Goal: Task Accomplishment & Management: Use online tool/utility

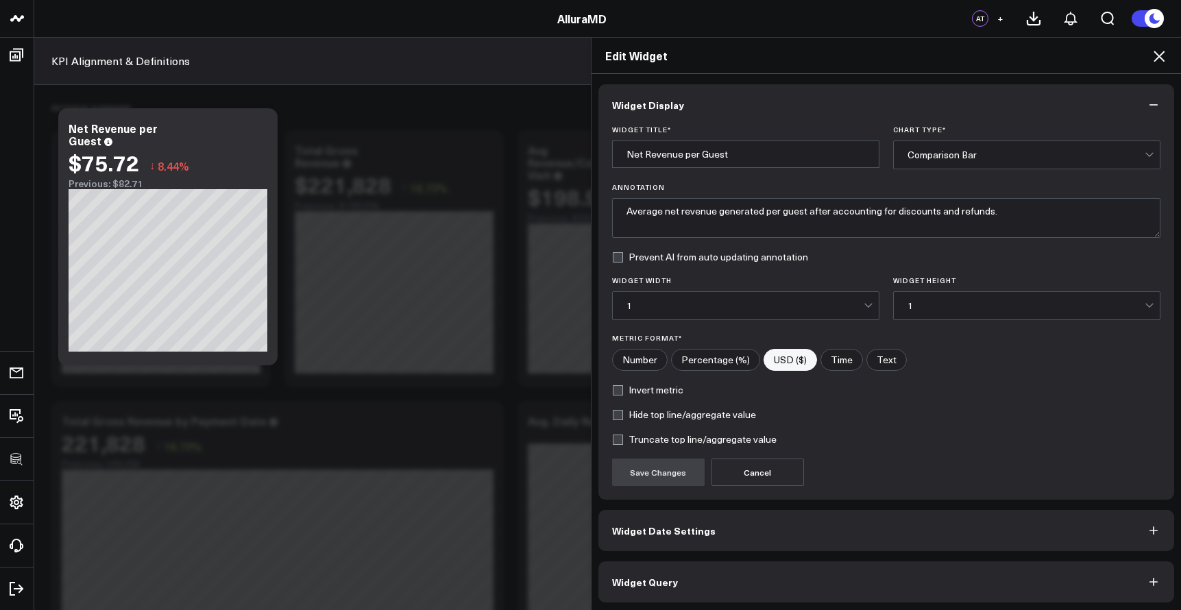
click at [1159, 59] on icon at bounding box center [1159, 56] width 16 height 16
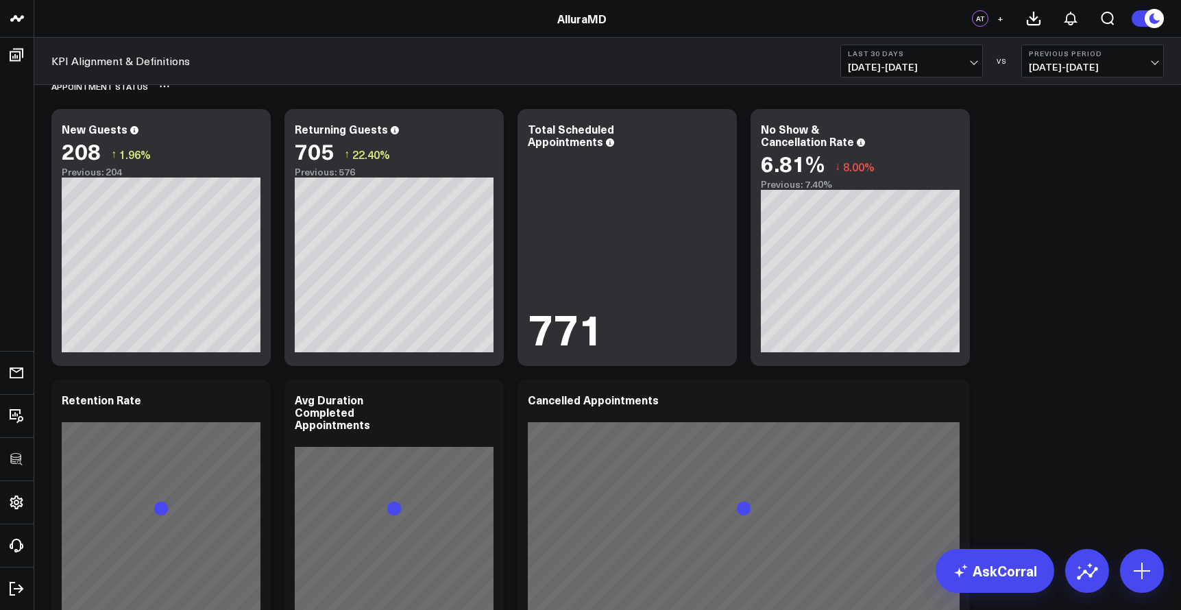
scroll to position [2098, 0]
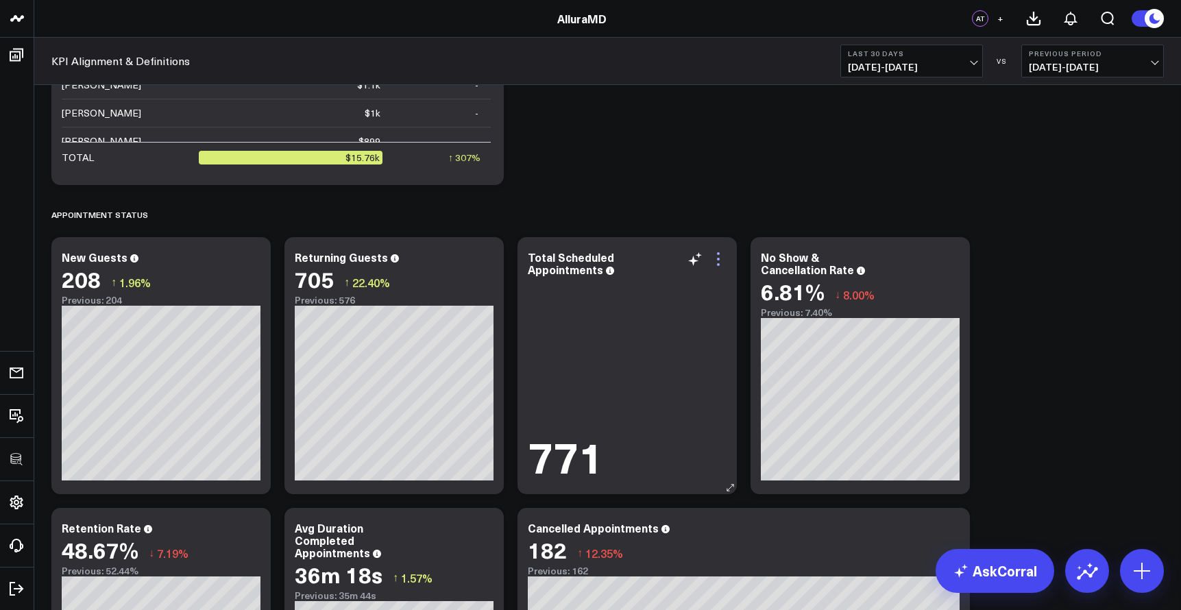
click at [720, 258] on icon at bounding box center [718, 259] width 16 height 16
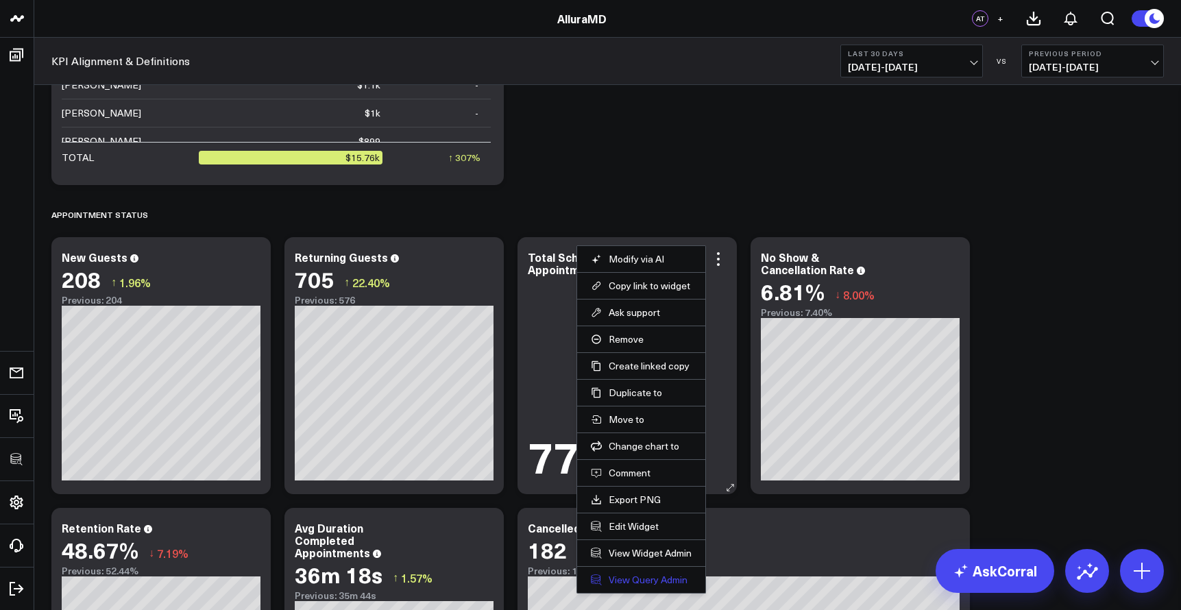
click at [635, 577] on link "View Query Admin" at bounding box center [641, 580] width 101 height 12
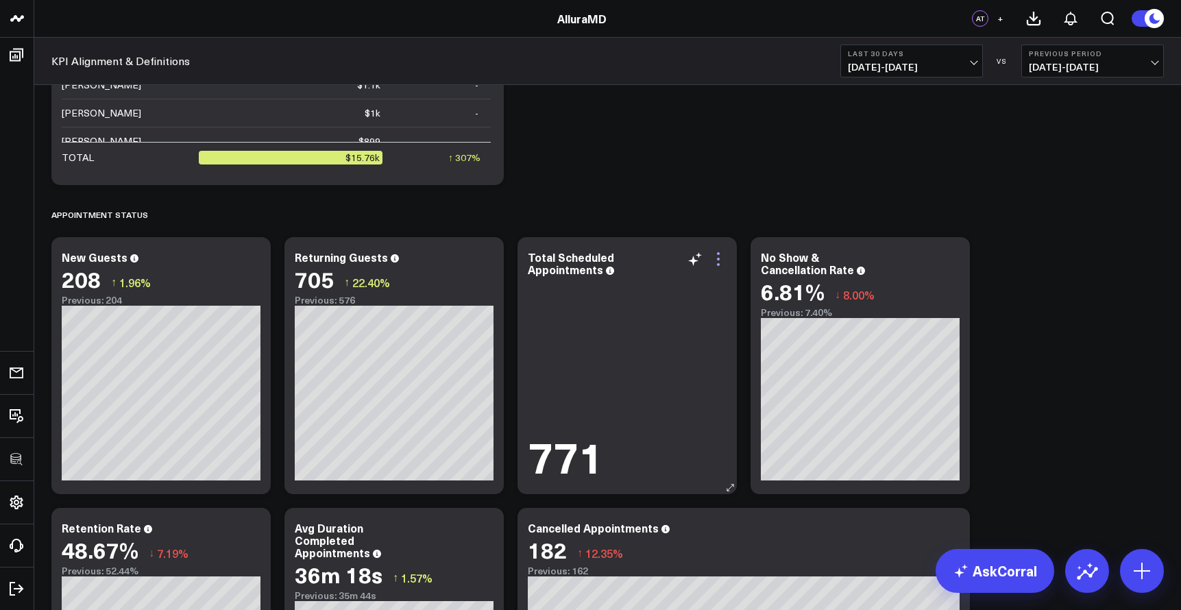
click at [720, 256] on icon at bounding box center [718, 259] width 16 height 16
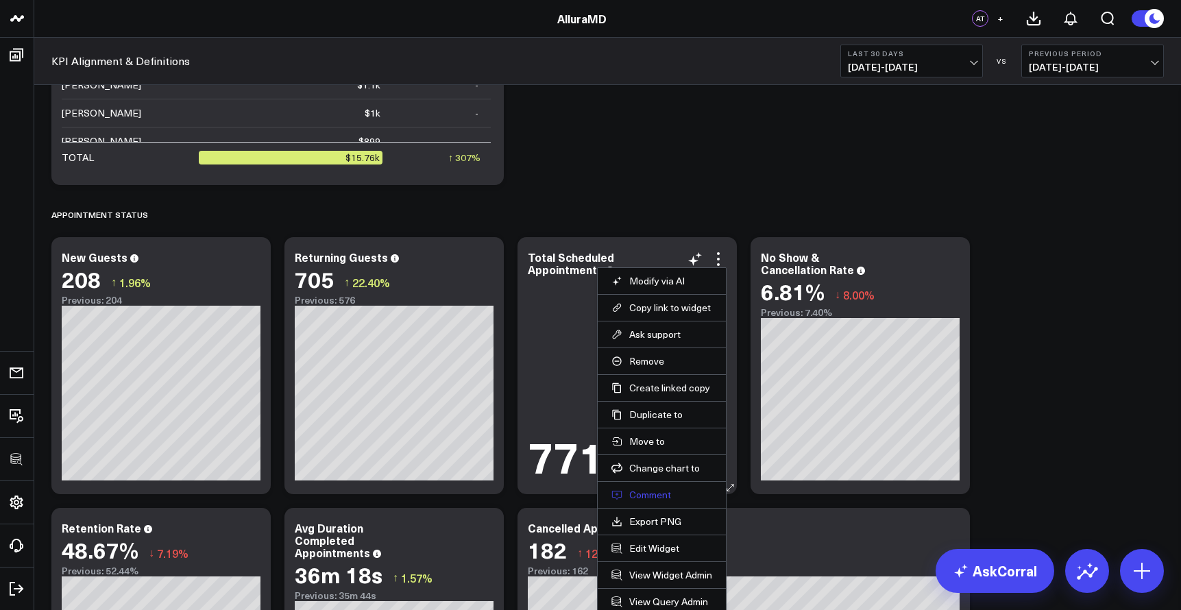
scroll to position [2195, 0]
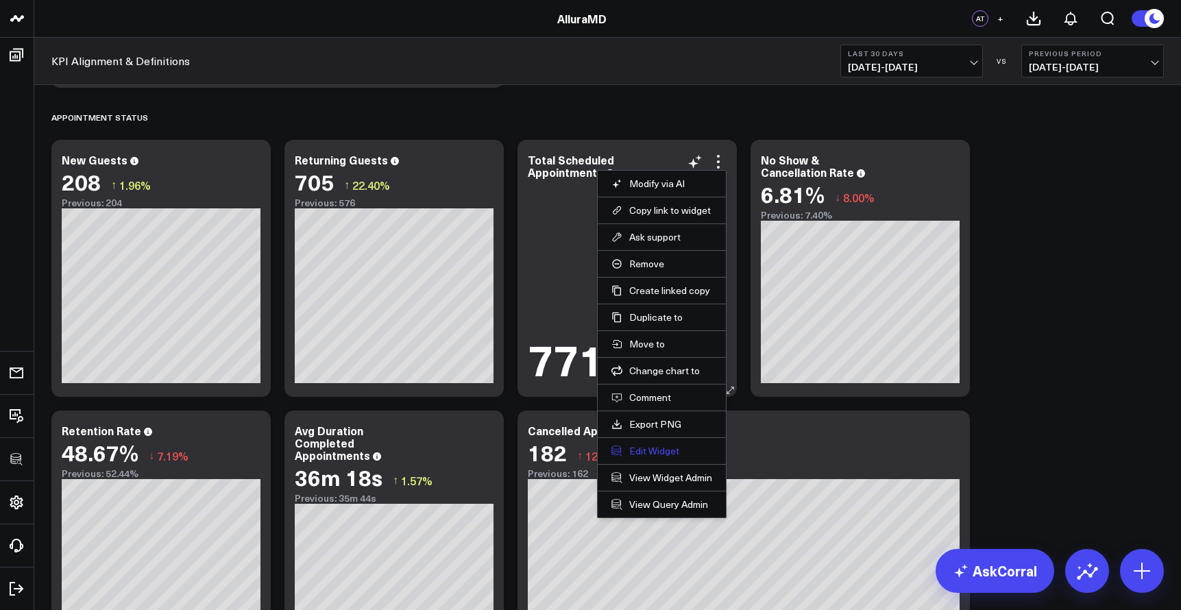
click at [667, 452] on button "Edit Widget" at bounding box center [661, 451] width 101 height 12
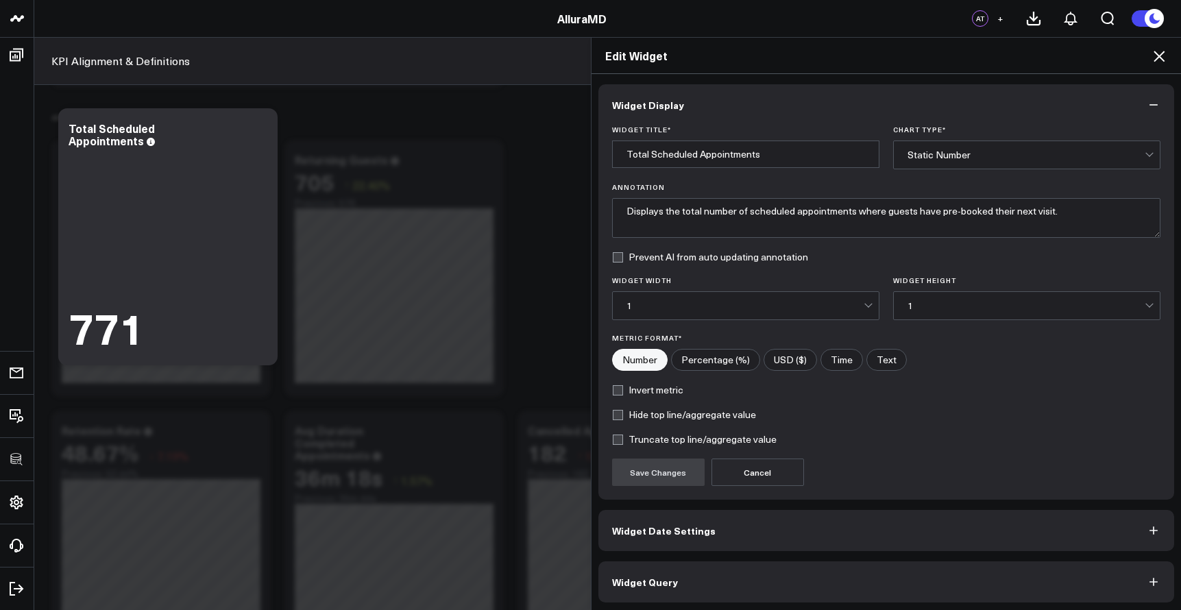
scroll to position [2, 0]
click at [740, 586] on button "Widget Query" at bounding box center [886, 579] width 577 height 41
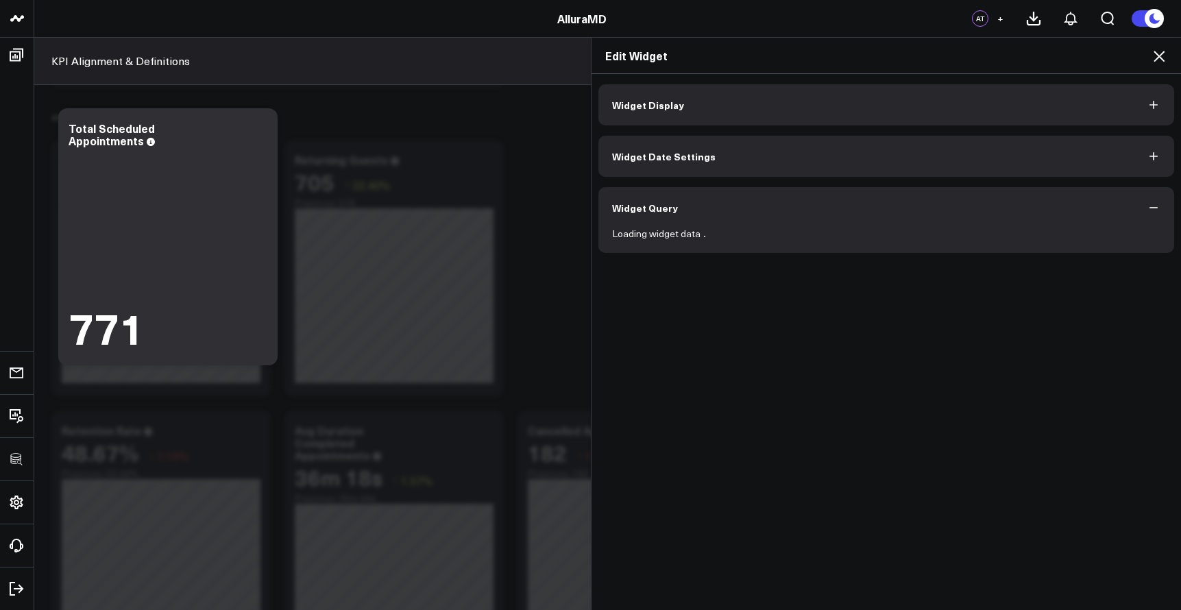
scroll to position [0, 0]
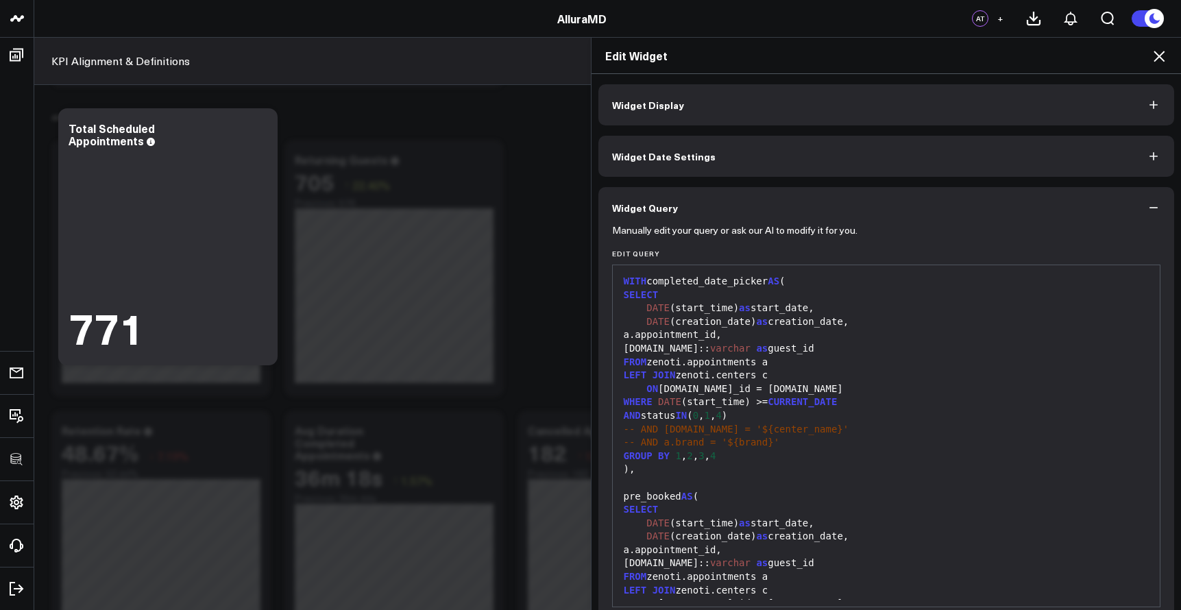
click at [757, 430] on div "-- AND [DOMAIN_NAME] = '${center_name}'" at bounding box center [887, 430] width 534 height 14
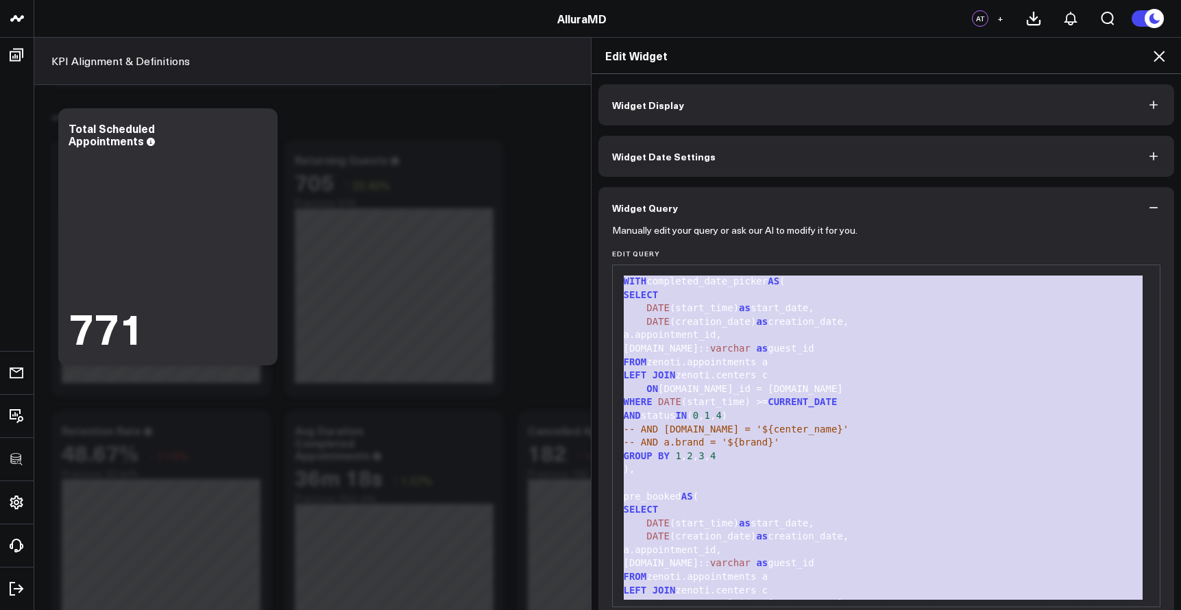
copy div "WITH completed_date_picker AS ( SELECT DATE (start_time) as start_date, DATE (c…"
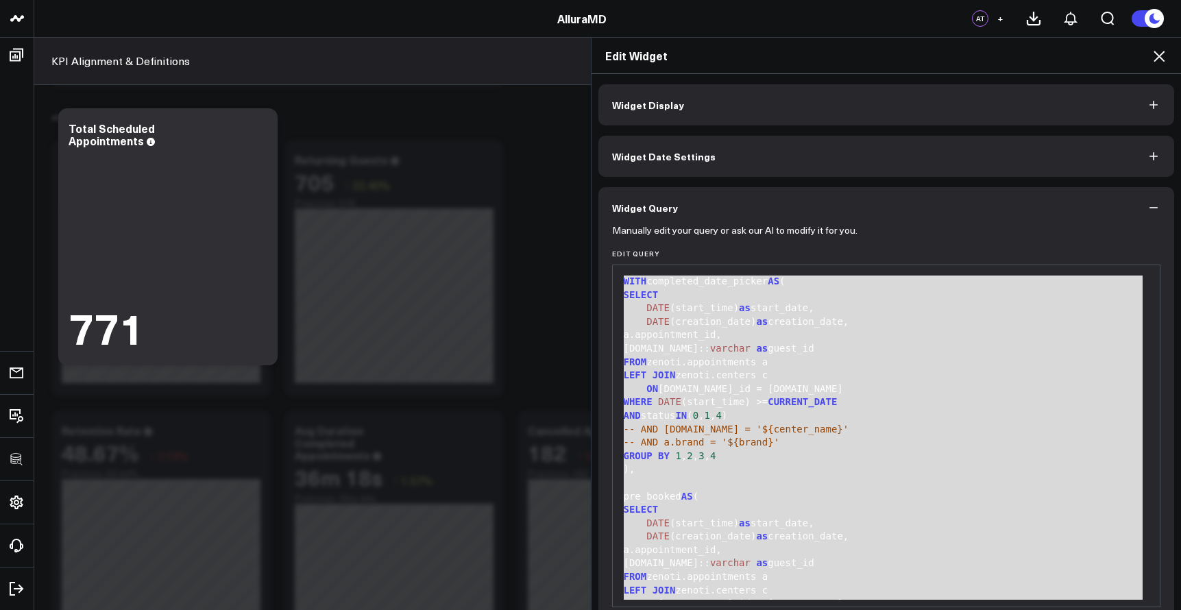
drag, startPoint x: 110, startPoint y: 459, endPoint x: 678, endPoint y: 394, distance: 571.3
click at [678, 396] on div "WHERE DATE (start_time) >= CURRENT_DATE" at bounding box center [887, 403] width 534 height 14
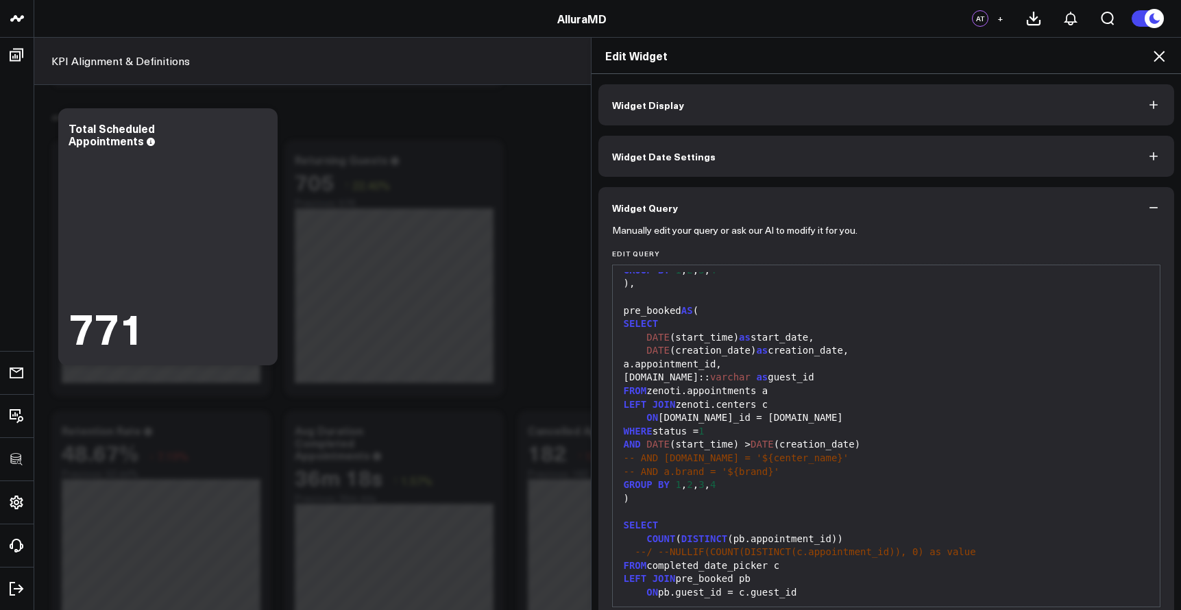
scroll to position [62, 0]
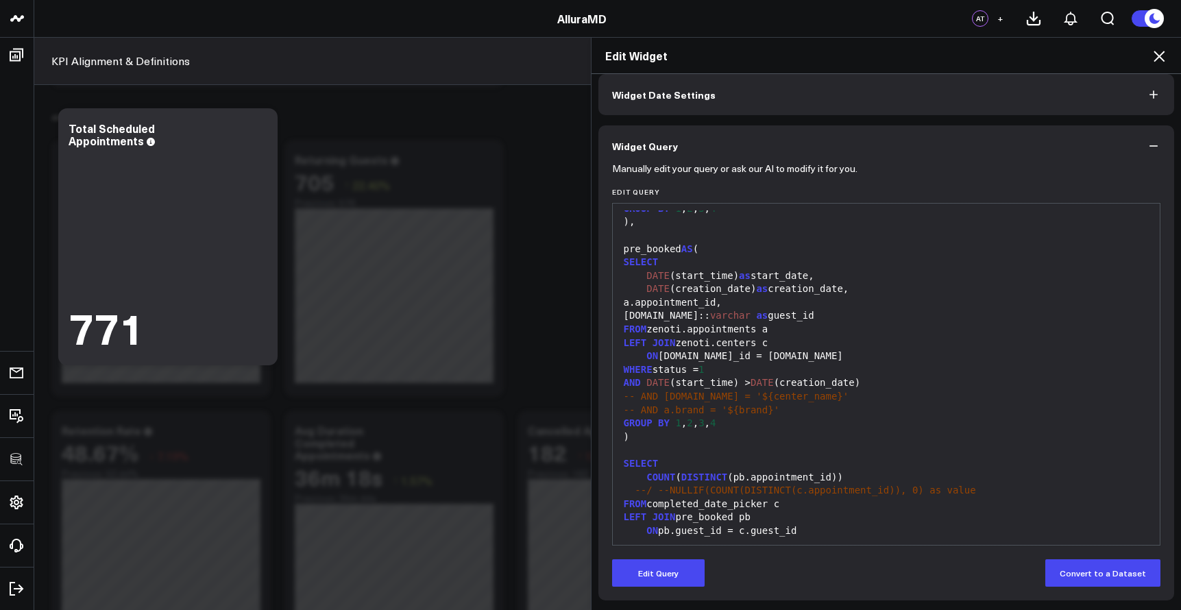
click at [1160, 65] on div "Edit Widget" at bounding box center [887, 56] width 590 height 36
click at [1161, 62] on icon at bounding box center [1159, 56] width 16 height 16
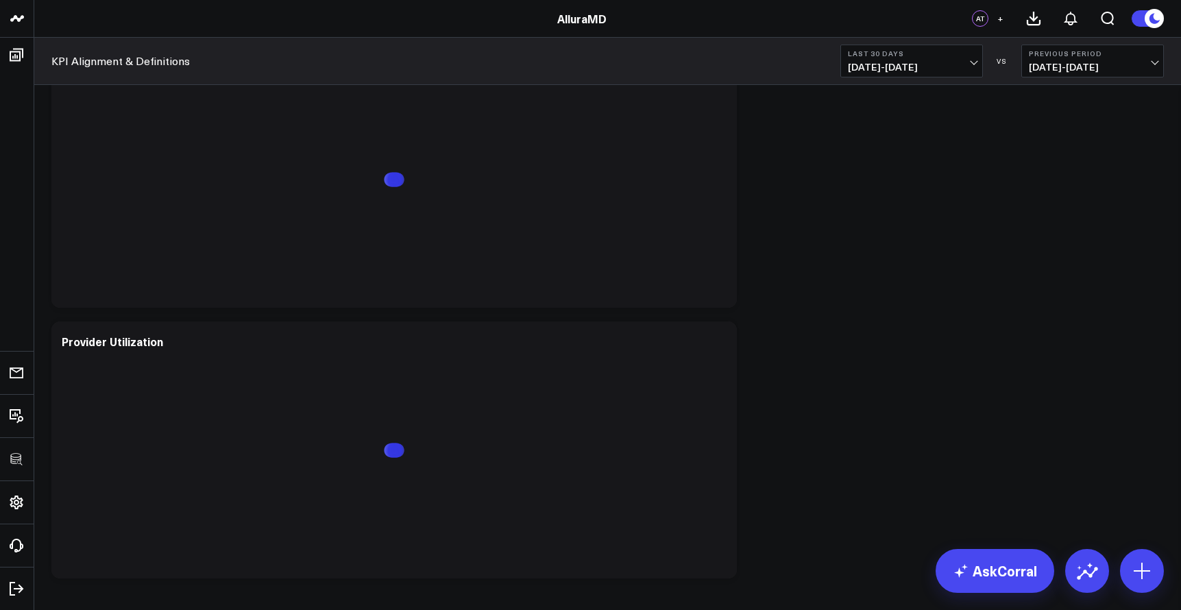
scroll to position [3192, 0]
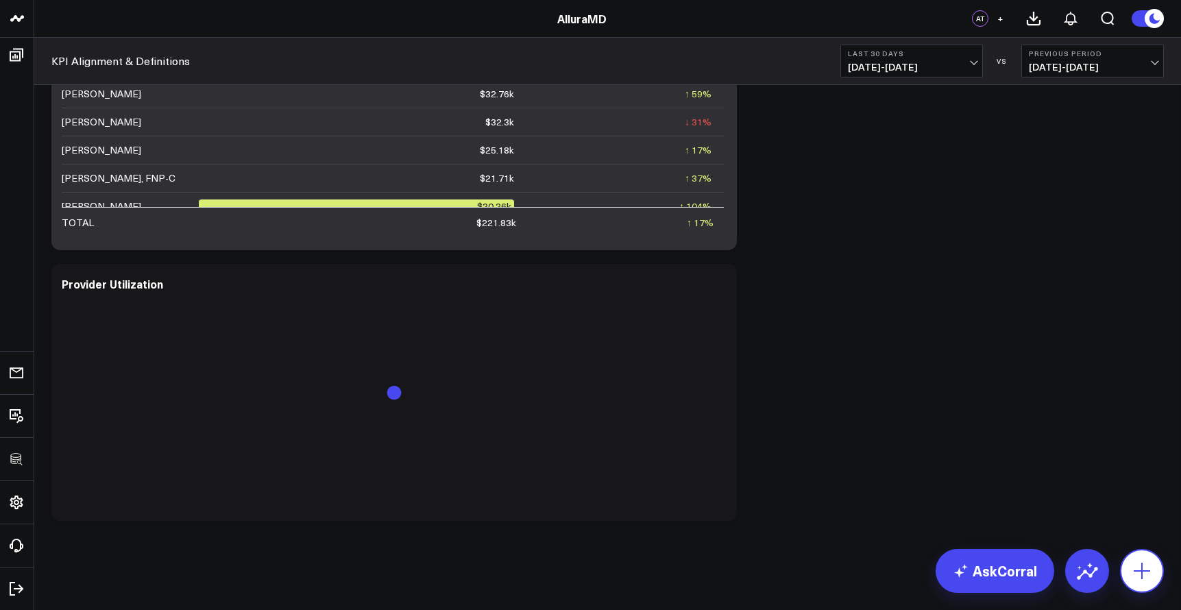
click at [1141, 563] on icon at bounding box center [1142, 571] width 16 height 16
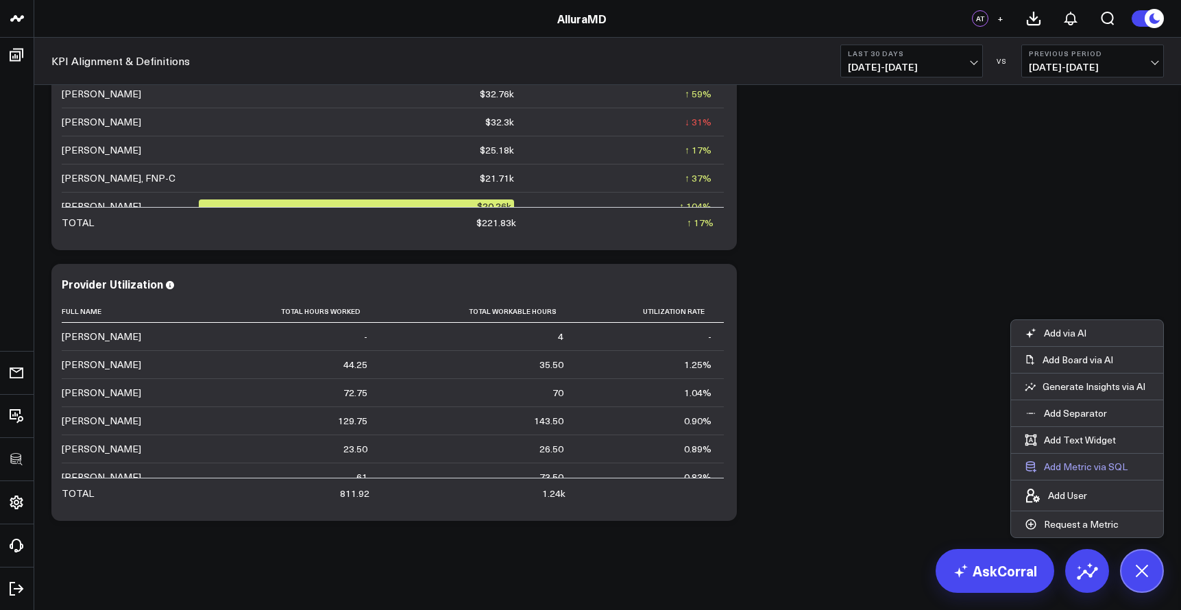
click at [1081, 464] on button "Add Metric via SQL" at bounding box center [1076, 467] width 130 height 26
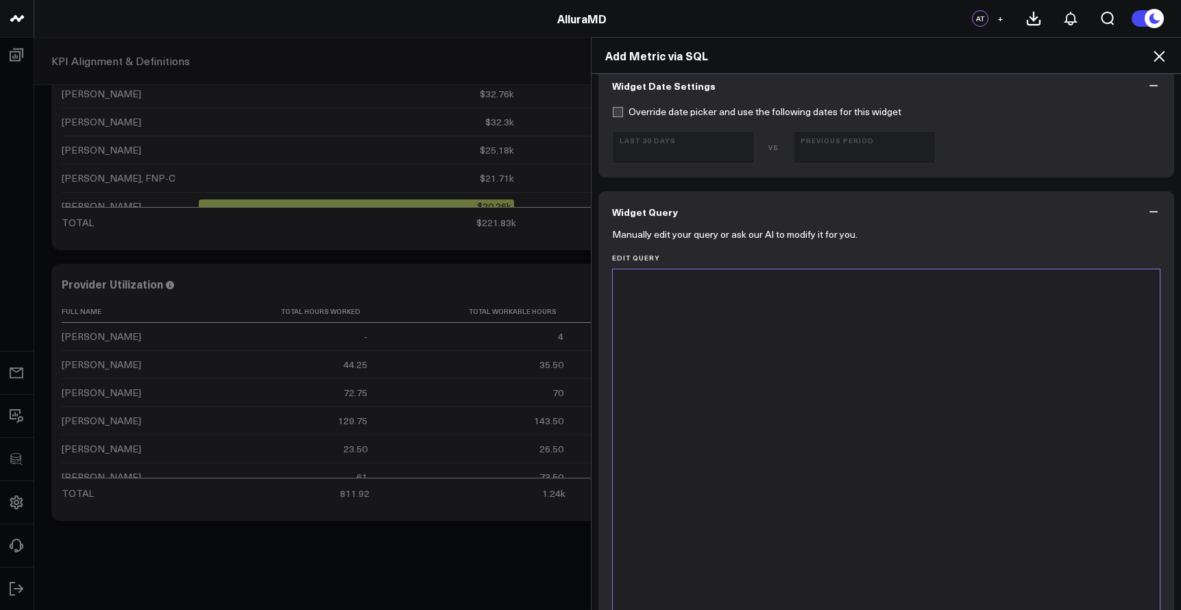
scroll to position [570, 0]
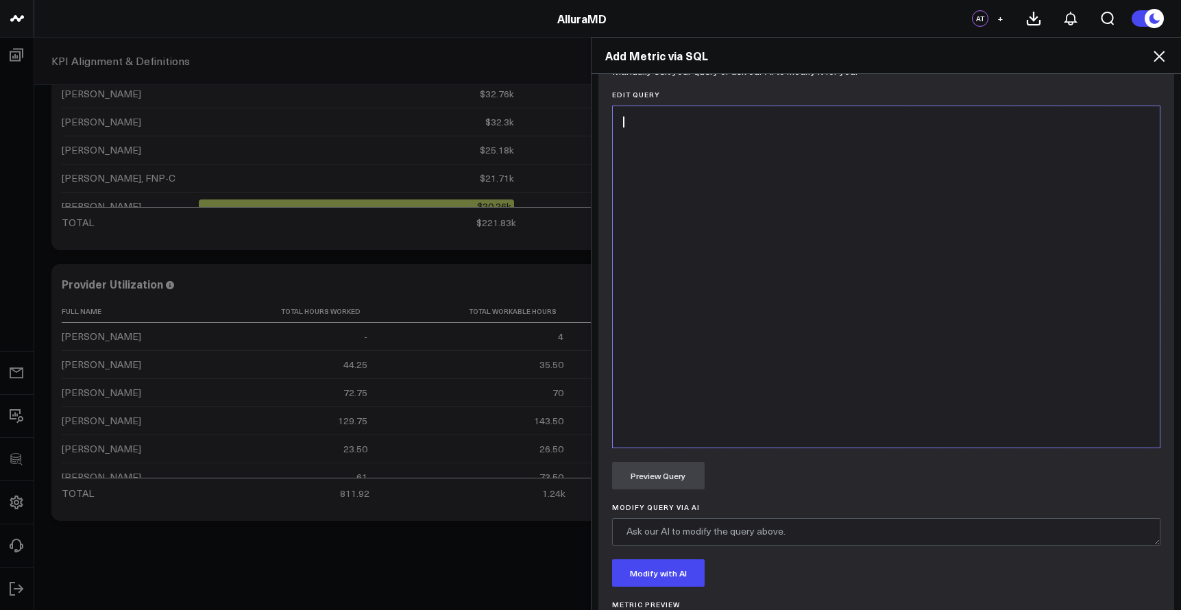
click at [785, 292] on div at bounding box center [887, 277] width 534 height 328
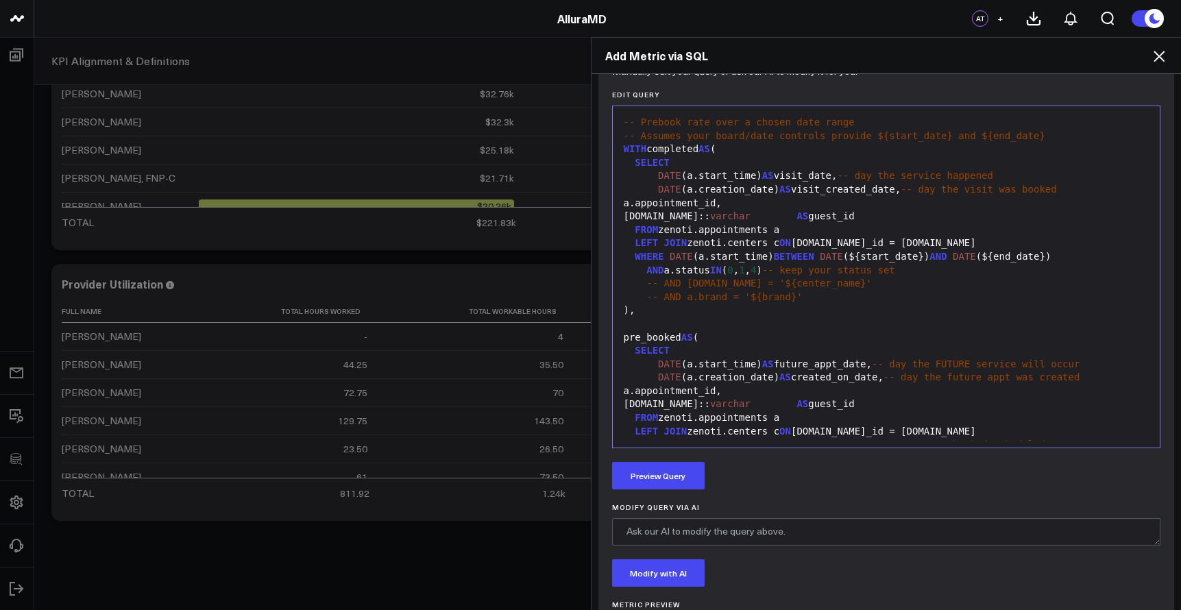
scroll to position [302, 0]
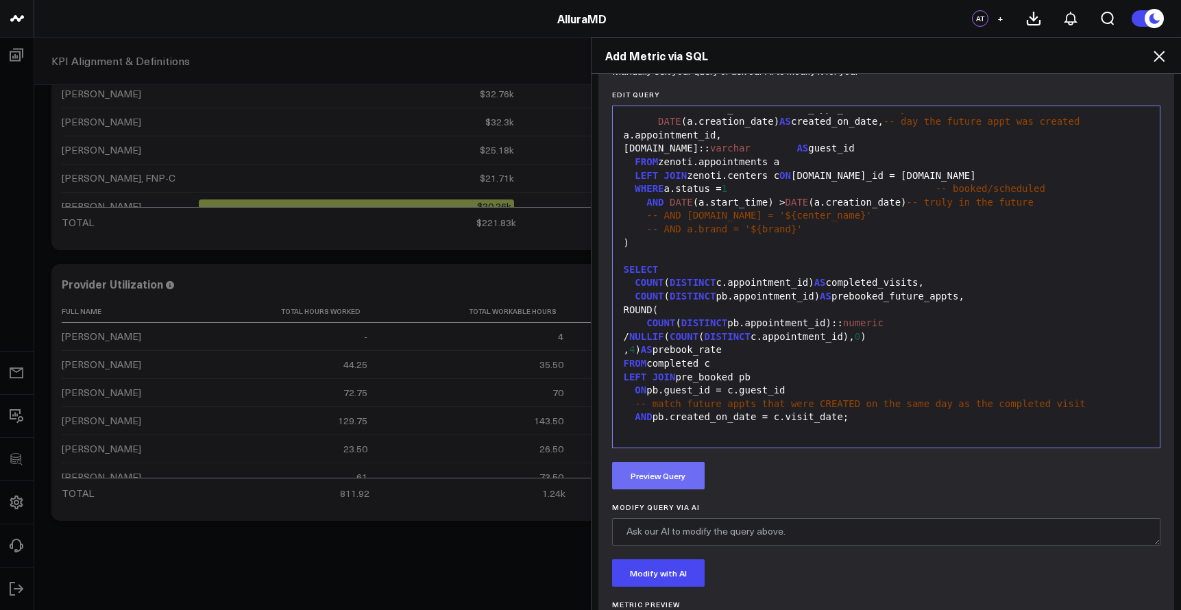
click at [690, 468] on button "Preview Query" at bounding box center [658, 475] width 93 height 27
click at [853, 405] on span "-- match future appts that were CREATED on the same day as the completed visit" at bounding box center [860, 403] width 450 height 11
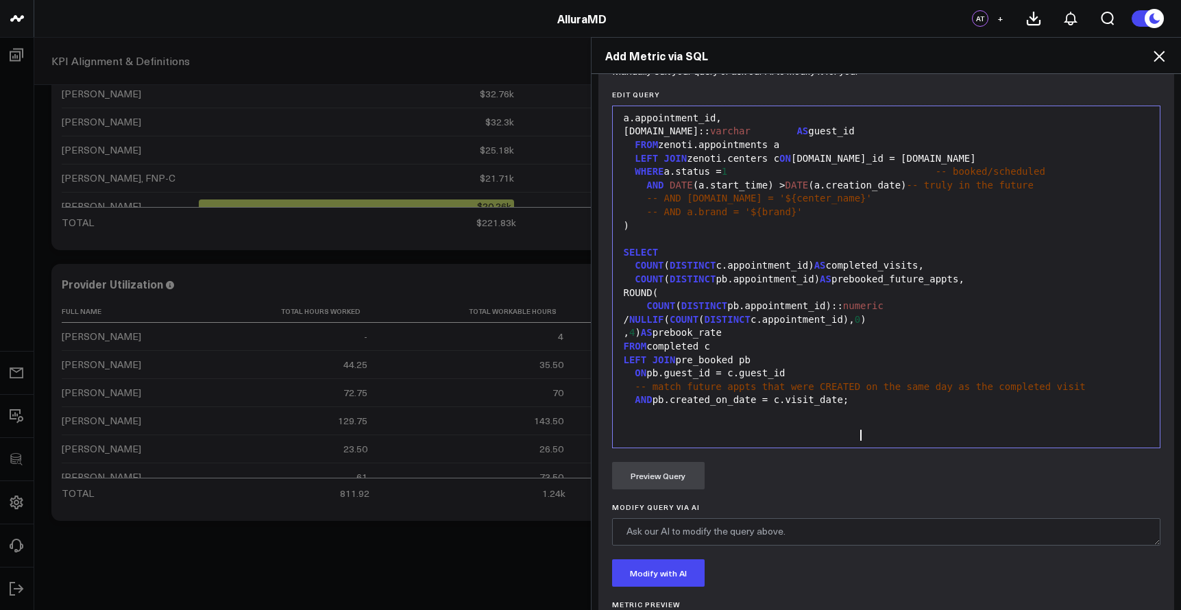
click at [853, 392] on span "-- match future appts that were CREATED on the same day as the completed visit" at bounding box center [860, 386] width 450 height 11
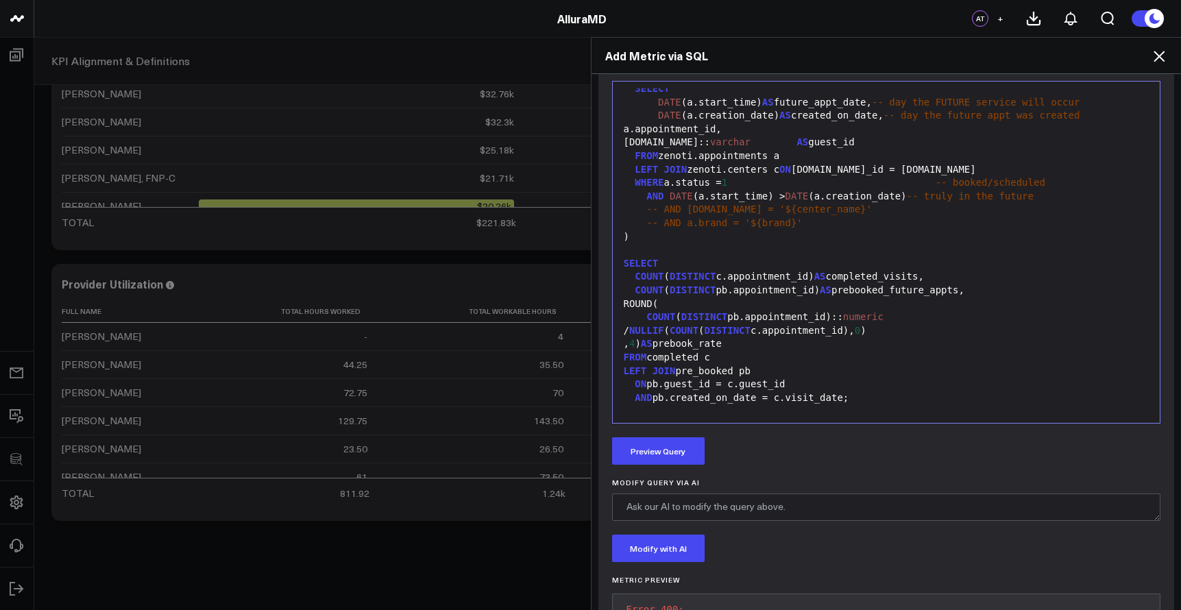
scroll to position [125, 0]
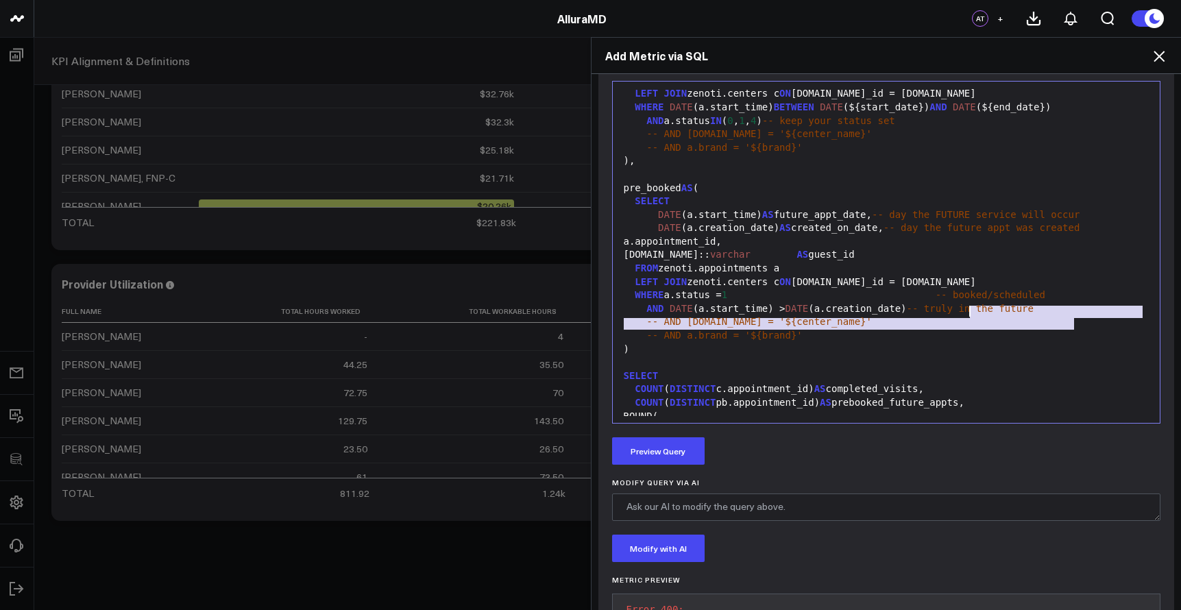
drag, startPoint x: 1031, startPoint y: 319, endPoint x: 965, endPoint y: 313, distance: 66.2
click at [965, 313] on div "-- Prebook rate over a chosen date range -- Assumes your board/date controls pr…" at bounding box center [887, 249] width 534 height 570
click at [965, 300] on span "-- booked/scheduled" at bounding box center [991, 294] width 110 height 11
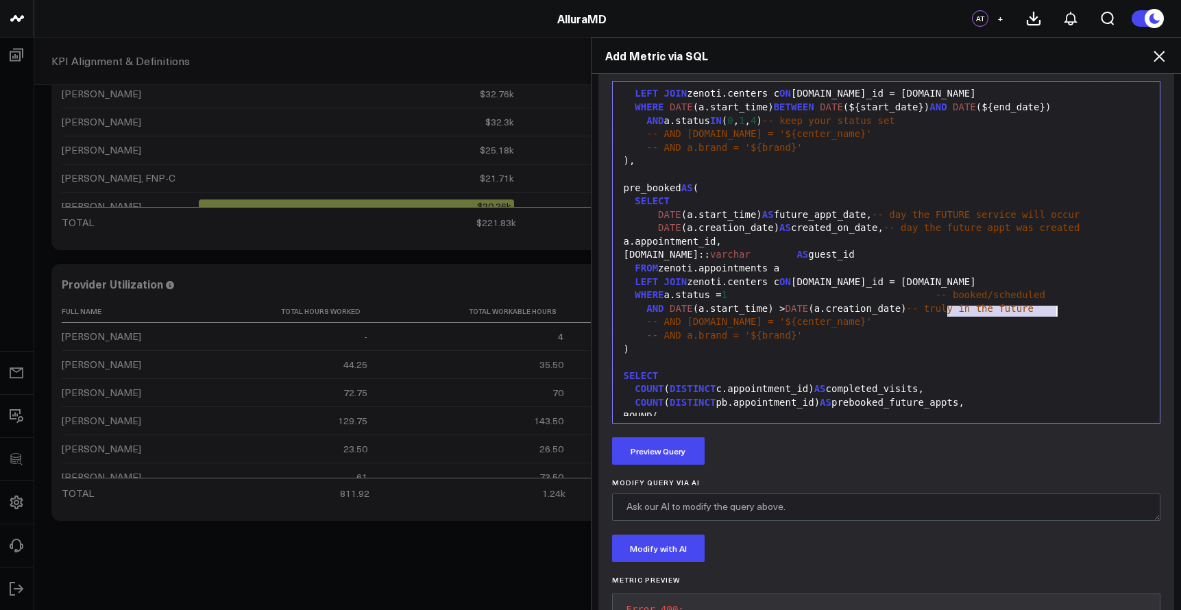
drag, startPoint x: 941, startPoint y: 313, endPoint x: 1058, endPoint y: 311, distance: 117.2
click at [1058, 302] on div "WHERE a.status = 1 -- booked/scheduled" at bounding box center [887, 296] width 534 height 14
drag, startPoint x: 1064, startPoint y: 323, endPoint x: 938, endPoint y: 324, distance: 126.1
click at [938, 316] on div "AND DATE (a.start_time) > DATE (a.creation_date) -- truly in the future" at bounding box center [887, 309] width 534 height 14
drag, startPoint x: 1100, startPoint y: 234, endPoint x: 941, endPoint y: 232, distance: 159.0
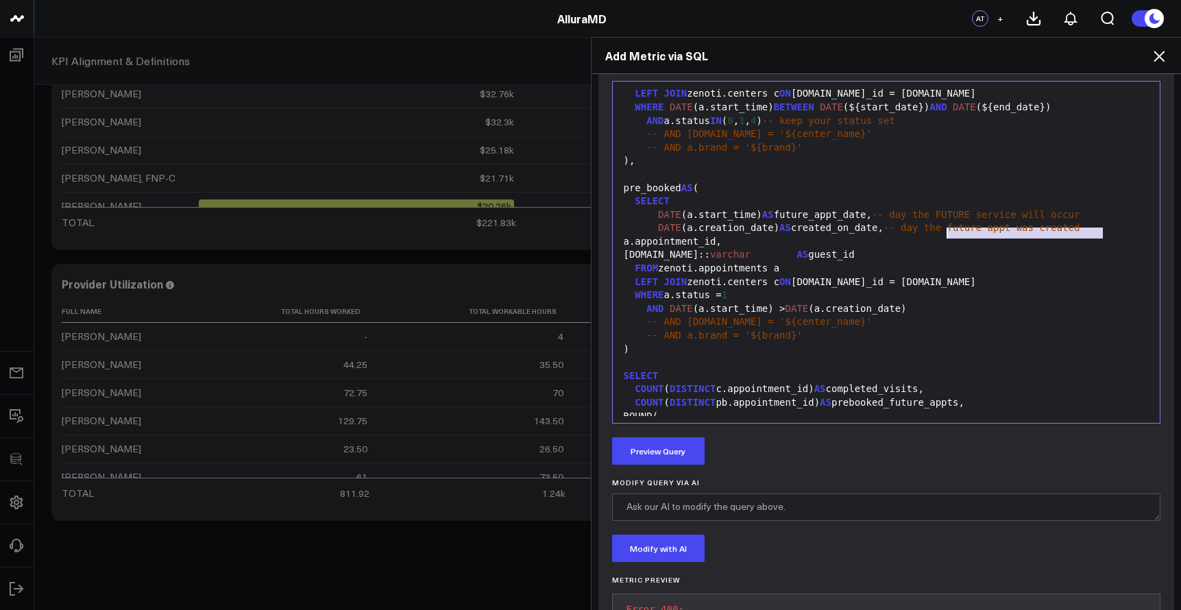
click at [941, 232] on div "DATE (a.creation_date) AS created_on_date, -- day the future appt was created" at bounding box center [887, 228] width 534 height 14
click at [1080, 232] on span "-- day the future appt was created" at bounding box center [982, 227] width 197 height 11
drag, startPoint x: 666, startPoint y: 249, endPoint x: 944, endPoint y: 232, distance: 278.8
click at [944, 232] on div "DATE (a.creation_date) AS created_on_date, -- day the future appt was created" at bounding box center [887, 228] width 534 height 14
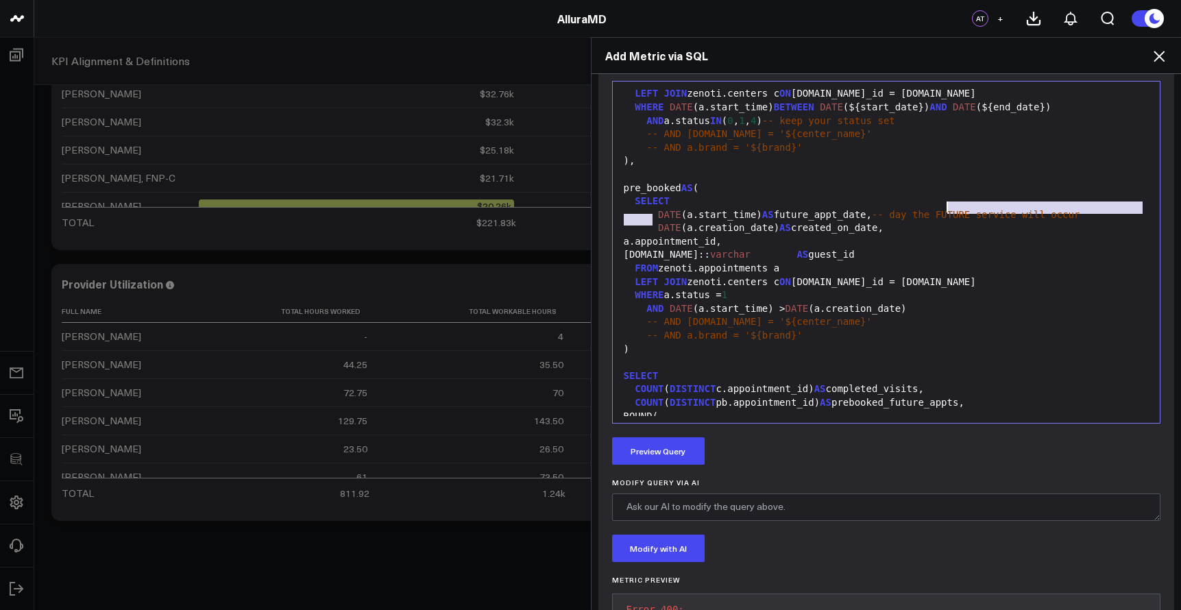
drag, startPoint x: 709, startPoint y: 222, endPoint x: 939, endPoint y: 206, distance: 230.9
click at [939, 208] on div "DATE (a.start_time) AS future_appt_date, -- day the FUTURE service will occur" at bounding box center [887, 215] width 534 height 14
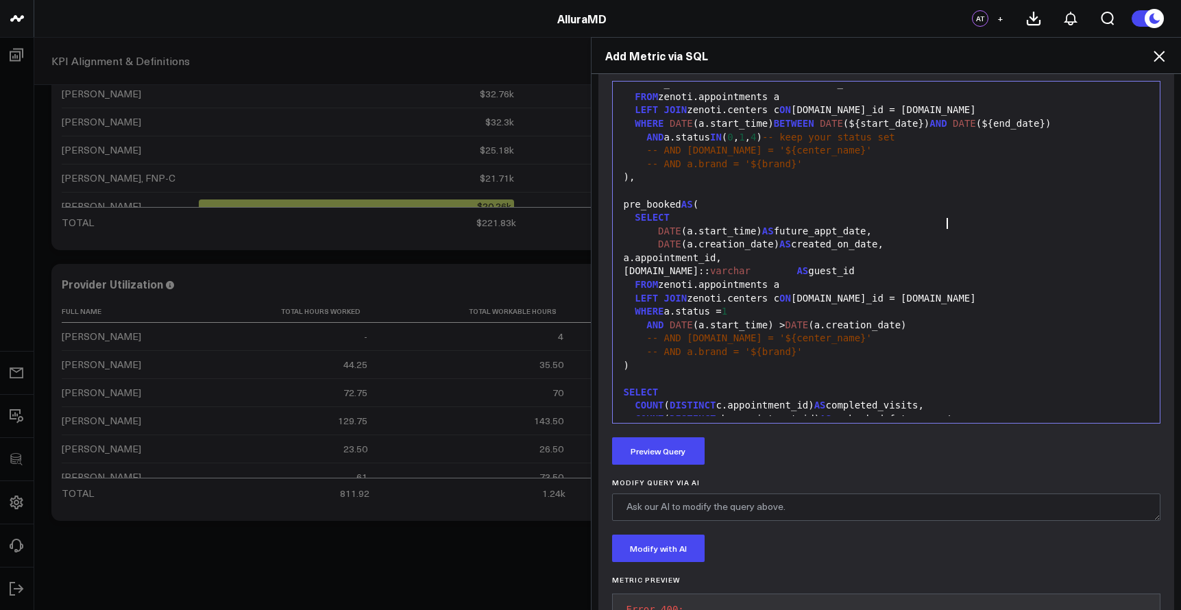
scroll to position [0, 0]
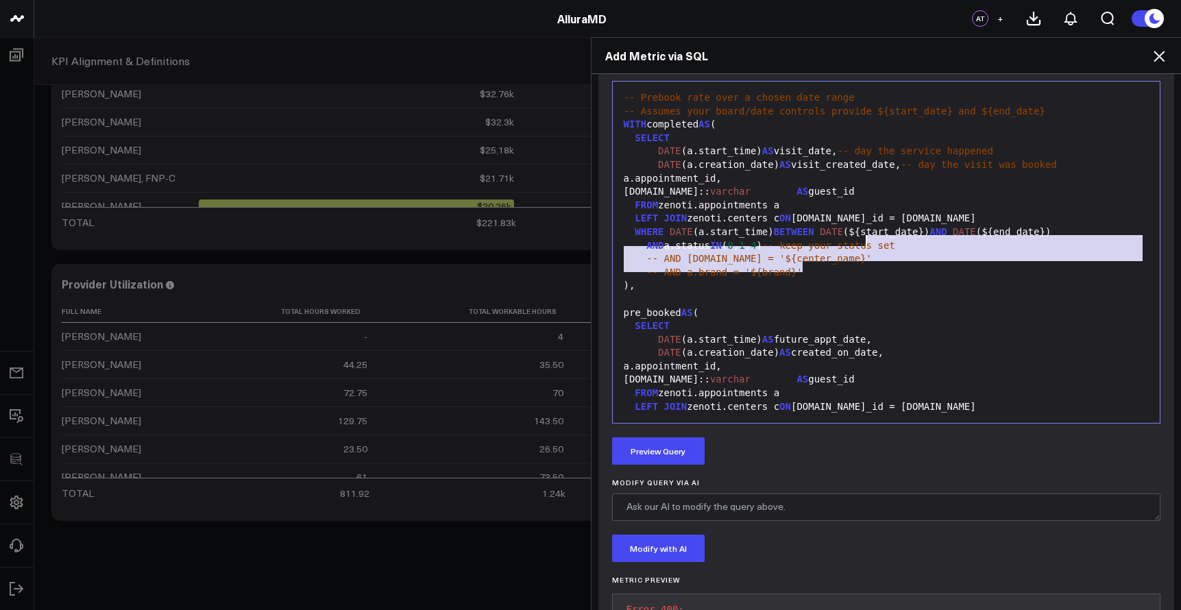
drag, startPoint x: 867, startPoint y: 258, endPoint x: 858, endPoint y: 243, distance: 18.1
click at [858, 243] on div "-- Prebook rate over a chosen date range -- Assumes your board/date controls pr…" at bounding box center [887, 373] width 534 height 570
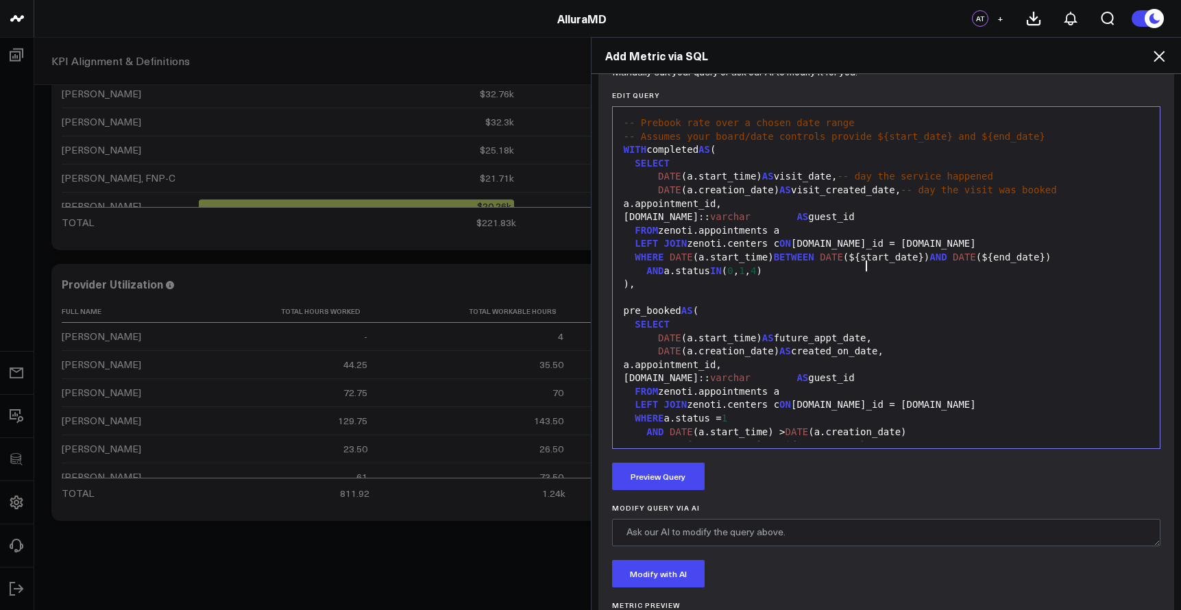
scroll to position [542, 0]
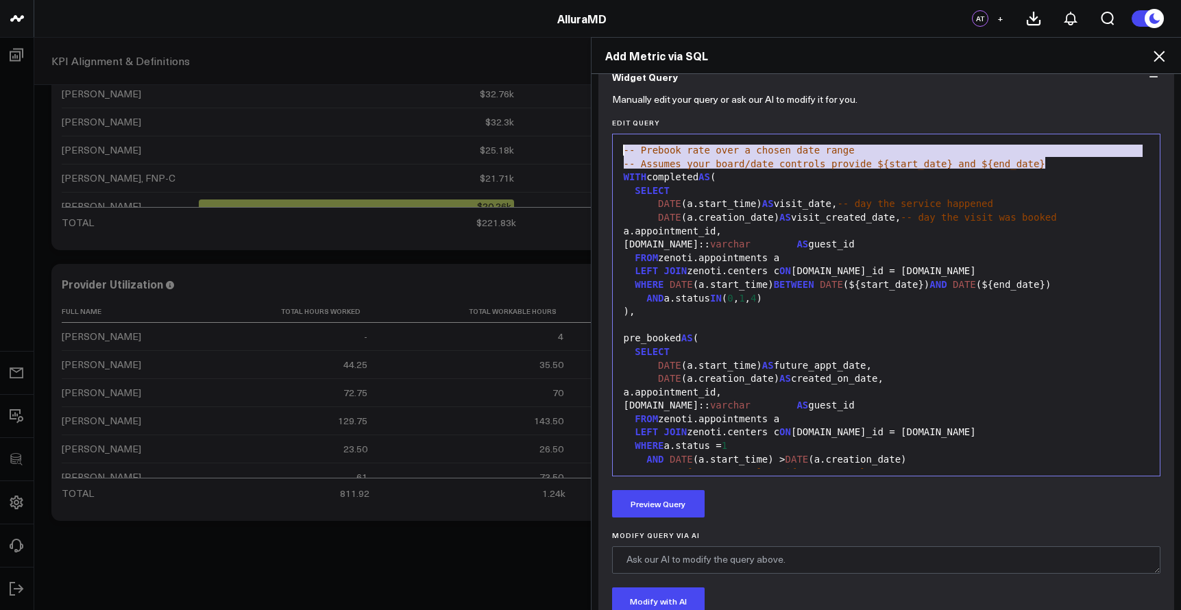
drag, startPoint x: 1052, startPoint y: 163, endPoint x: 607, endPoint y: 145, distance: 445.3
click at [612, 145] on div "Selection deleted 99 1 2 3 4 5 6 7 8 9 10 11 12 13 14 15 16 17 18 19 20 21 22 2…" at bounding box center [886, 305] width 549 height 343
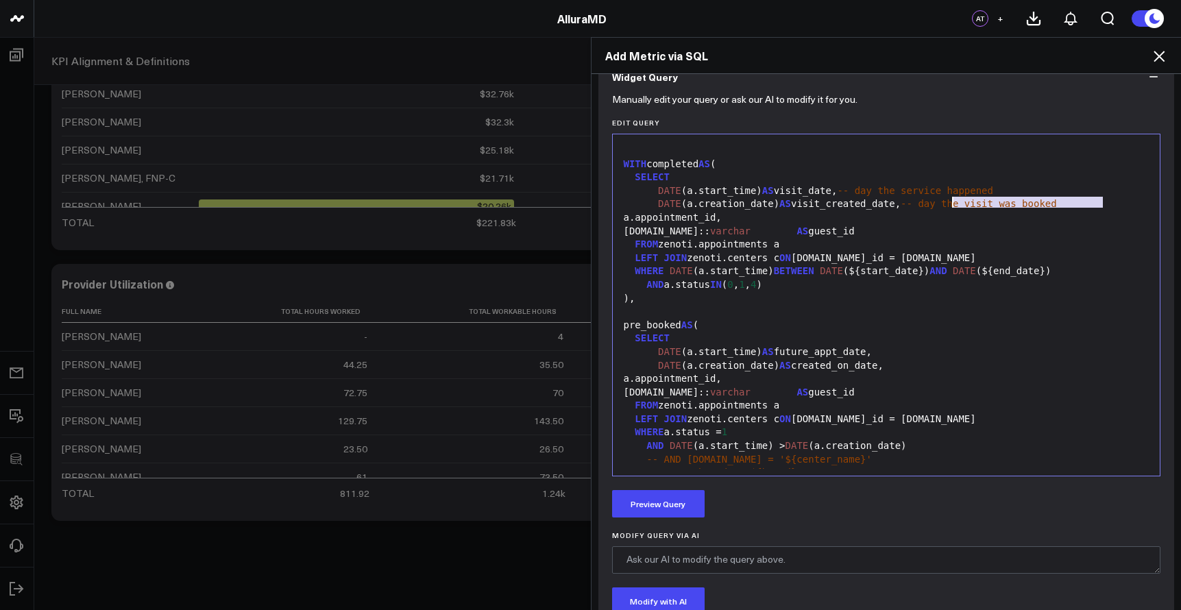
drag, startPoint x: 1102, startPoint y: 205, endPoint x: 944, endPoint y: 205, distance: 157.7
click at [944, 205] on div "DATE (a.creation_date) AS visit_created_date, -- day the visit was booked" at bounding box center [887, 204] width 534 height 14
drag, startPoint x: 1102, startPoint y: 189, endPoint x: 943, endPoint y: 189, distance: 158.4
click at [943, 189] on div "DATE (a.start_time) AS visit_date, -- day the service happened" at bounding box center [887, 191] width 534 height 14
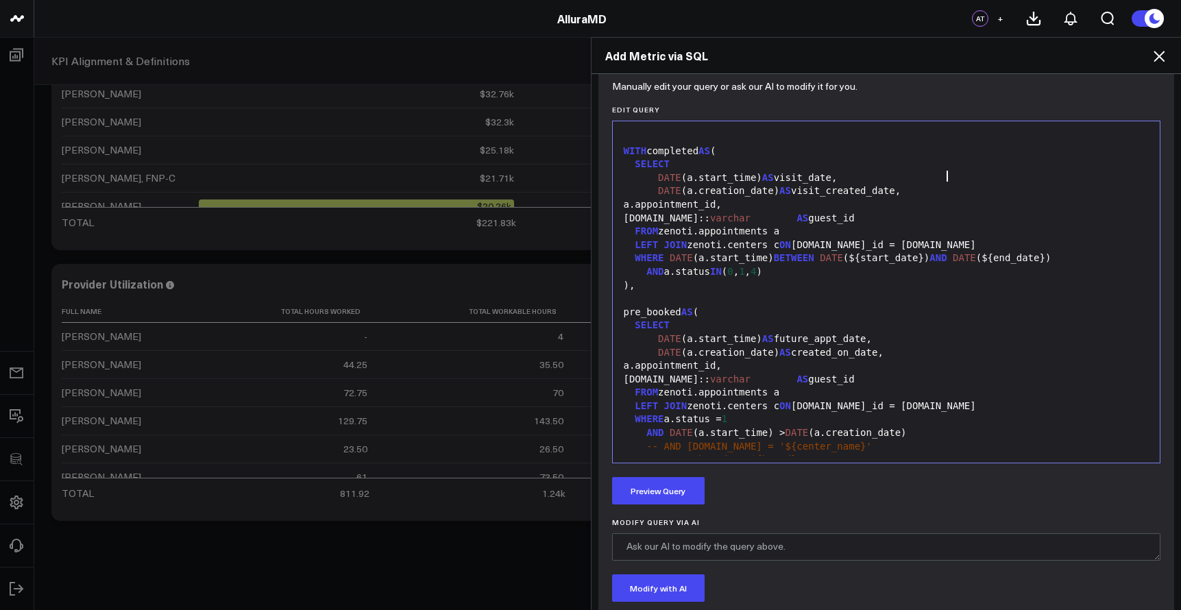
scroll to position [512, 0]
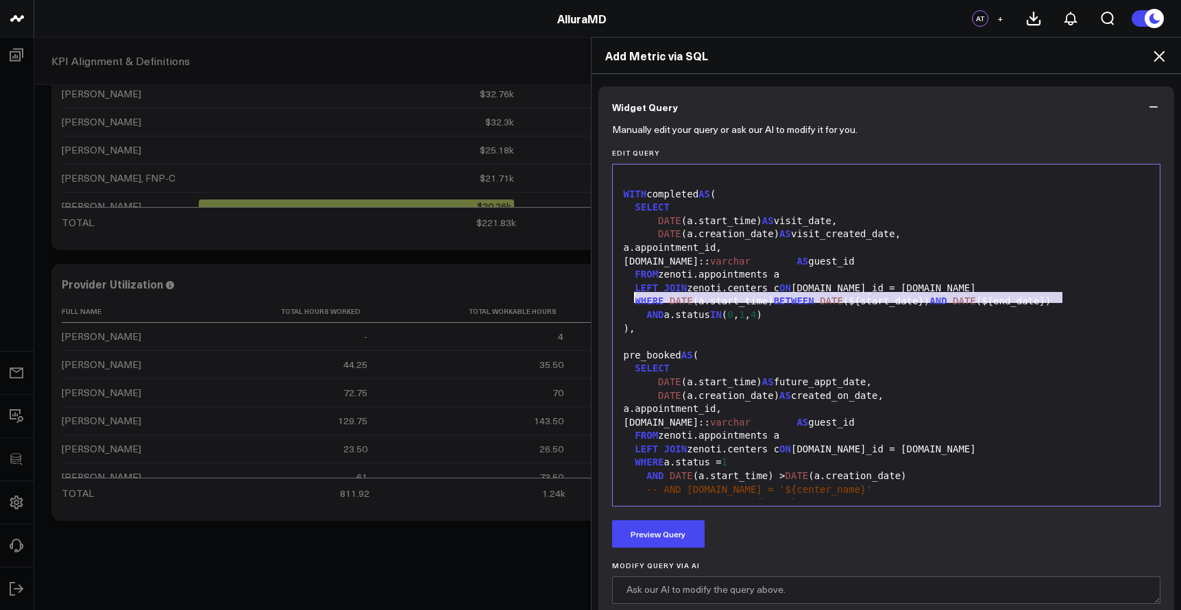
drag, startPoint x: 1060, startPoint y: 297, endPoint x: 631, endPoint y: 295, distance: 428.5
click at [631, 295] on div "WHERE DATE (a.start_time) BETWEEN DATE (${start_date}) AND DATE (${end_date})" at bounding box center [887, 302] width 534 height 14
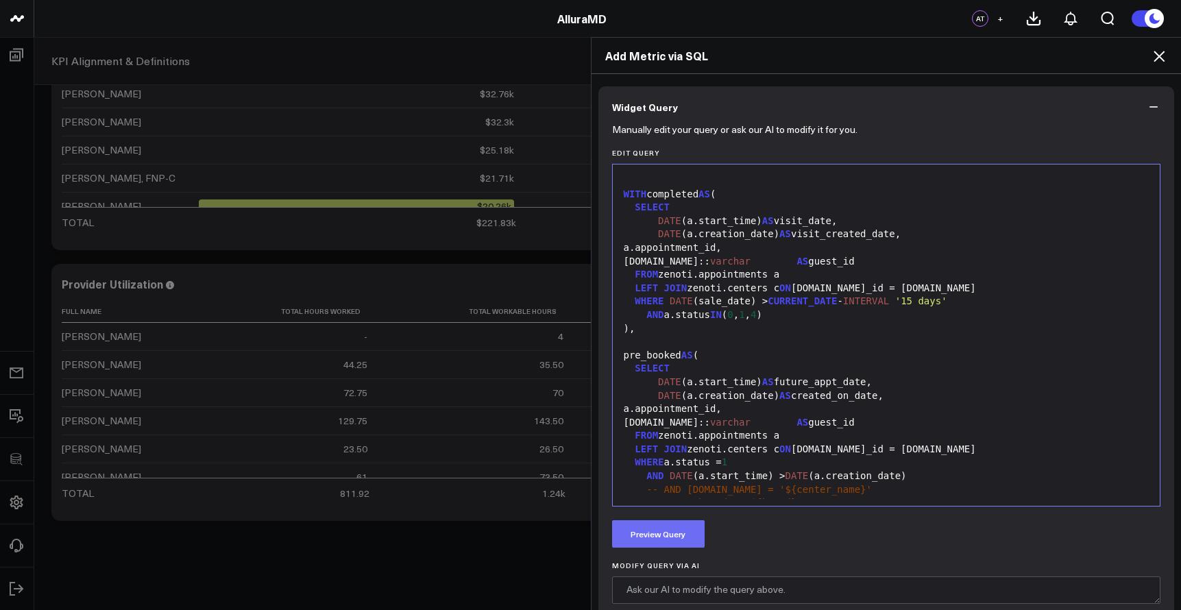
click at [659, 544] on button "Preview Query" at bounding box center [658, 533] width 93 height 27
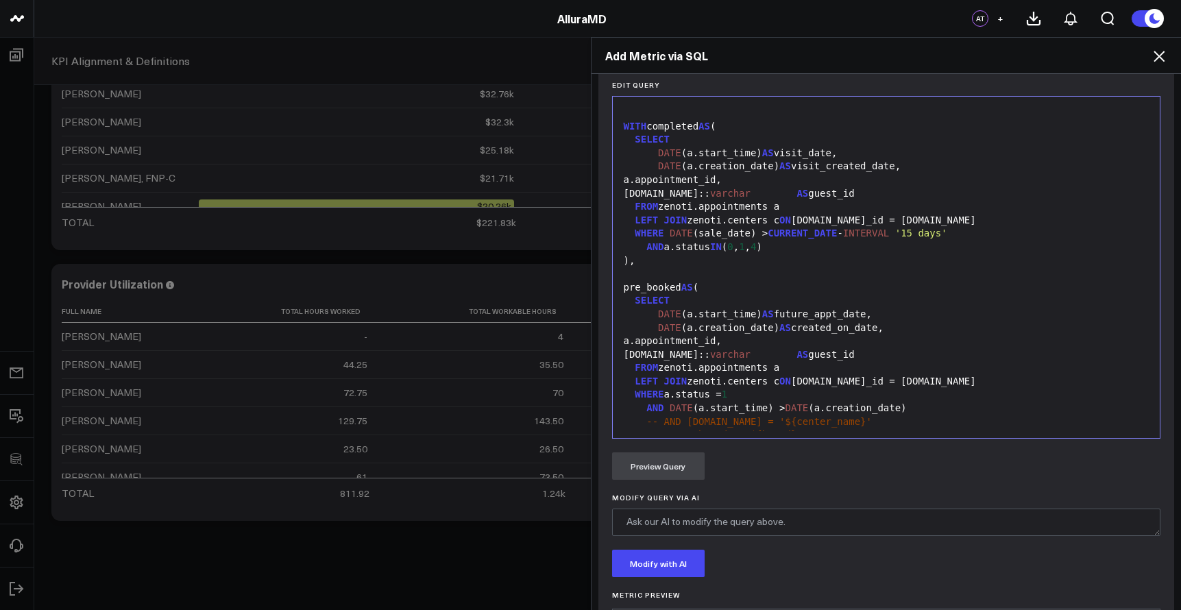
scroll to position [696, 0]
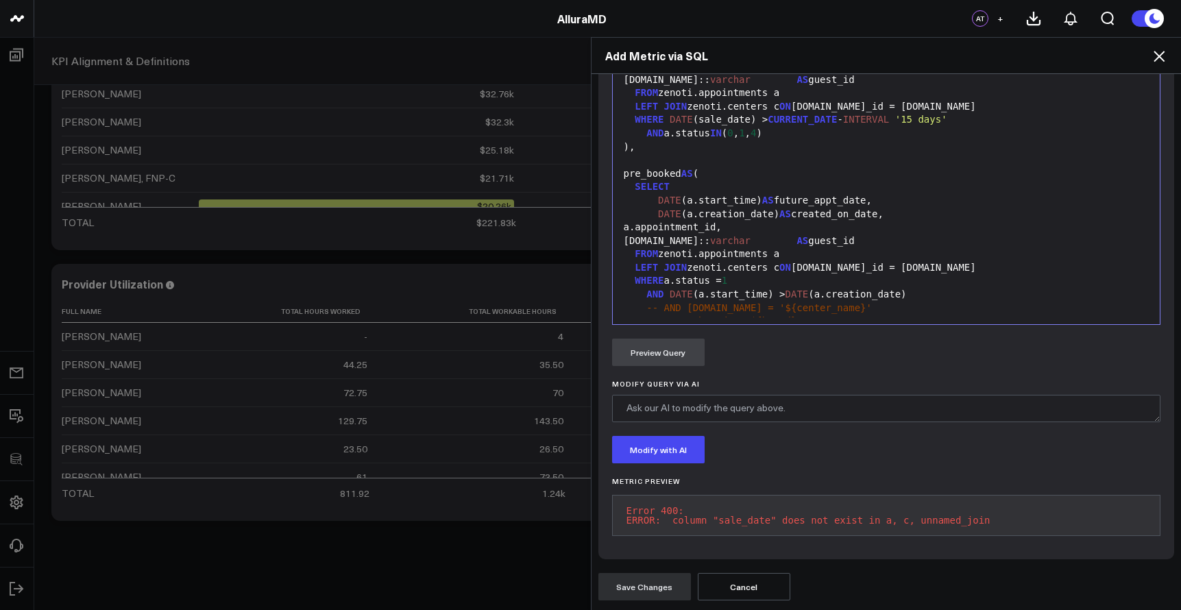
click at [870, 511] on pre "Error 400: ERROR: column "sale_date" does not exist in a, c, unnamed_join" at bounding box center [886, 515] width 549 height 41
click at [871, 511] on pre "Error 400: ERROR: column "sale_date" does not exist in a, c, unnamed_join" at bounding box center [886, 515] width 549 height 41
drag, startPoint x: 962, startPoint y: 524, endPoint x: 973, endPoint y: 524, distance: 11.0
click at [963, 524] on pre "Error 400: ERROR: column "sale_date" does not exist in a, c, unnamed_join" at bounding box center [886, 515] width 549 height 41
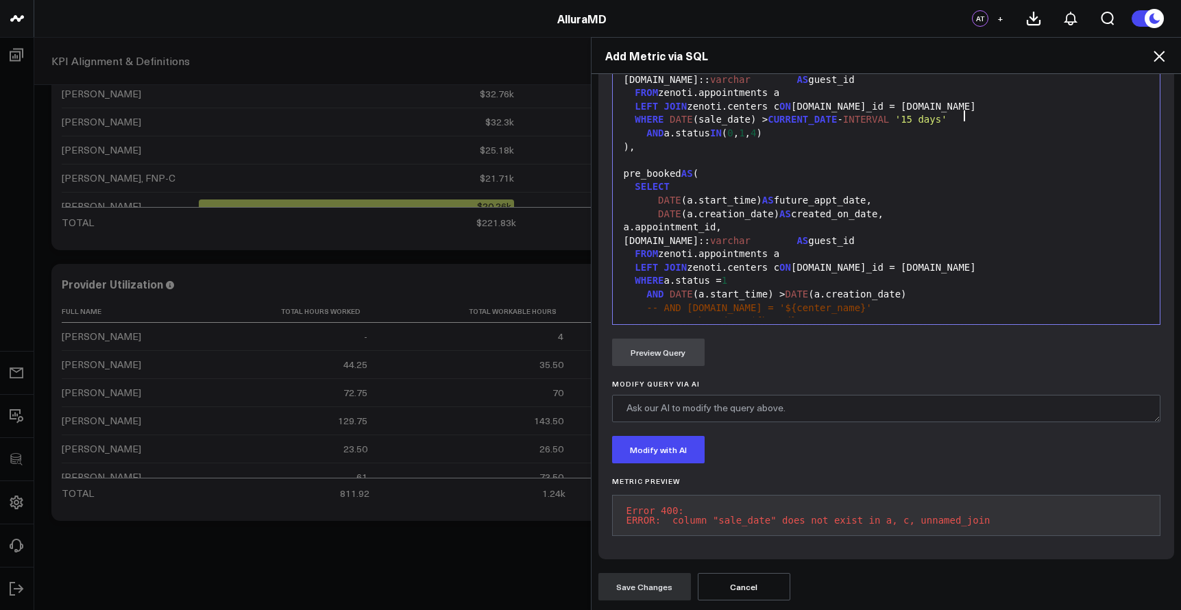
click at [845, 288] on div "AND DATE (a.start_time) > DATE (a.creation_date)" at bounding box center [887, 295] width 534 height 14
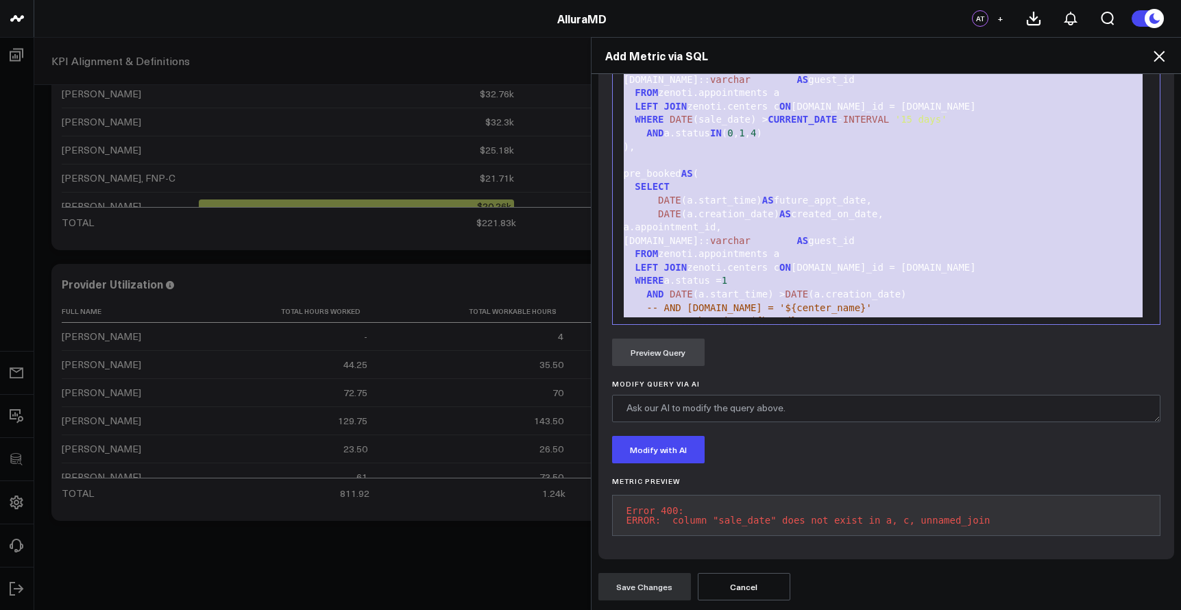
copy div "WITH completed AS ( SELECT DATE (a.start_time) AS visit_date, DATE (a.creation_…"
click at [631, 514] on pre "Error 400: ERROR: column "sale_date" does not exist in a, c, unnamed_join" at bounding box center [886, 515] width 549 height 41
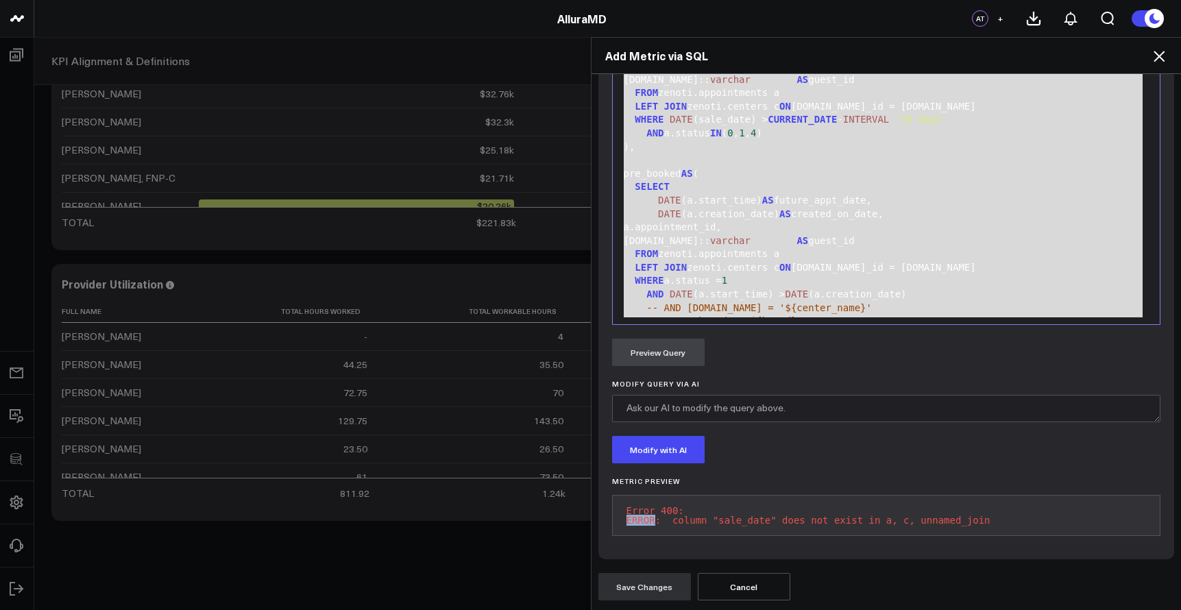
click at [631, 514] on pre "Error 400: ERROR: column "sale_date" does not exist in a, c, unnamed_join" at bounding box center [886, 515] width 549 height 41
drag, startPoint x: 82, startPoint y: 479, endPoint x: 623, endPoint y: 507, distance: 542.3
click at [623, 507] on pre "Error 400: ERROR: column "sale_date" does not exist in a, c, unnamed_join" at bounding box center [886, 515] width 549 height 41
copy pre "Error 400: ERROR: column "sale_date" does not exist in a, c, unnamed_join"
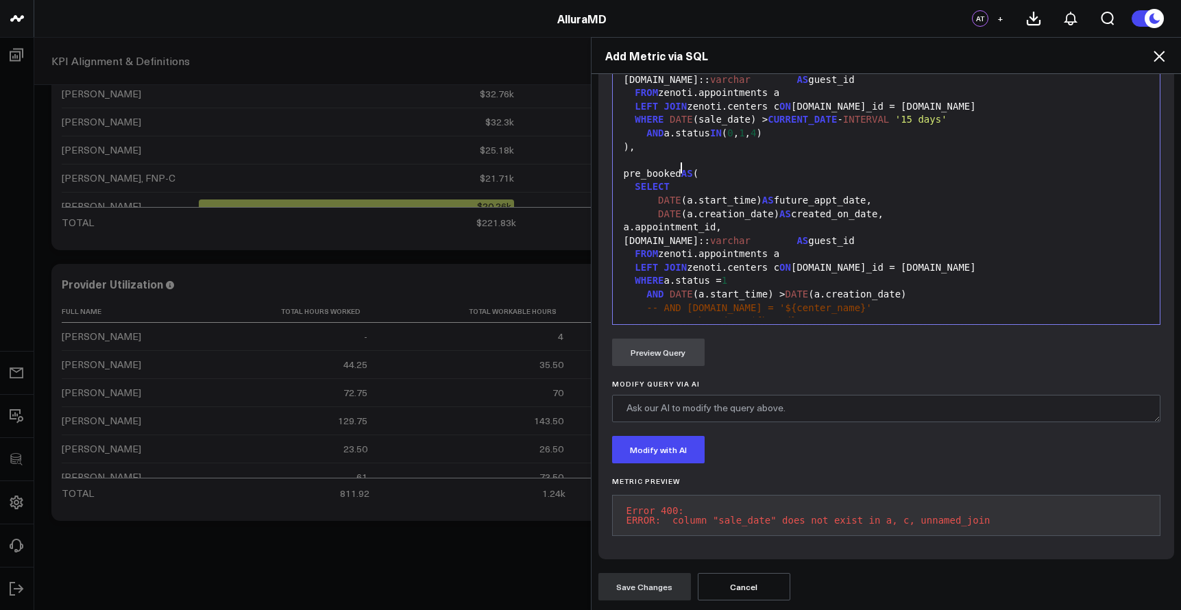
click at [678, 168] on div "pre_booked AS (" at bounding box center [887, 174] width 534 height 14
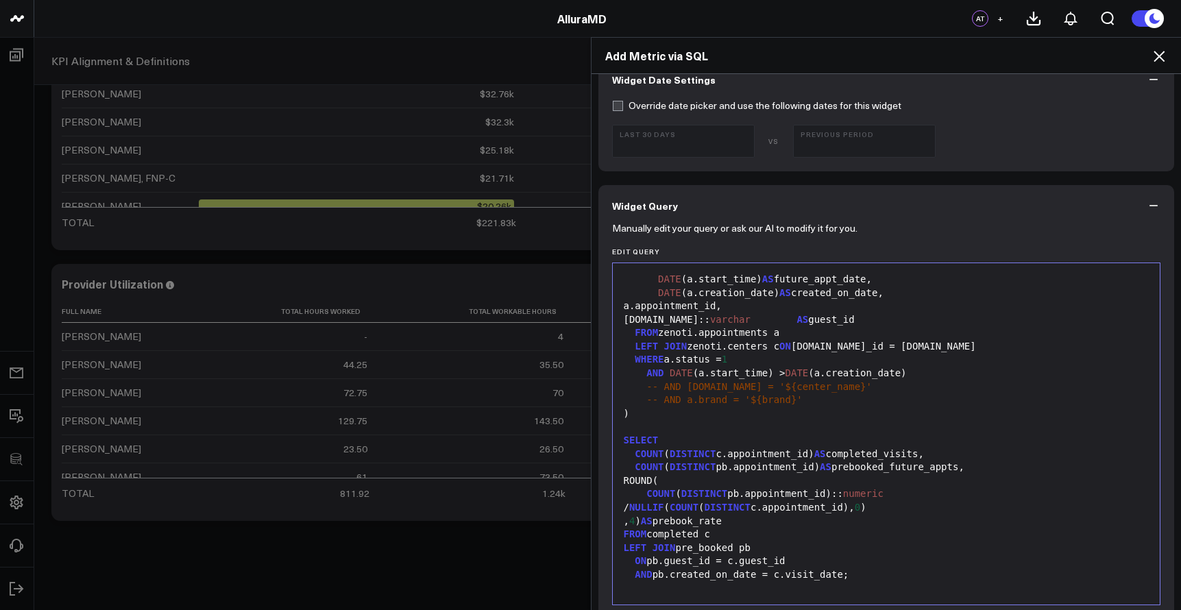
scroll to position [416, 0]
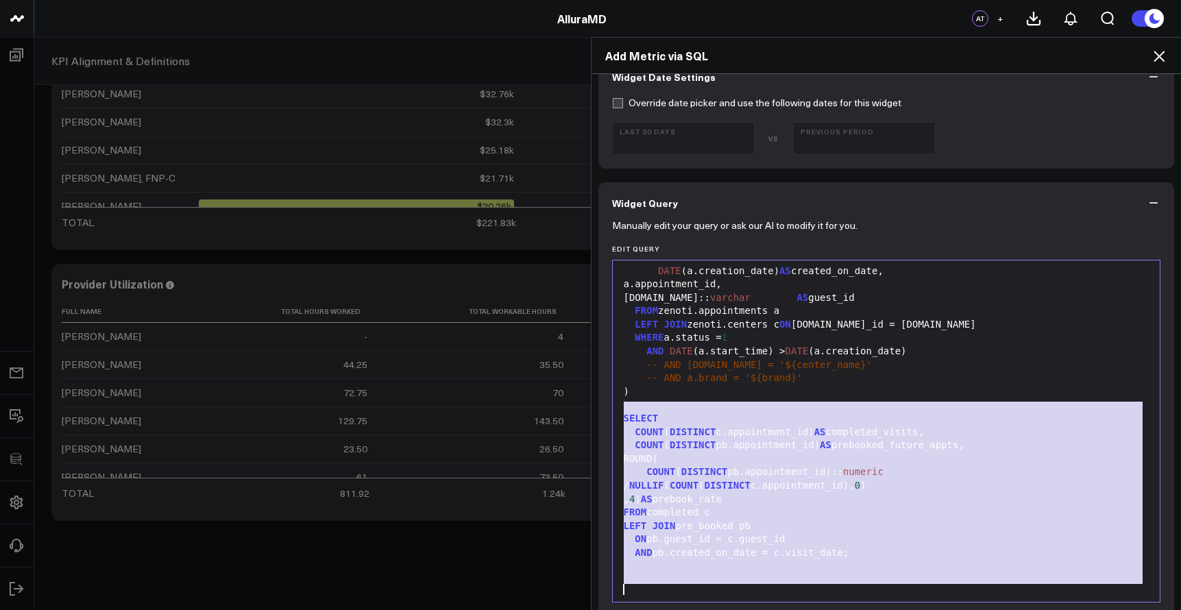
drag, startPoint x: 620, startPoint y: 404, endPoint x: 911, endPoint y: 578, distance: 339.4
click at [911, 576] on div "WITH completed AS ( SELECT DATE (a.start_time) AS visit_date, DATE (a.creation_…" at bounding box center [887, 311] width 534 height 529
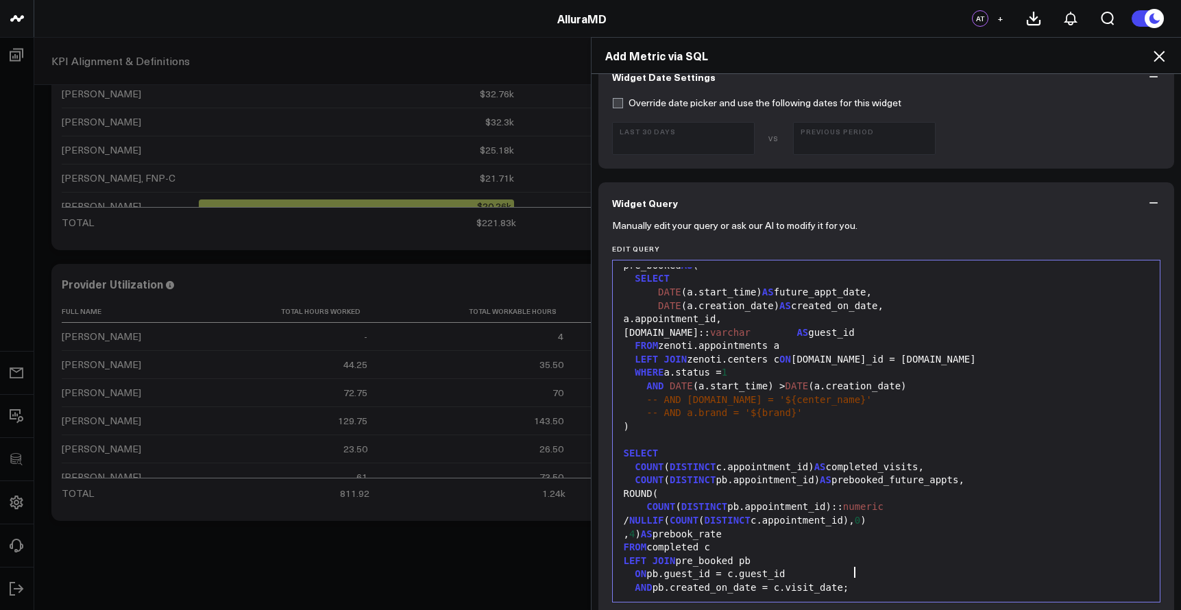
scroll to position [611, 0]
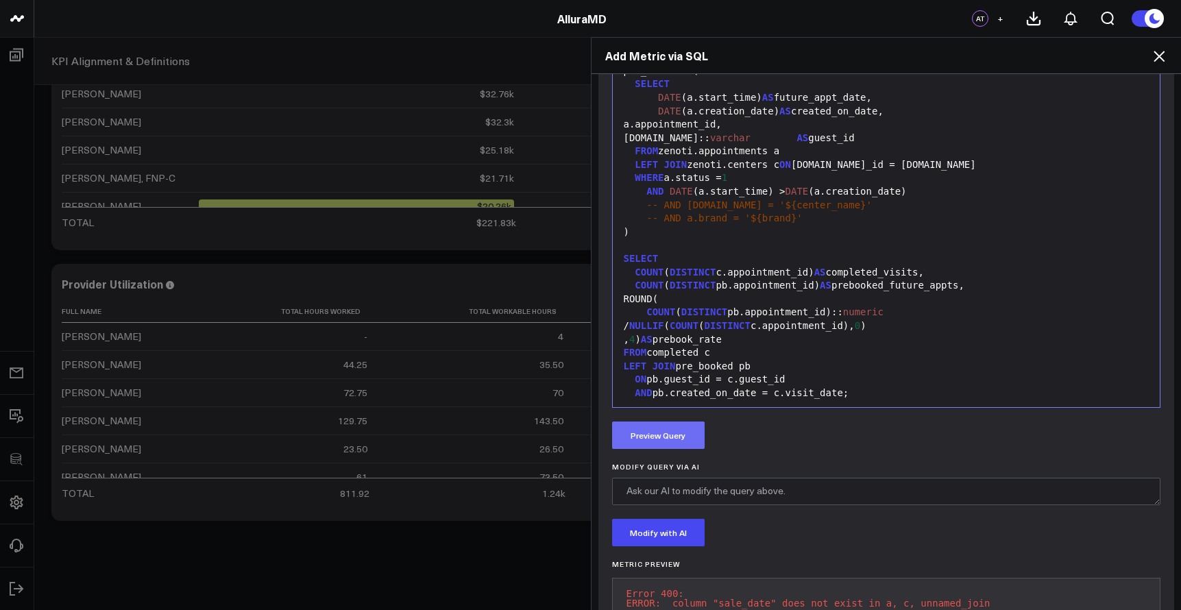
click at [685, 443] on button "Preview Query" at bounding box center [658, 435] width 93 height 27
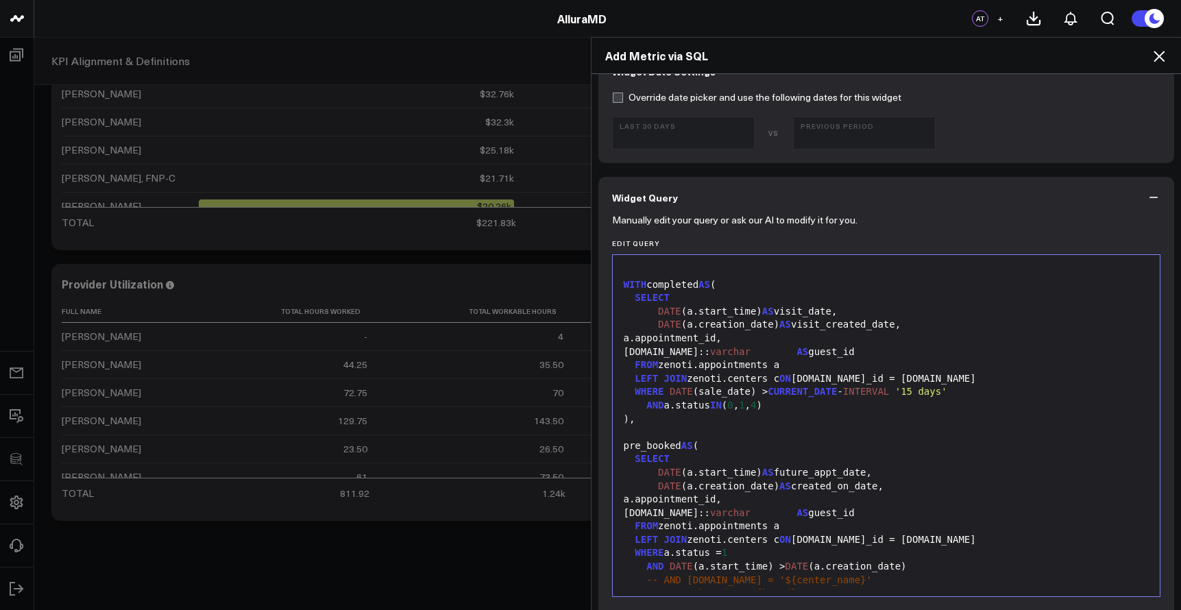
scroll to position [374, 0]
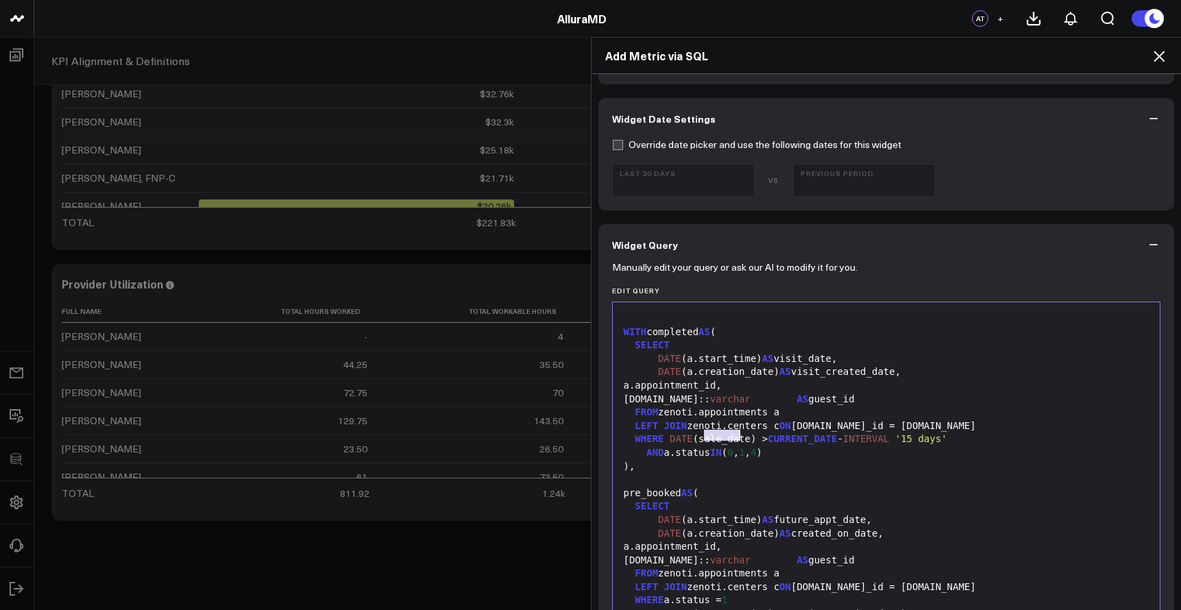
drag, startPoint x: 696, startPoint y: 435, endPoint x: 738, endPoint y: 434, distance: 41.8
click at [738, 434] on div "WHERE DATE (sale_date) > CURRENT_DATE - INTERVAL '15 days'" at bounding box center [887, 440] width 534 height 14
drag, startPoint x: 692, startPoint y: 437, endPoint x: 743, endPoint y: 437, distance: 50.7
click at [743, 437] on div "WHERE DATE (sale_date) > CURRENT_DATE - INTERVAL '15 days'" at bounding box center [887, 440] width 534 height 14
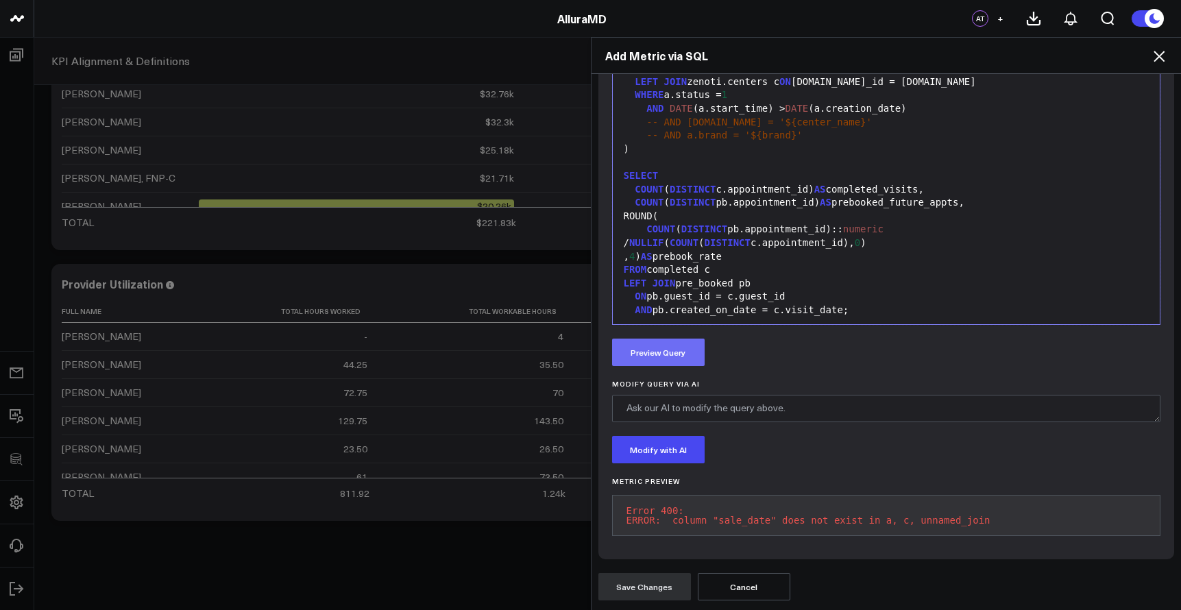
click at [690, 350] on button "Preview Query" at bounding box center [658, 352] width 93 height 27
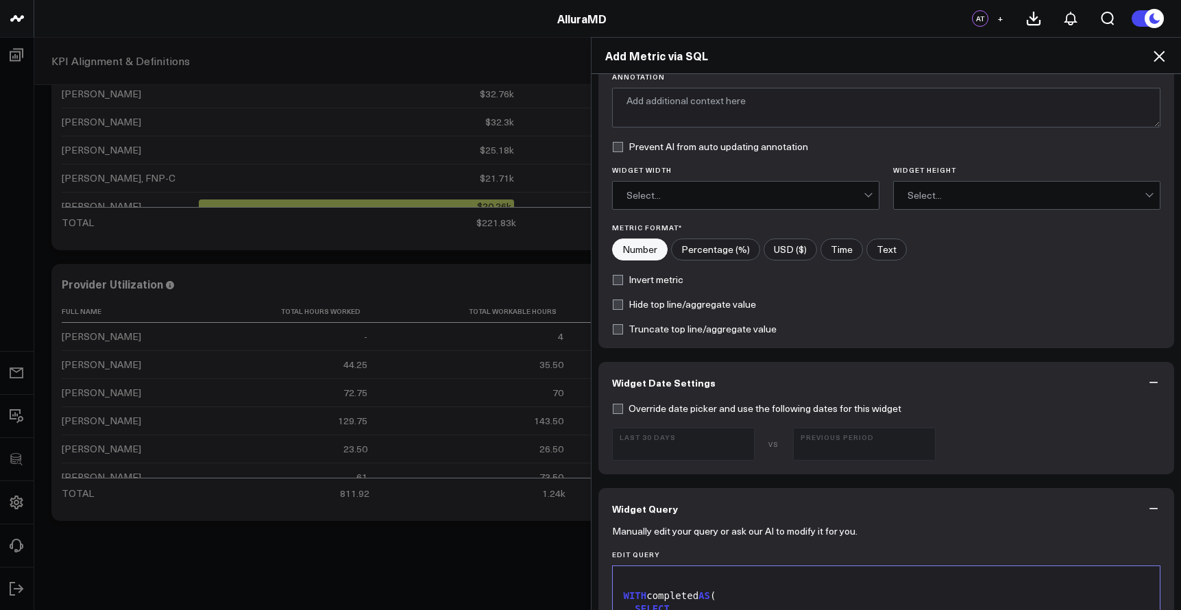
scroll to position [0, 0]
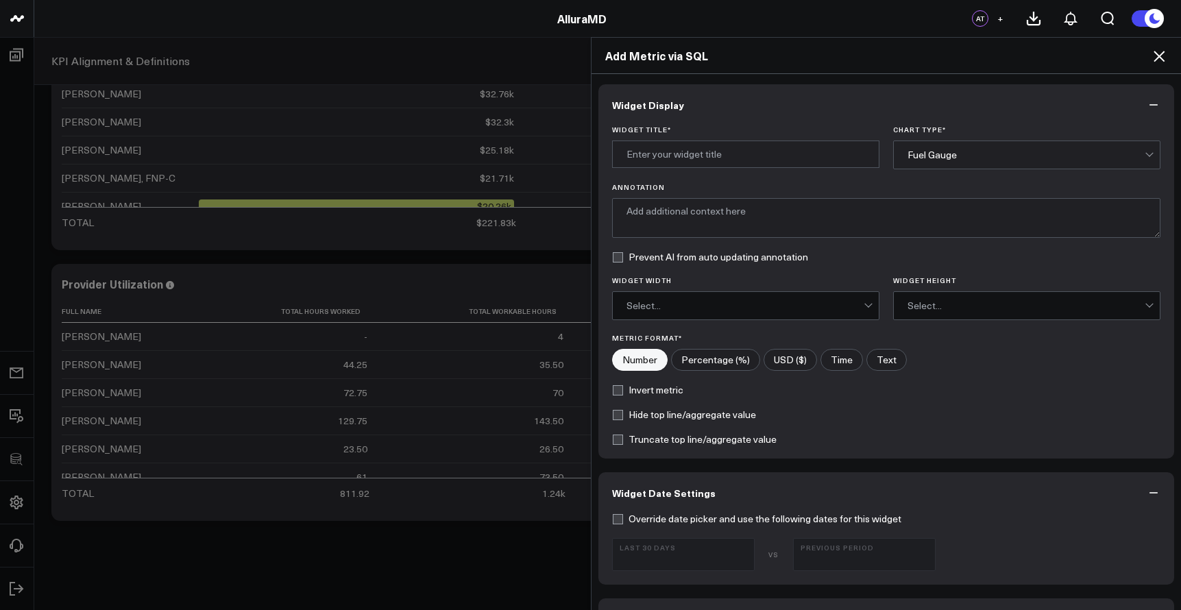
click at [915, 154] on div "Fuel Gauge" at bounding box center [1026, 154] width 237 height 11
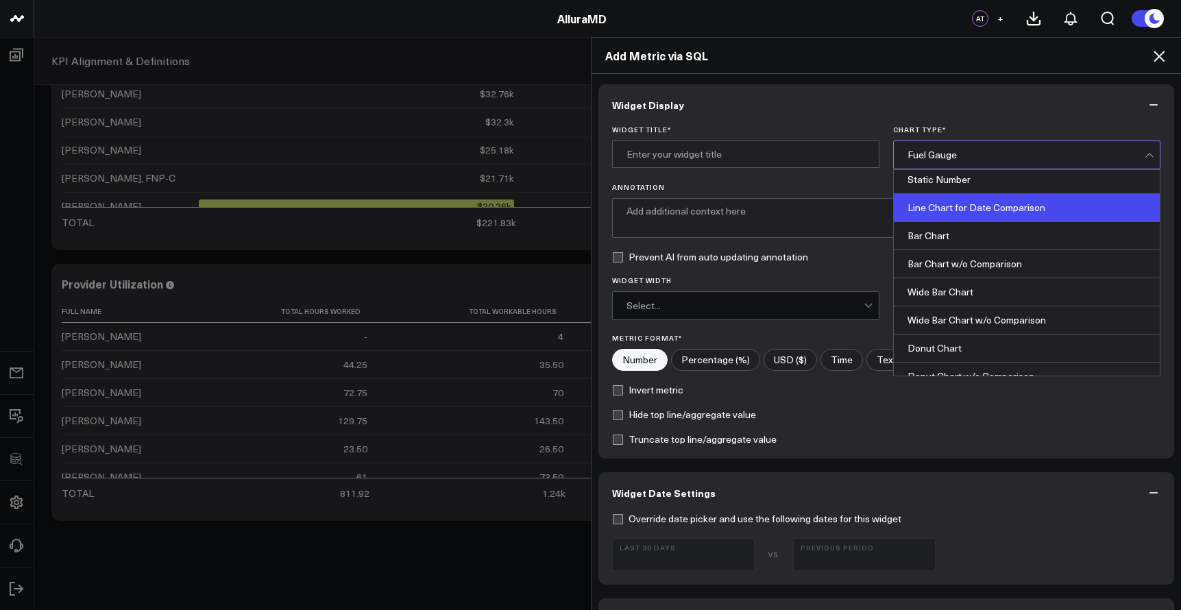
scroll to position [148, 0]
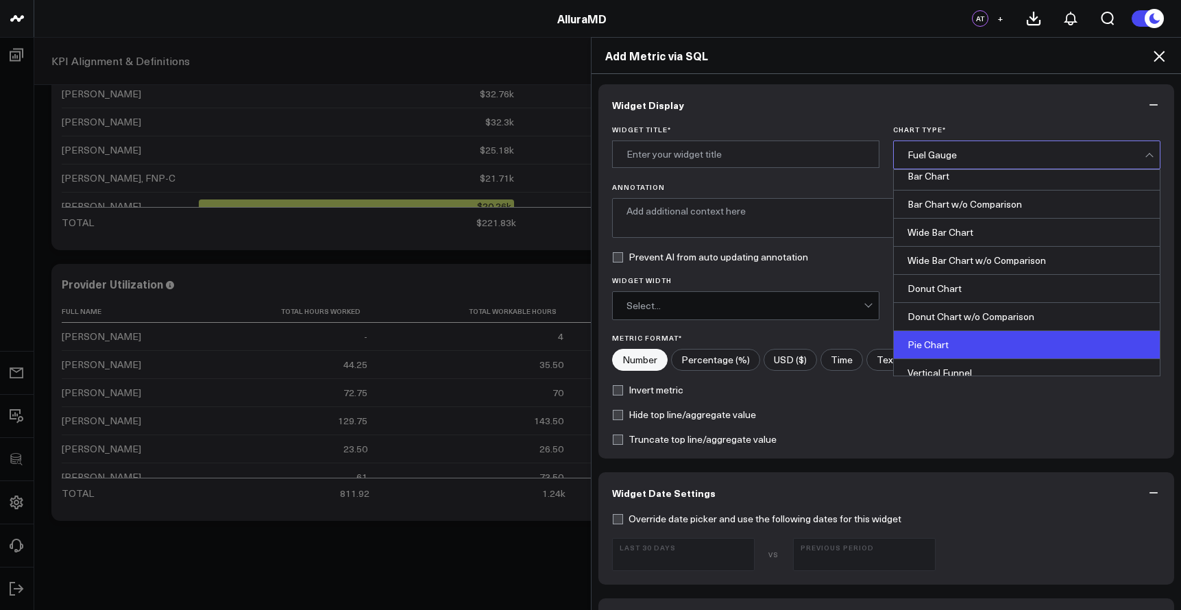
click at [960, 348] on div "Pie Chart" at bounding box center [1027, 345] width 266 height 28
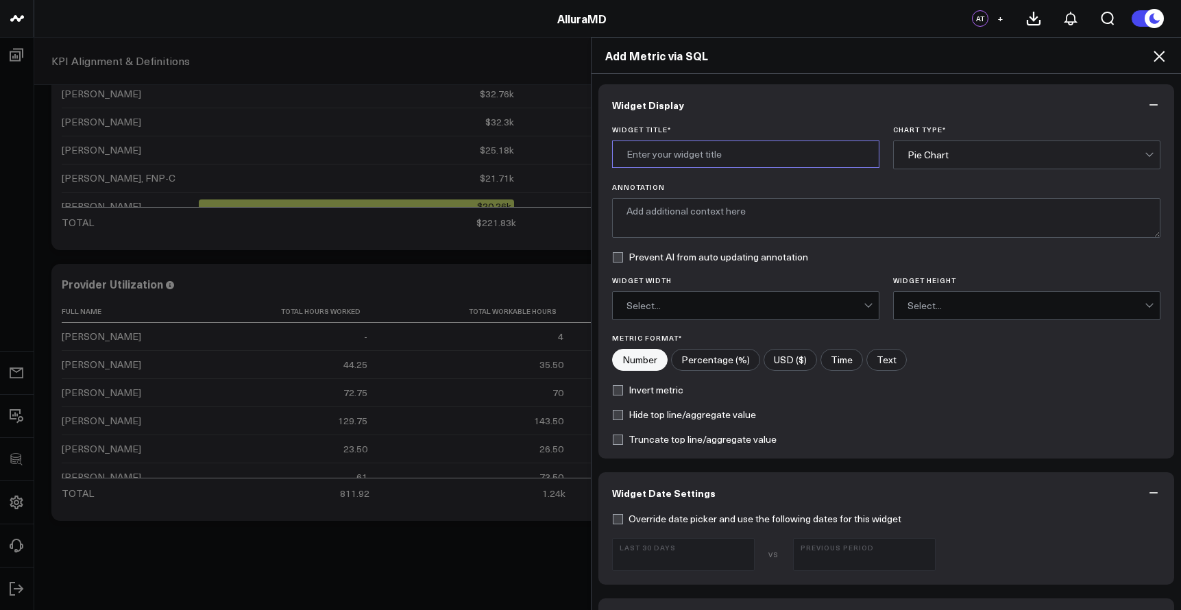
click at [712, 152] on input "Widget Title *" at bounding box center [745, 154] width 267 height 27
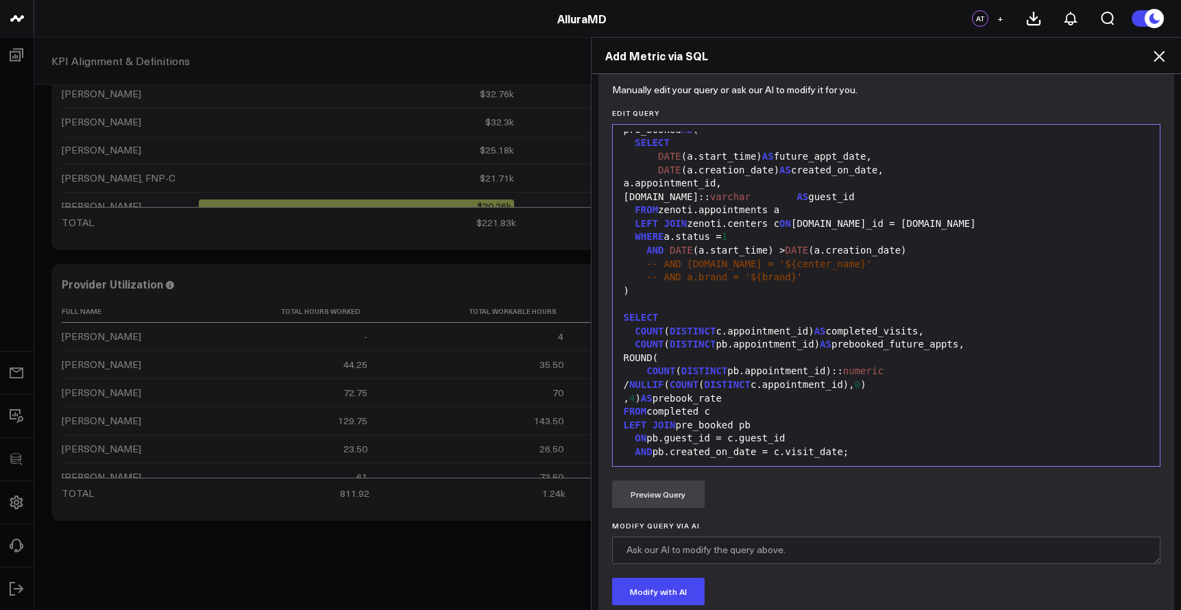
scroll to position [761, 0]
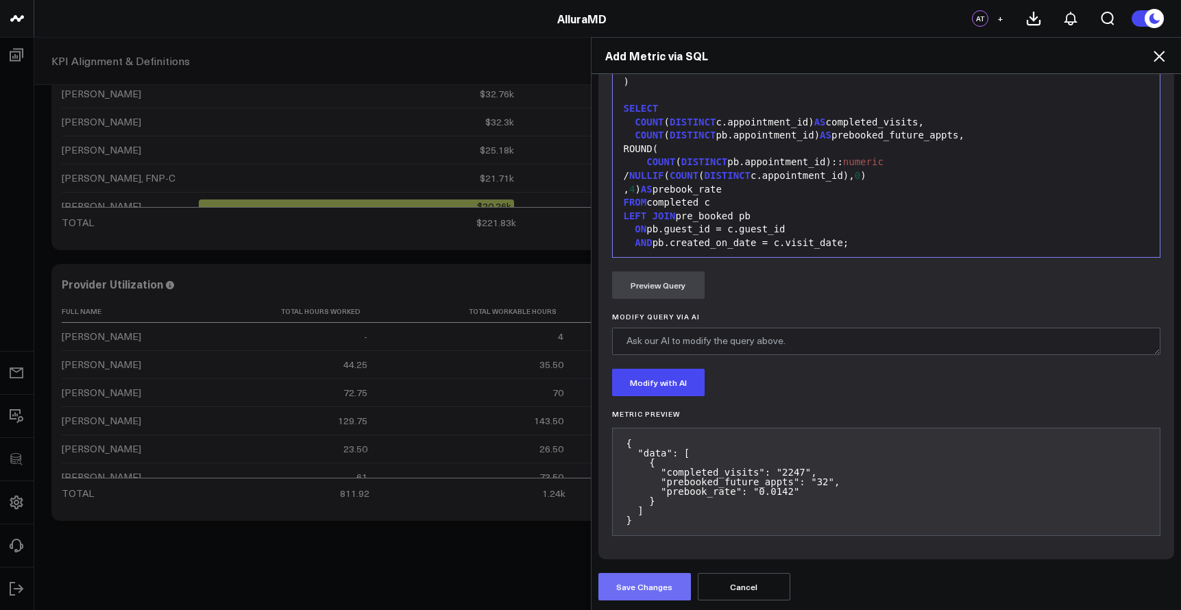
type input "Appointment Statistics"
click at [667, 590] on button "Save Changes" at bounding box center [644, 586] width 93 height 27
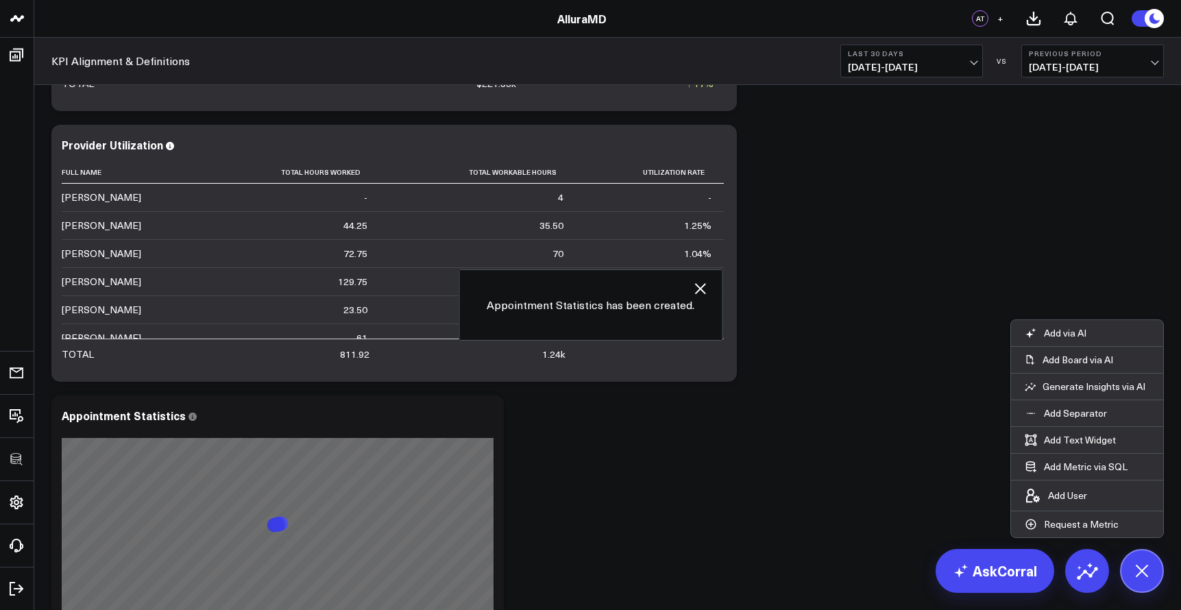
scroll to position [3430, 0]
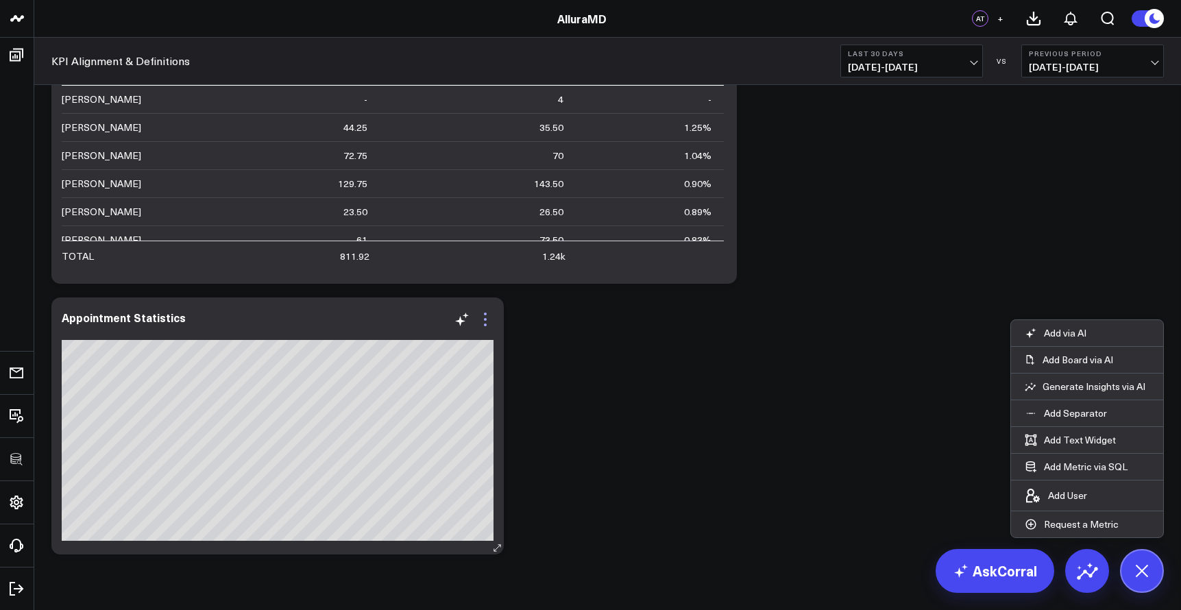
click at [489, 324] on icon at bounding box center [485, 319] width 16 height 16
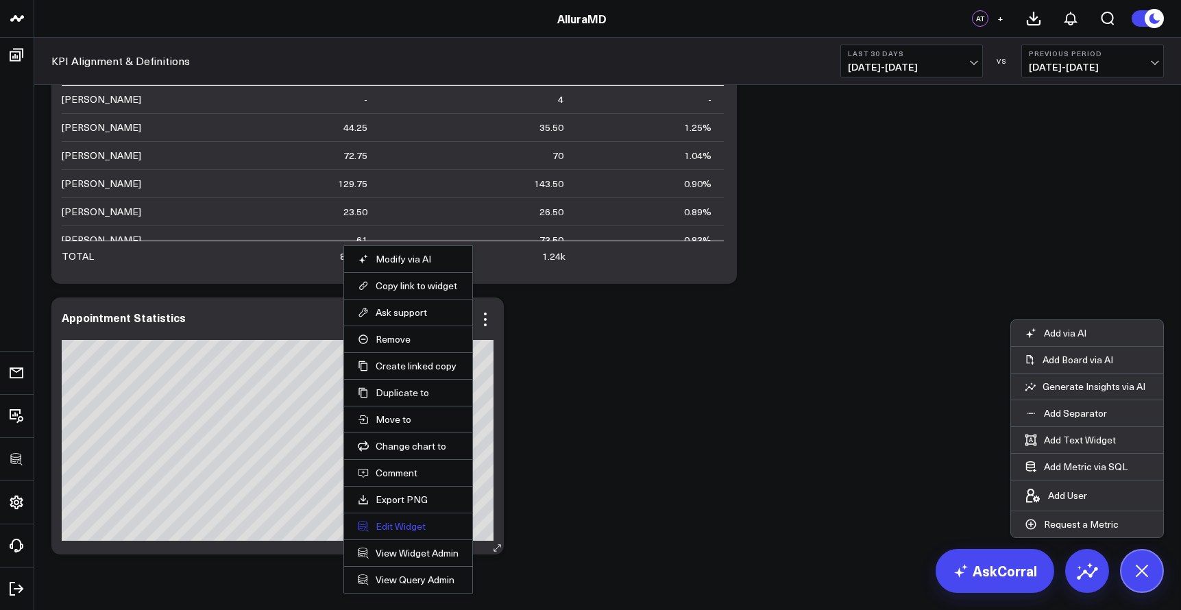
click at [400, 520] on button "Edit Widget" at bounding box center [408, 526] width 101 height 12
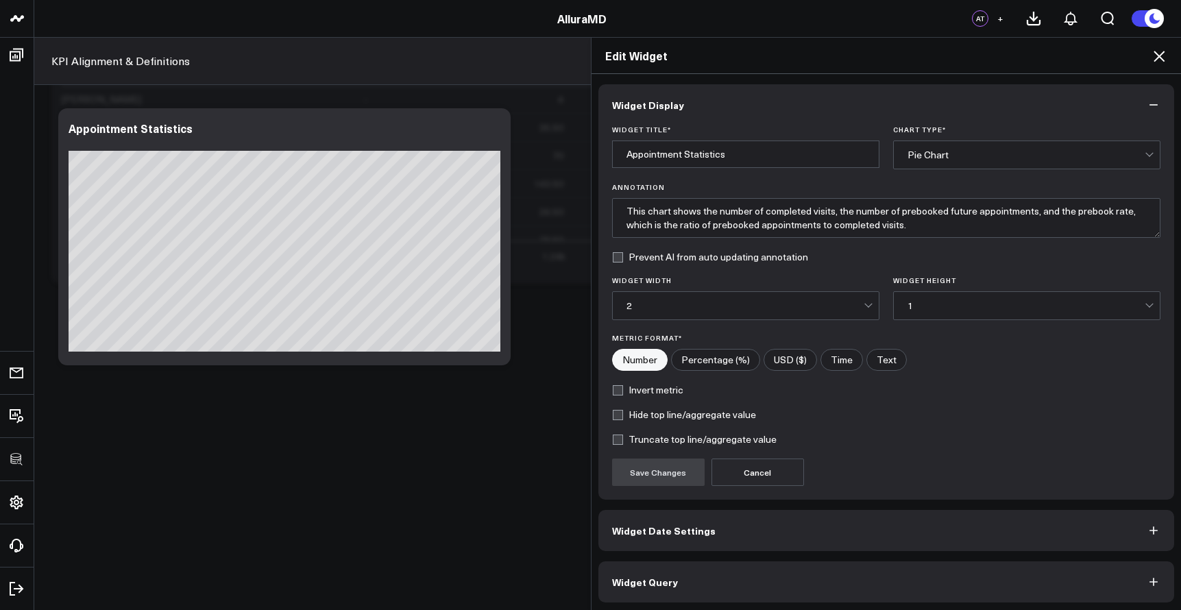
click at [935, 147] on div "Pie Chart" at bounding box center [1026, 154] width 237 height 27
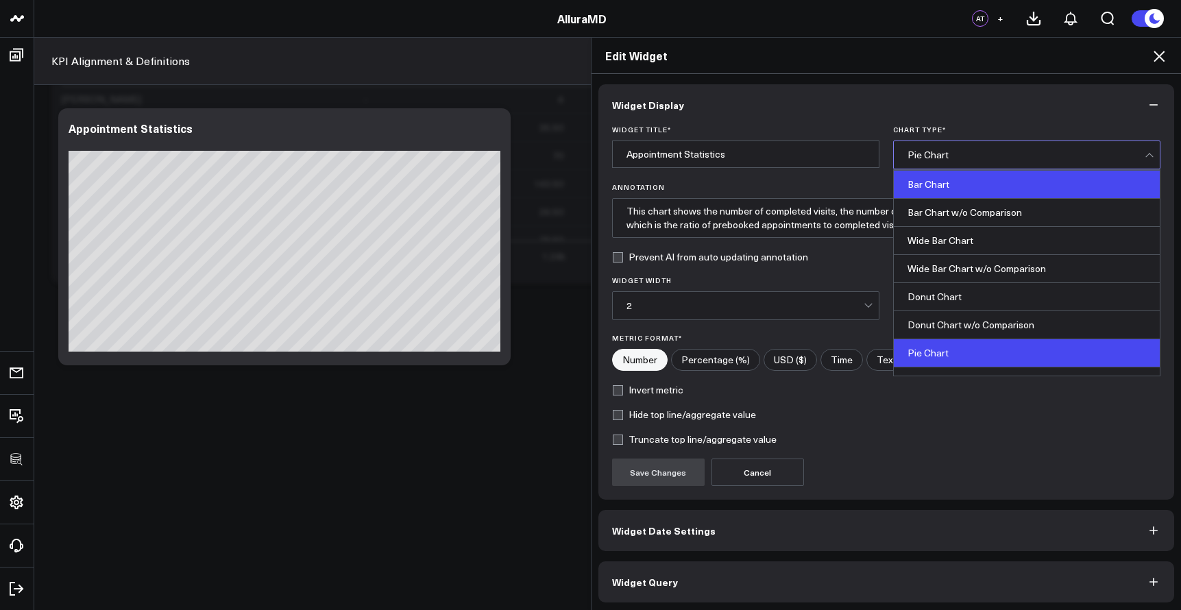
click at [948, 193] on div "Bar Chart" at bounding box center [1027, 185] width 266 height 28
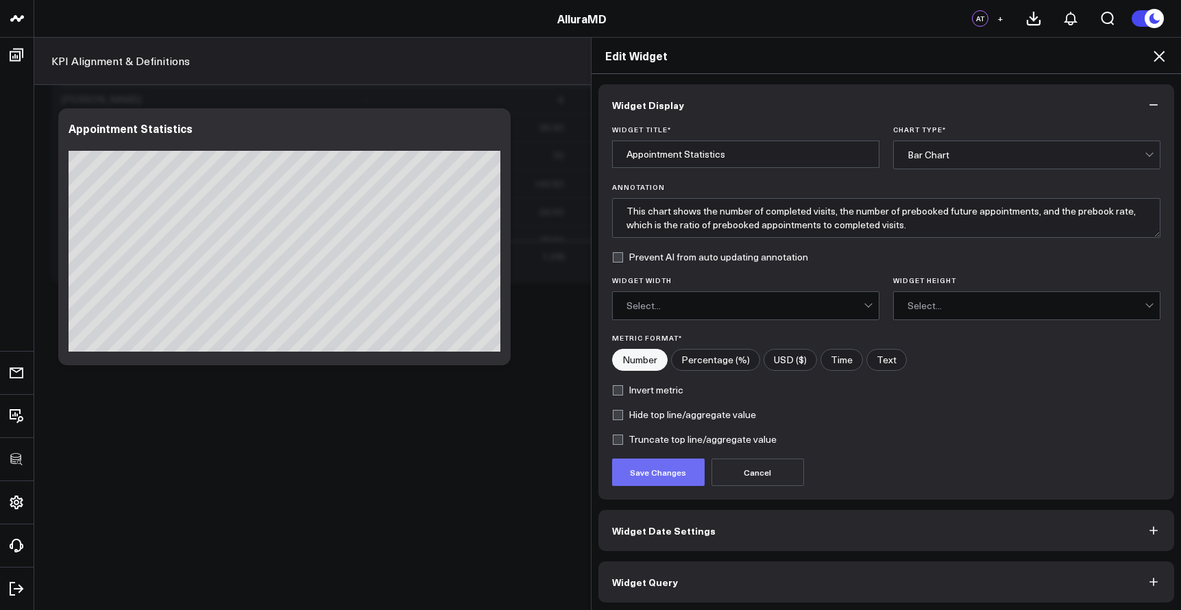
click at [672, 466] on button "Save Changes" at bounding box center [658, 472] width 93 height 27
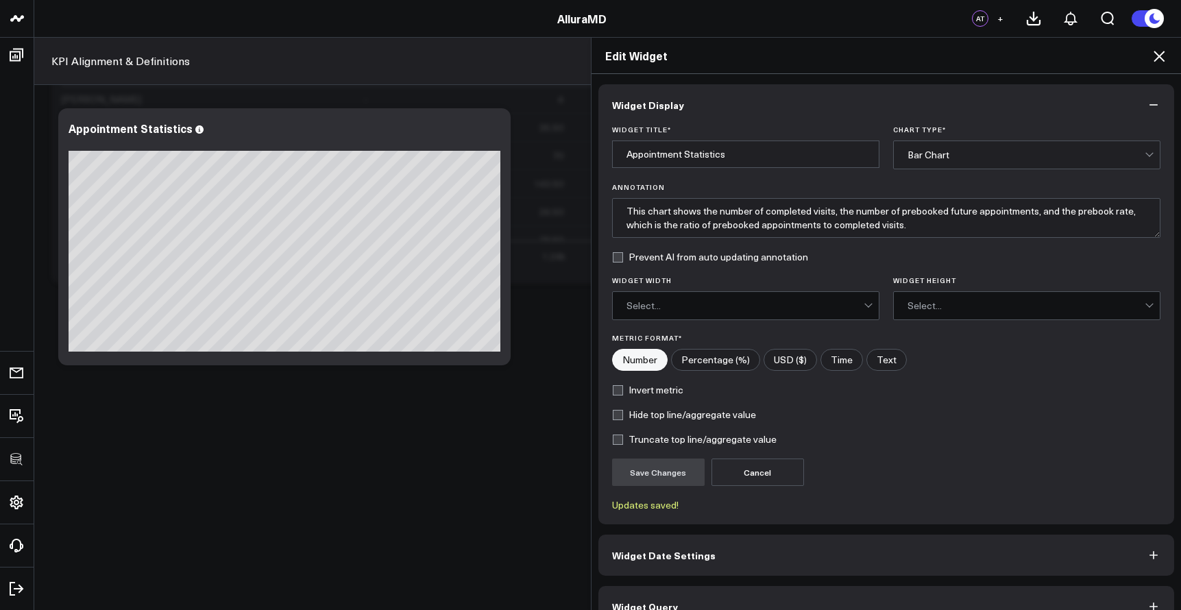
scroll to position [27, 0]
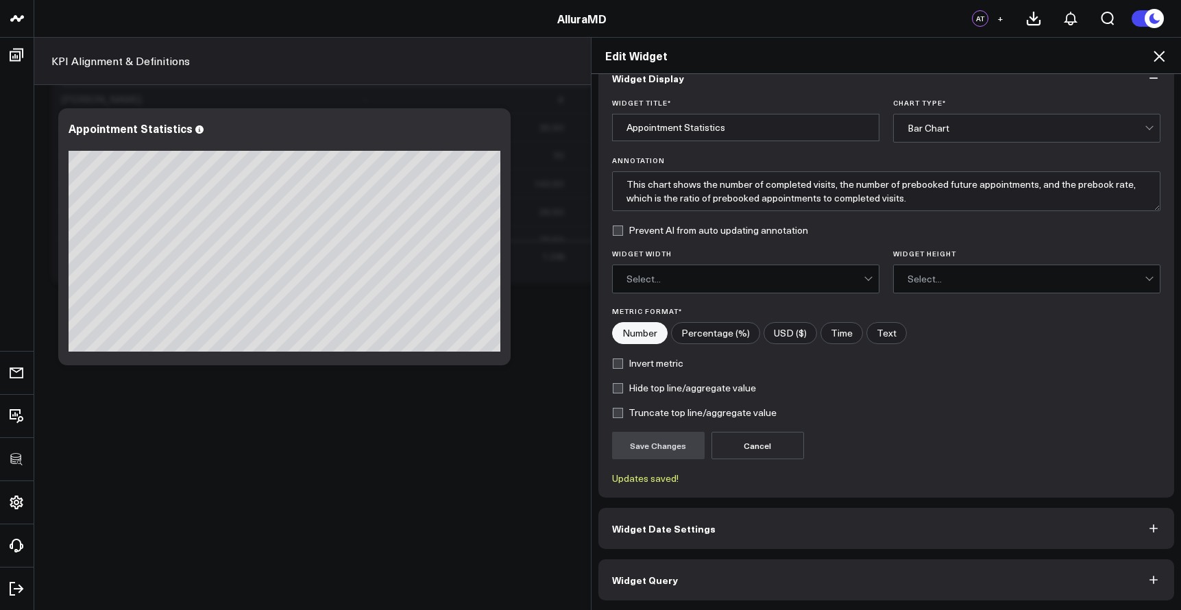
click at [792, 578] on button "Widget Query" at bounding box center [886, 579] width 577 height 41
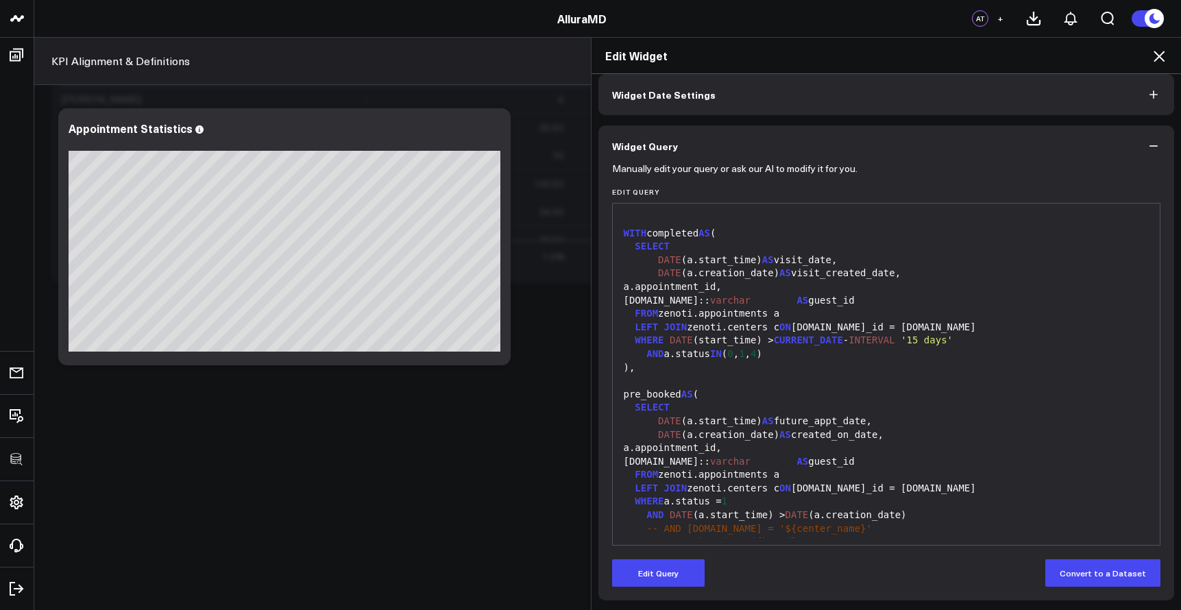
scroll to position [0, 0]
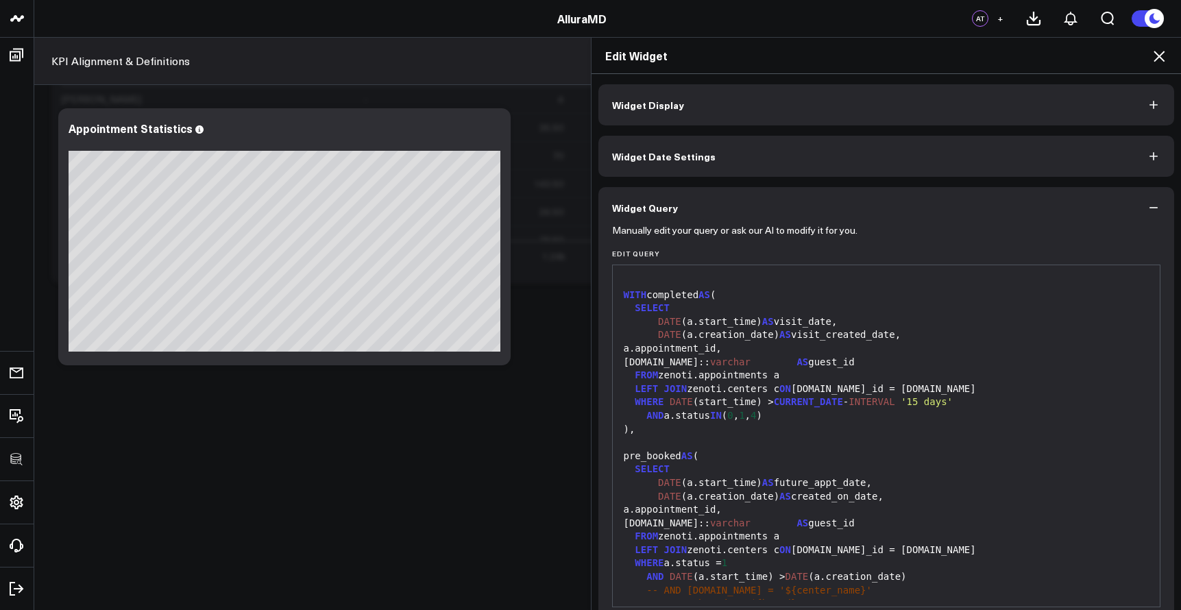
click at [918, 112] on button "Widget Display" at bounding box center [886, 104] width 577 height 41
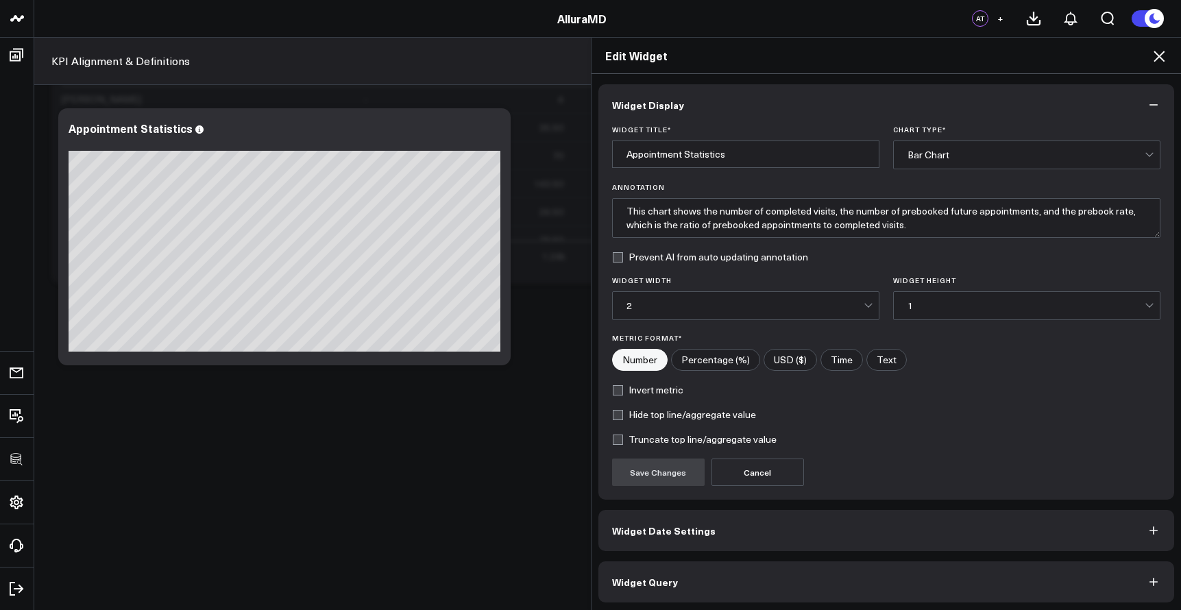
click at [930, 147] on div "Bar Chart" at bounding box center [1026, 154] width 237 height 27
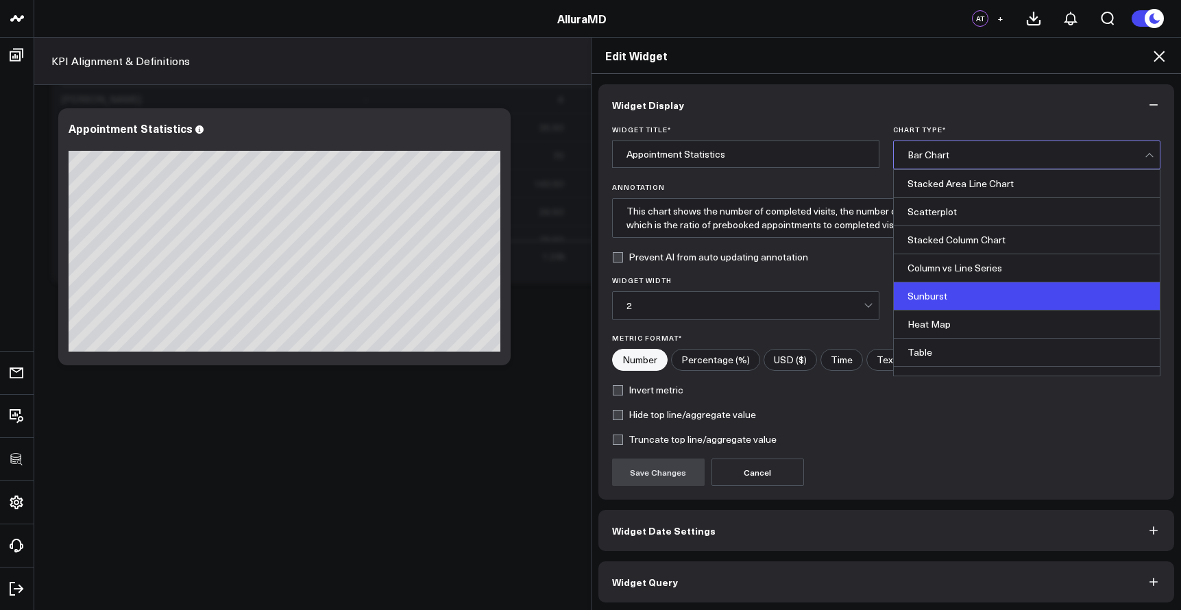
scroll to position [550, 0]
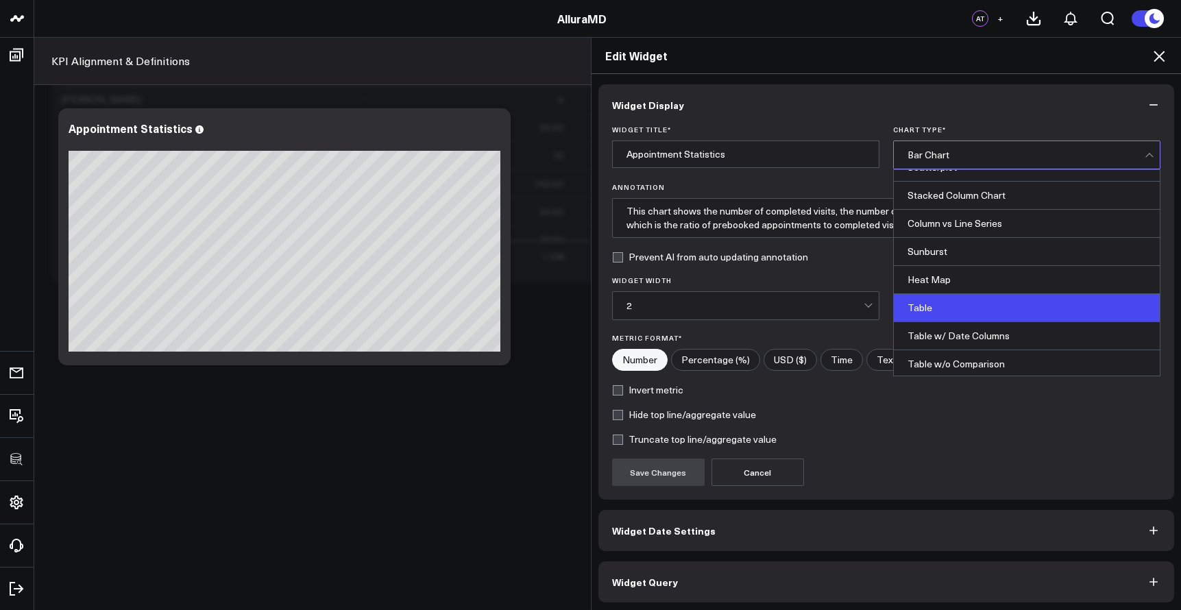
click at [928, 309] on div "Table" at bounding box center [1027, 308] width 266 height 28
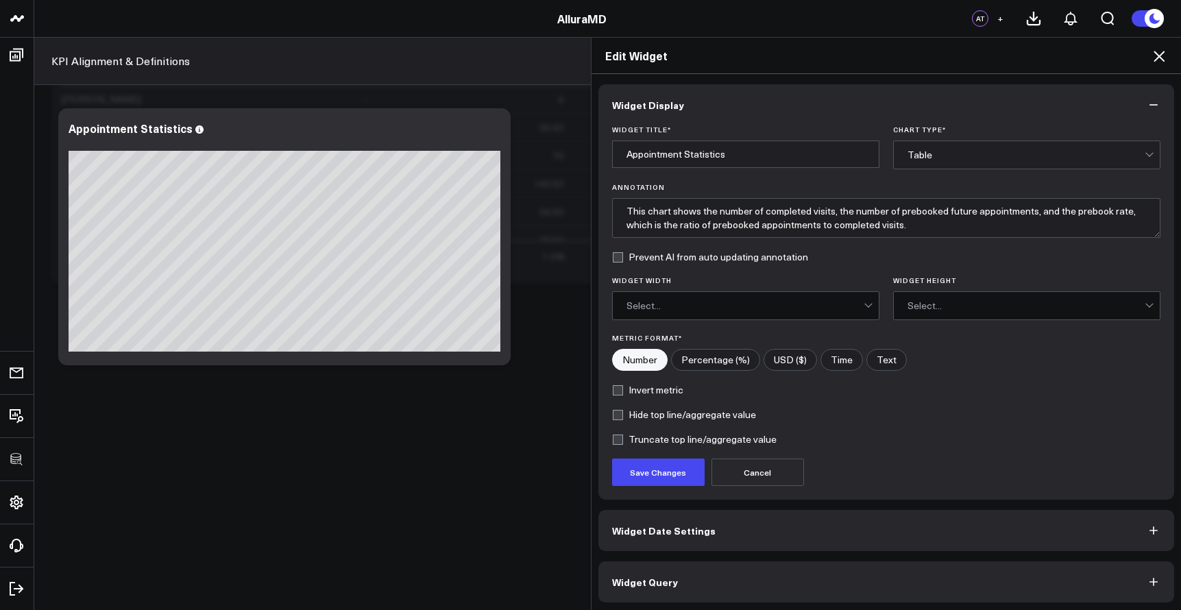
click at [945, 170] on form "Widget Title * Appointment Statistics Chart Type * option Table, selected. Tabl…" at bounding box center [886, 305] width 549 height 361
click at [945, 162] on div "Table" at bounding box center [1026, 154] width 237 height 27
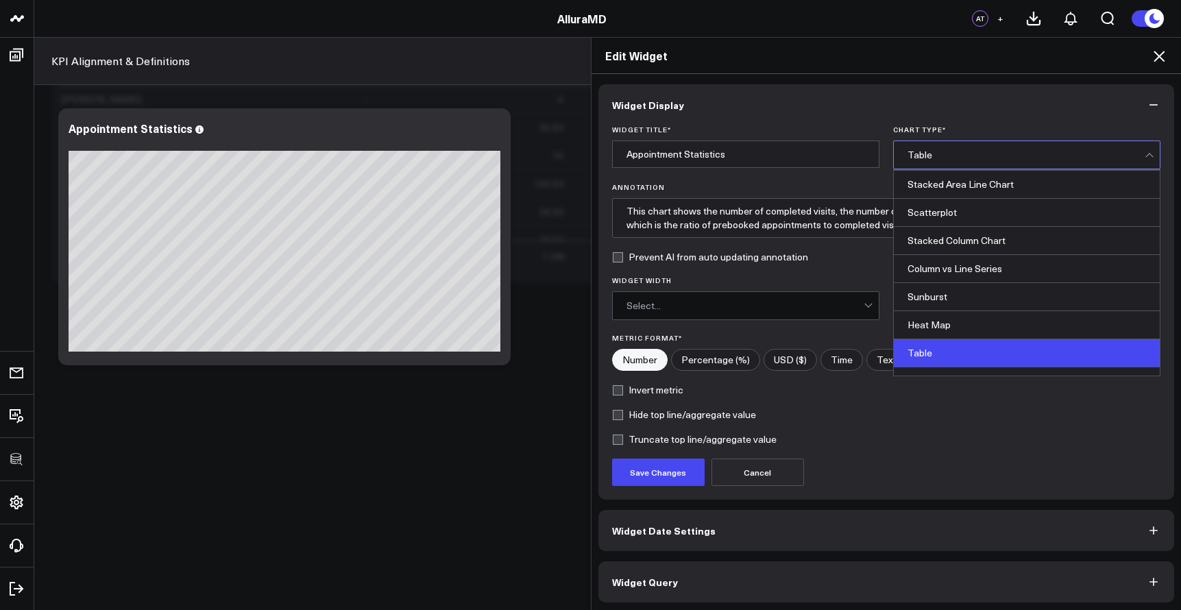
scroll to position [531, 0]
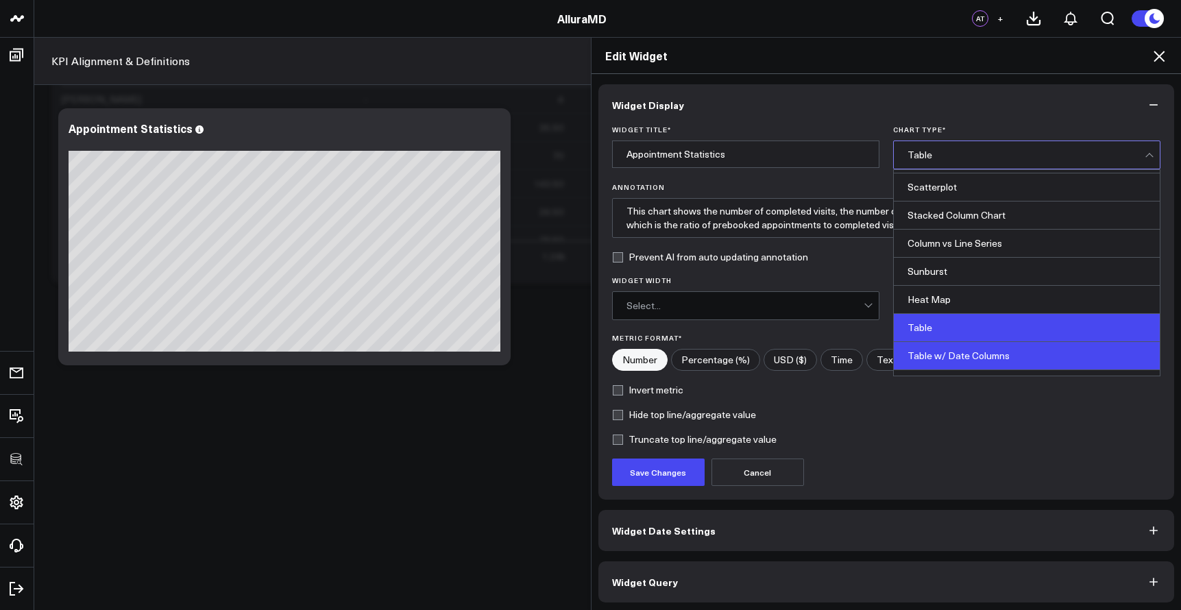
click at [946, 354] on div "Table w/ Date Columns" at bounding box center [1027, 356] width 266 height 28
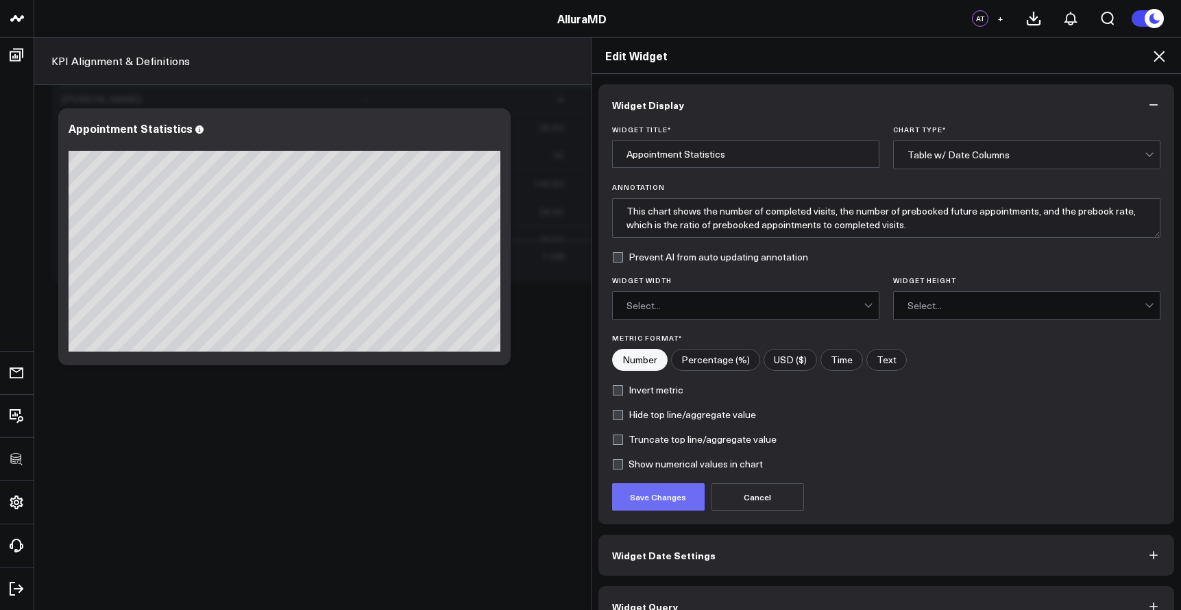
click at [679, 500] on button "Save Changes" at bounding box center [658, 496] width 93 height 27
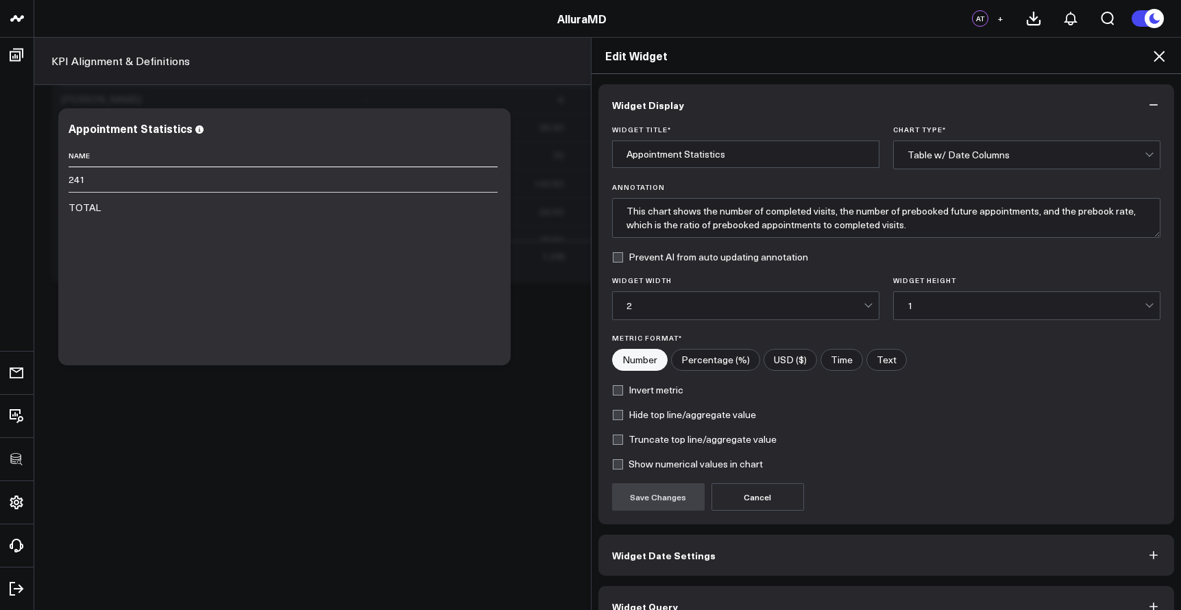
click at [827, 298] on div "2" at bounding box center [745, 305] width 237 height 27
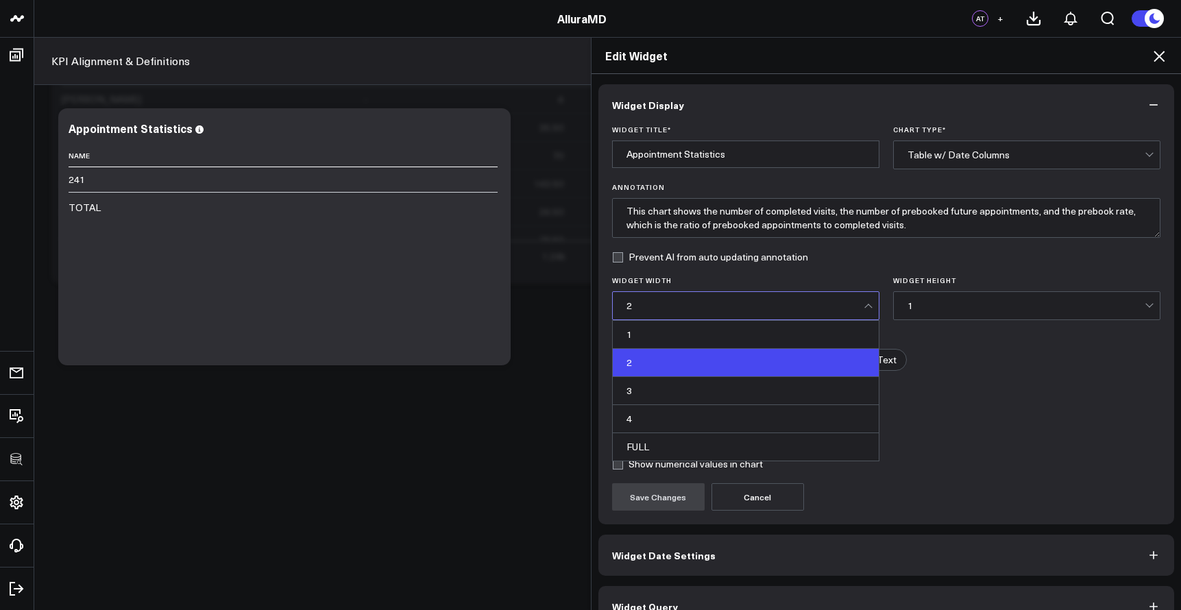
click at [827, 298] on div "2" at bounding box center [745, 305] width 237 height 27
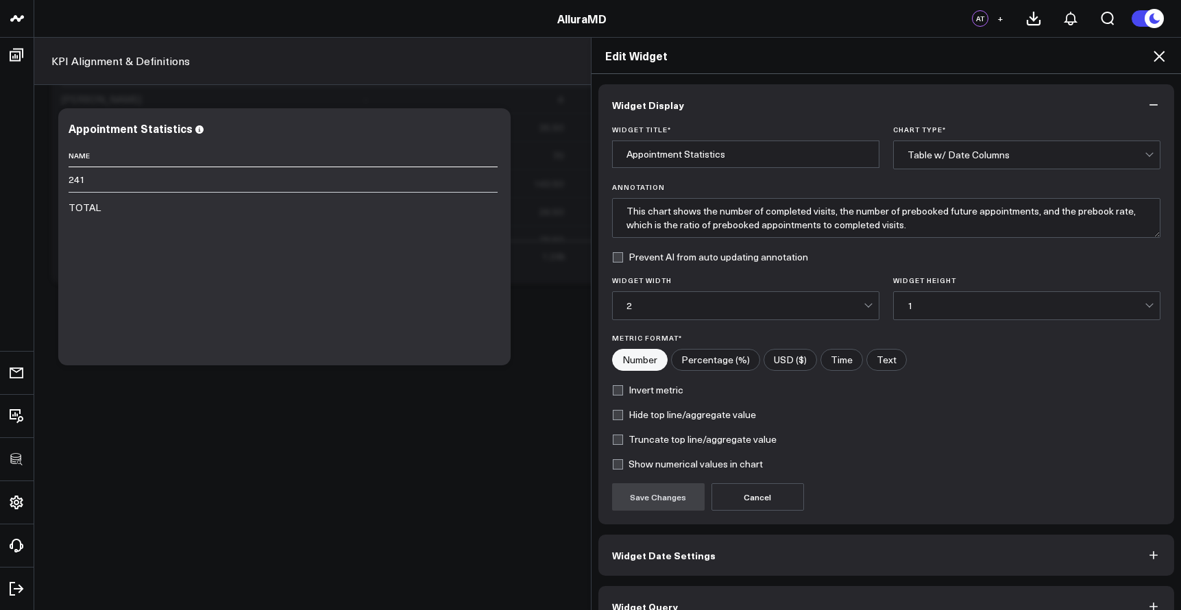
click at [921, 304] on div "1" at bounding box center [1026, 305] width 237 height 11
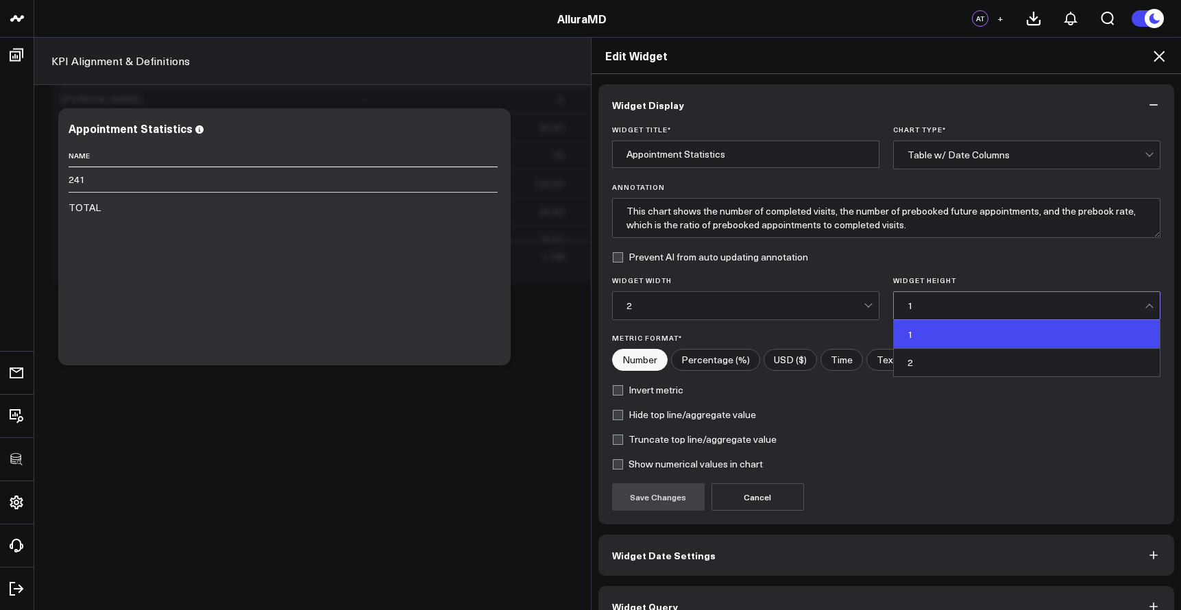
click at [980, 421] on form "Widget Title * Appointment Statistics Chart Type * Table w/ Date Columns Annota…" at bounding box center [886, 317] width 549 height 385
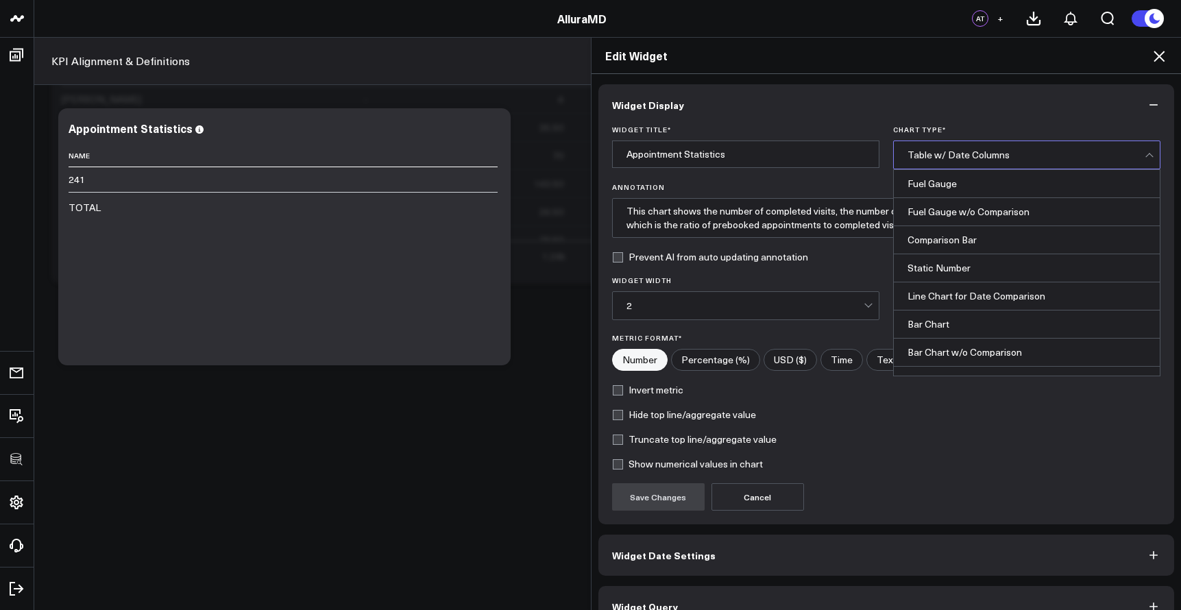
click at [963, 145] on div "Table w/ Date Columns" at bounding box center [1026, 154] width 237 height 27
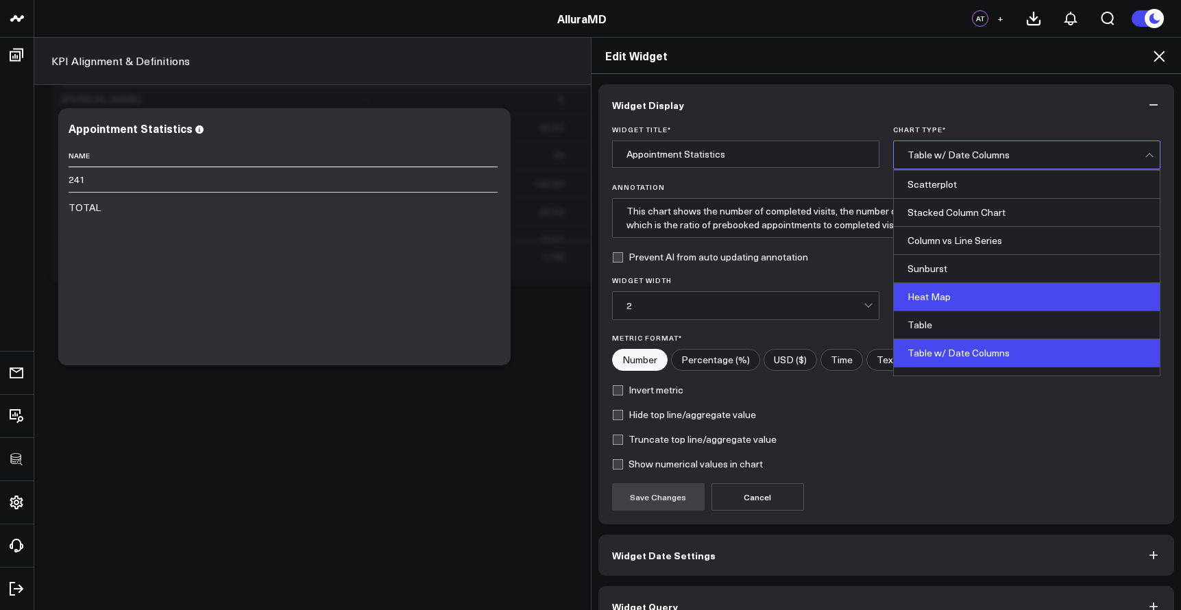
scroll to position [545, 0]
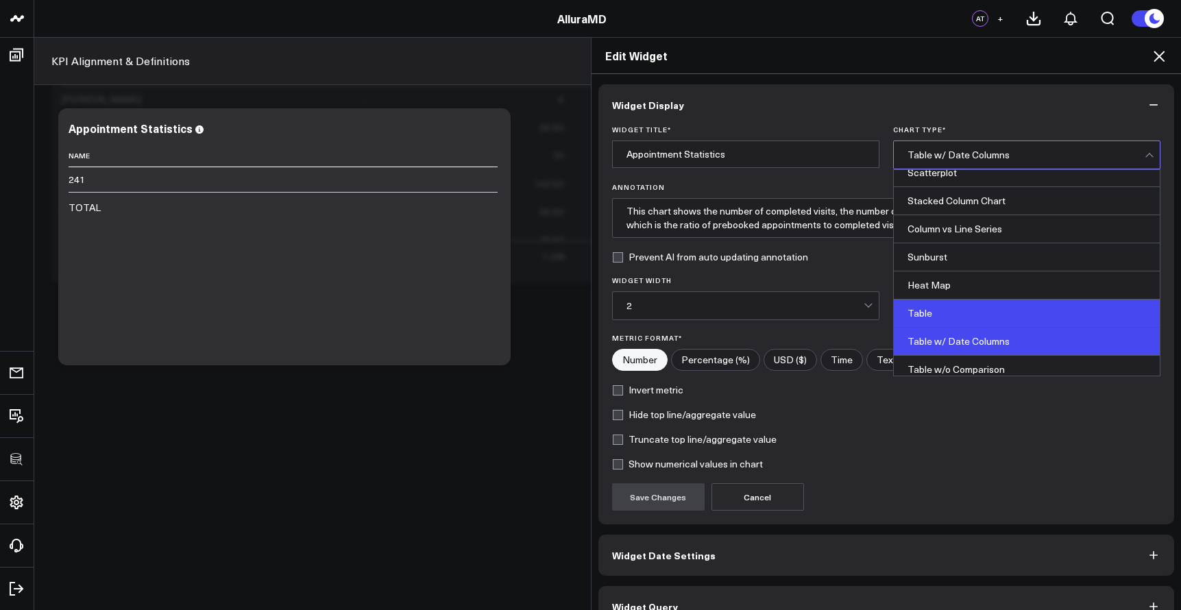
click at [960, 304] on div "Table" at bounding box center [1027, 314] width 266 height 28
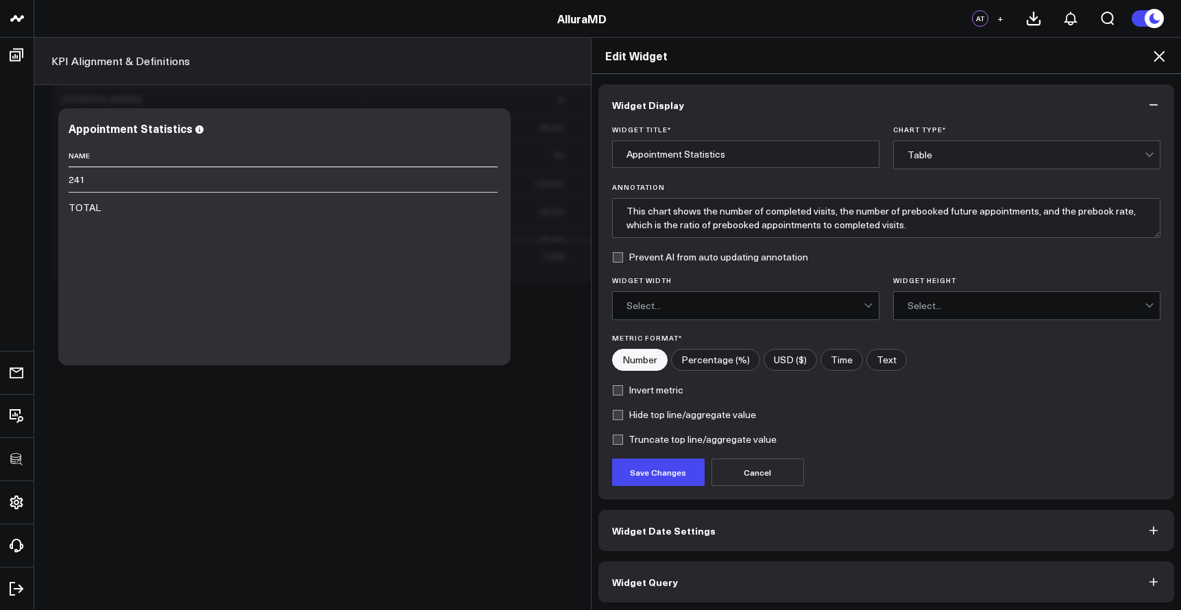
click at [690, 455] on form "Widget Title * Appointment Statistics Chart Type * Table Annotation This chart …" at bounding box center [886, 305] width 549 height 361
click at [684, 461] on button "Save Changes" at bounding box center [658, 472] width 93 height 27
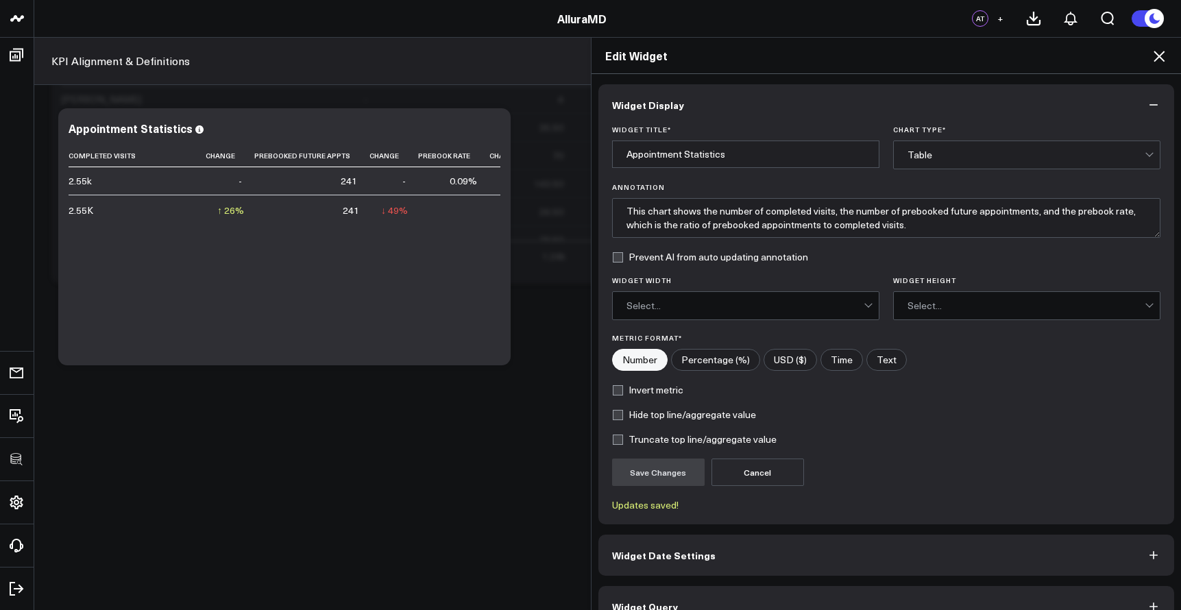
drag, startPoint x: 346, startPoint y: 350, endPoint x: 365, endPoint y: 349, distance: 19.2
click at [365, 349] on div "Edit Widget Widget Display Widget Title * Appointment Statistics Chart Type * T…" at bounding box center [590, 323] width 1181 height 573
drag, startPoint x: 355, startPoint y: 354, endPoint x: 384, endPoint y: 350, distance: 29.1
click at [384, 350] on div "Edit Widget Widget Display Widget Title * Appointment Statistics Chart Type * T…" at bounding box center [590, 323] width 1181 height 573
drag, startPoint x: 367, startPoint y: 353, endPoint x: 399, endPoint y: 351, distance: 32.3
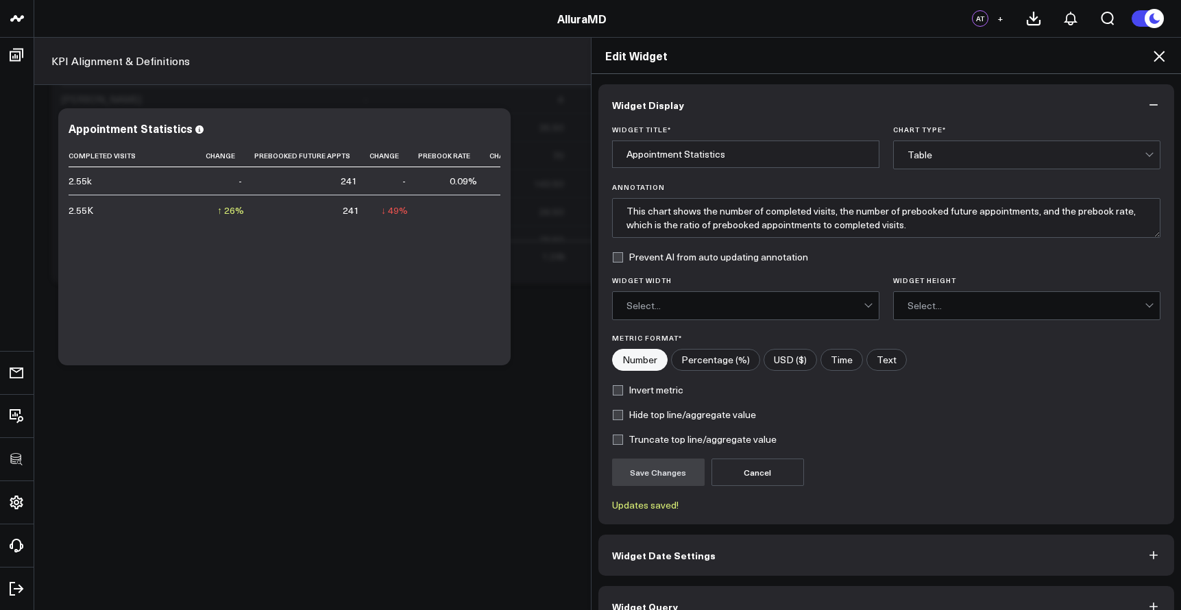
click at [399, 351] on div "Edit Widget Widget Display Widget Title * Appointment Statistics Chart Type * T…" at bounding box center [590, 323] width 1181 height 573
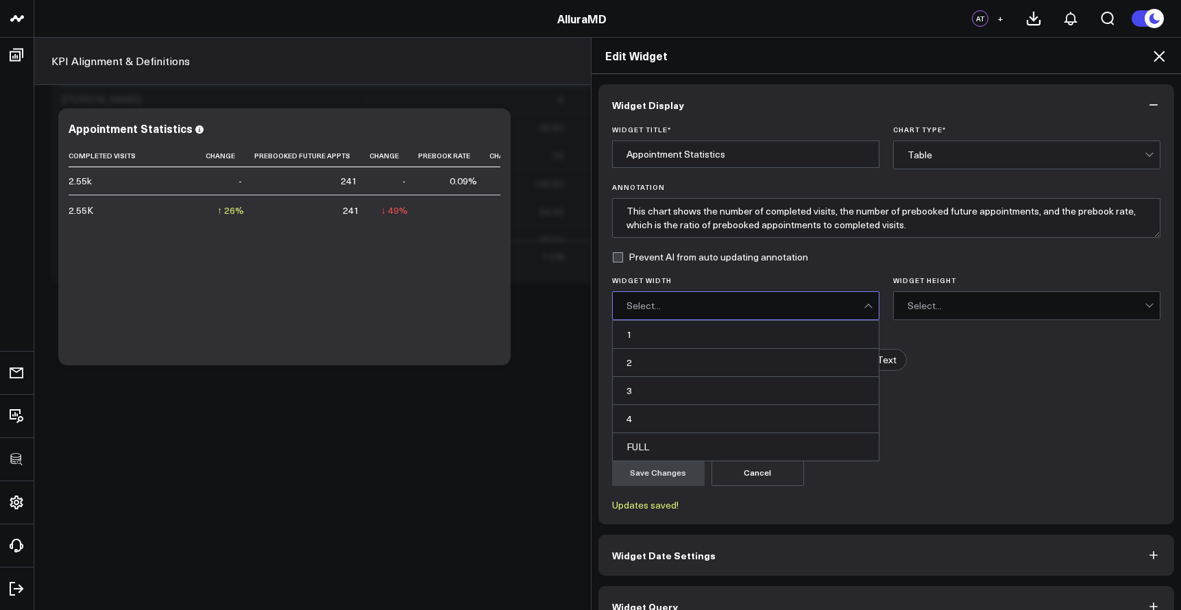
click at [769, 311] on div "Select..." at bounding box center [745, 305] width 237 height 11
click at [938, 298] on div "Select..." at bounding box center [1026, 305] width 237 height 27
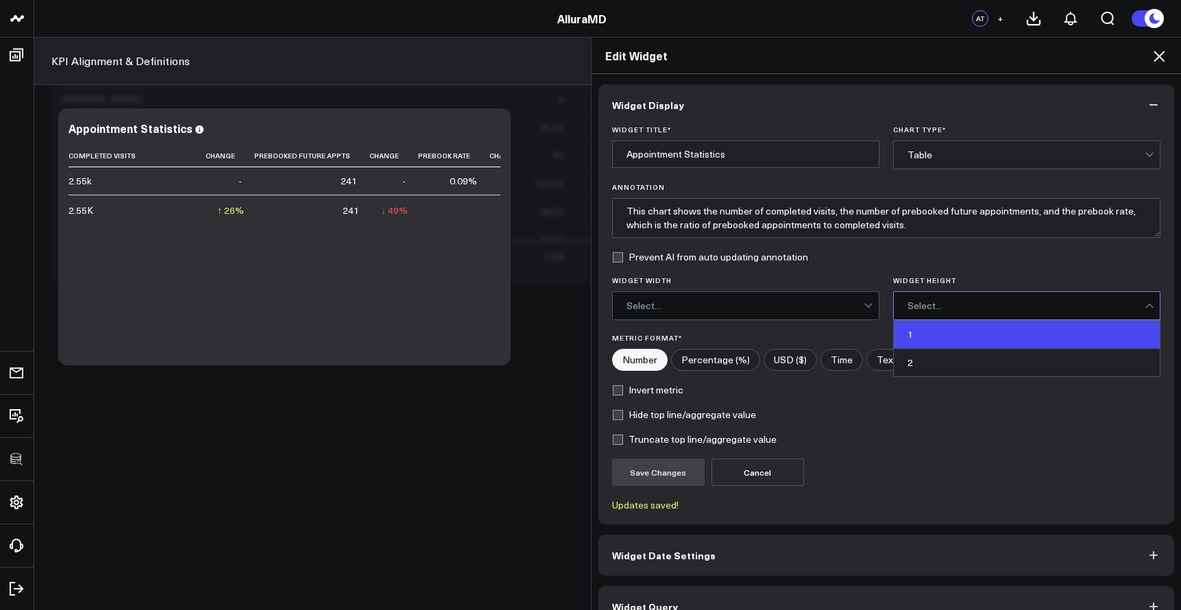
click at [929, 333] on div "1" at bounding box center [1027, 335] width 266 height 28
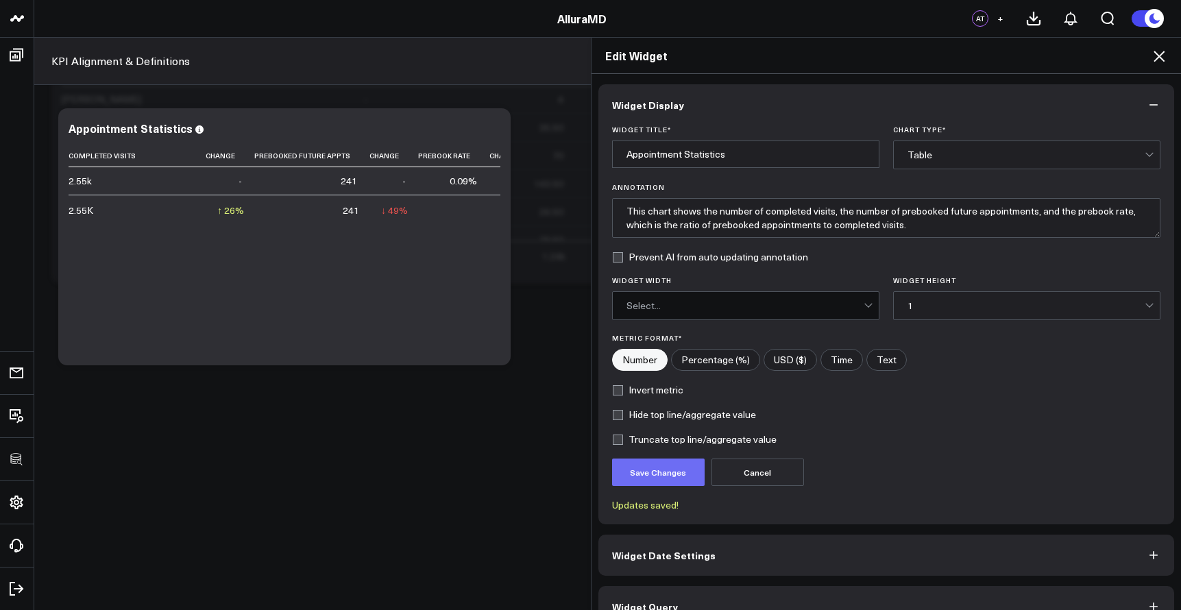
click at [615, 474] on button "Save Changes" at bounding box center [658, 472] width 93 height 27
click at [1169, 62] on div "Edit Widget" at bounding box center [887, 56] width 590 height 36
click at [1165, 63] on icon at bounding box center [1159, 56] width 16 height 16
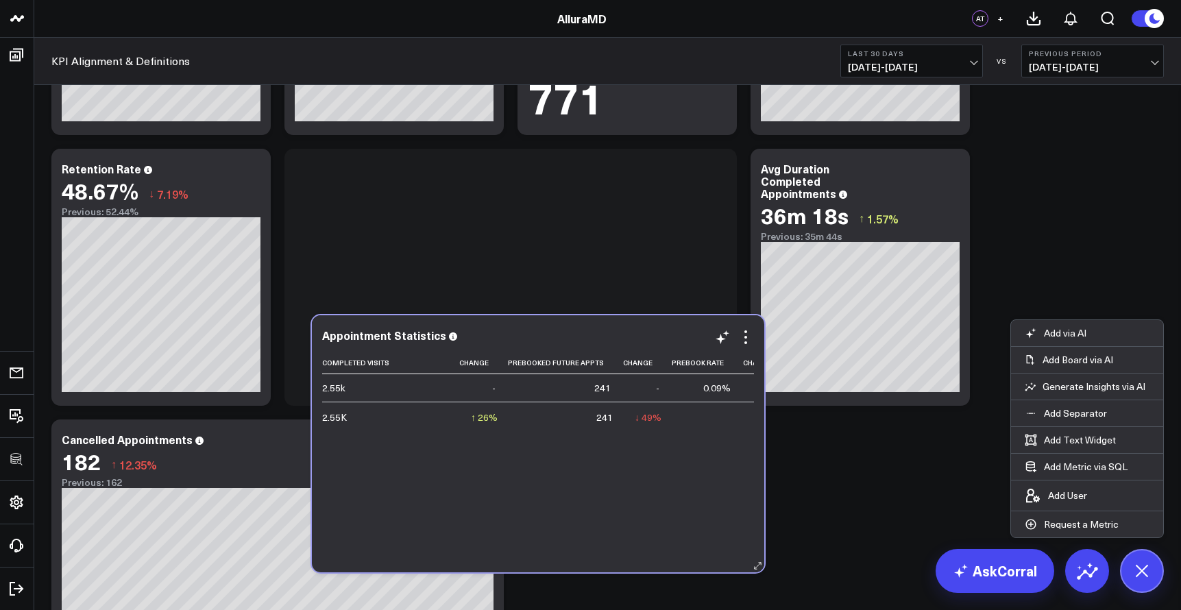
scroll to position [2483, 0]
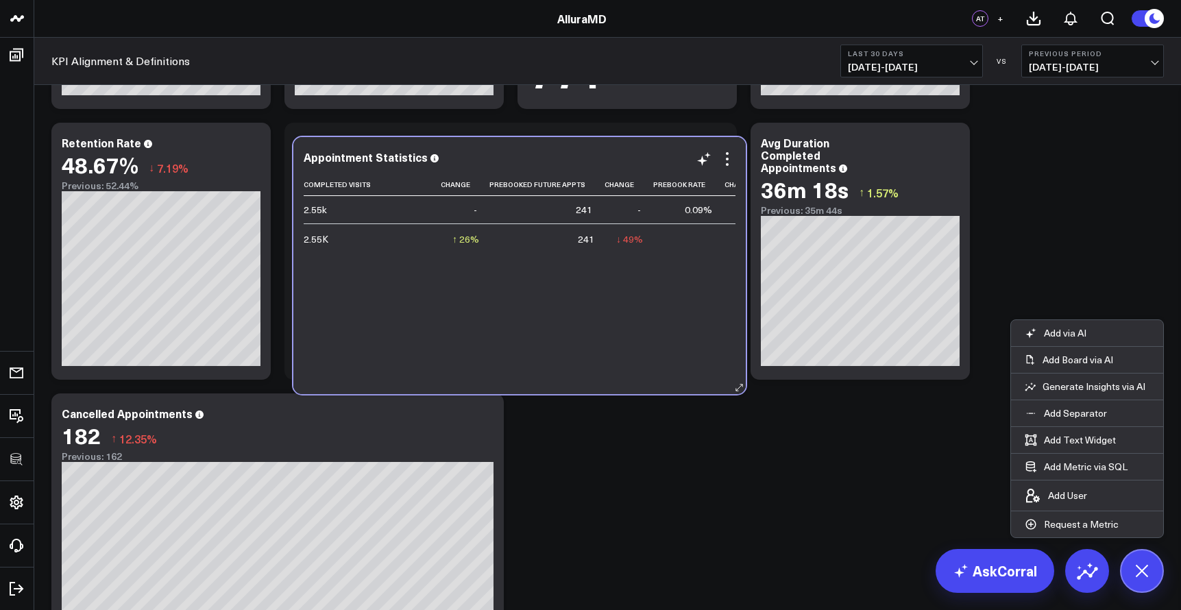
drag, startPoint x: 467, startPoint y: 461, endPoint x: 674, endPoint y: 356, distance: 231.8
click at [674, 356] on div "Completed Visits Change Prebooked Future Appts Change Prebook Rate Change 2.55k…" at bounding box center [520, 276] width 432 height 207
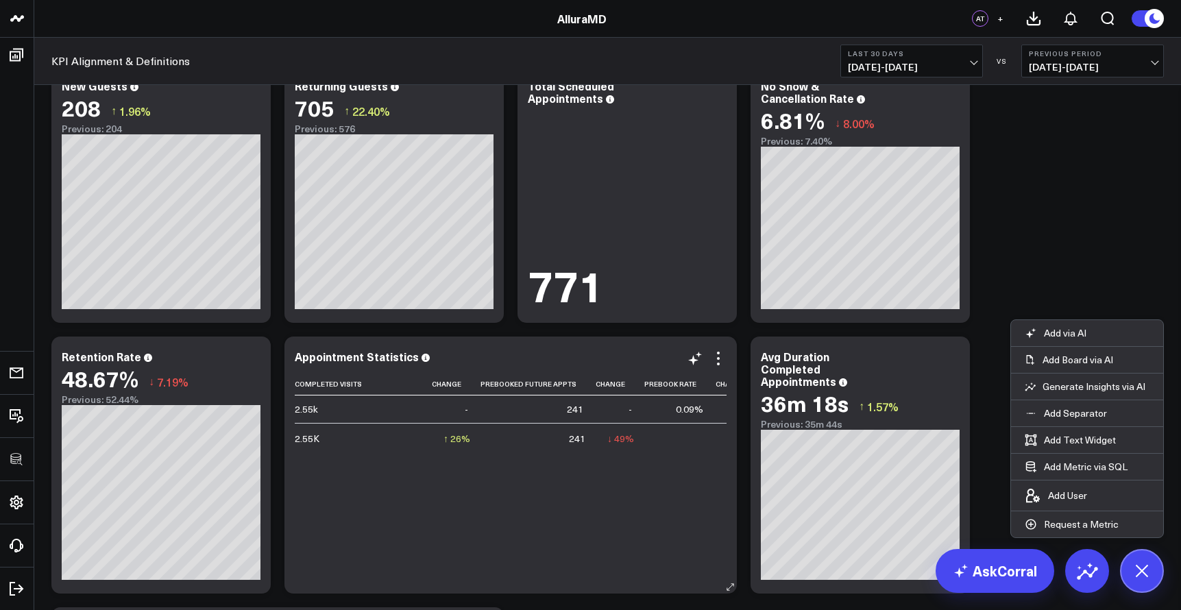
scroll to position [2393, 0]
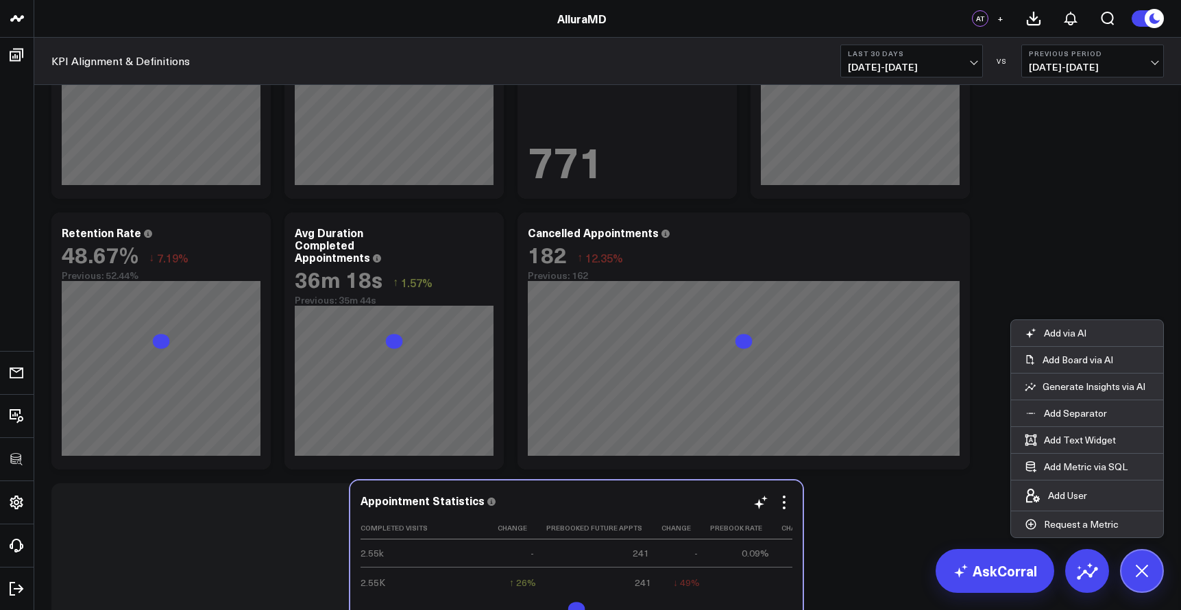
drag, startPoint x: 546, startPoint y: 241, endPoint x: 610, endPoint y: 508, distance: 275.0
click at [611, 508] on div "Appointment Statistics" at bounding box center [577, 502] width 432 height 16
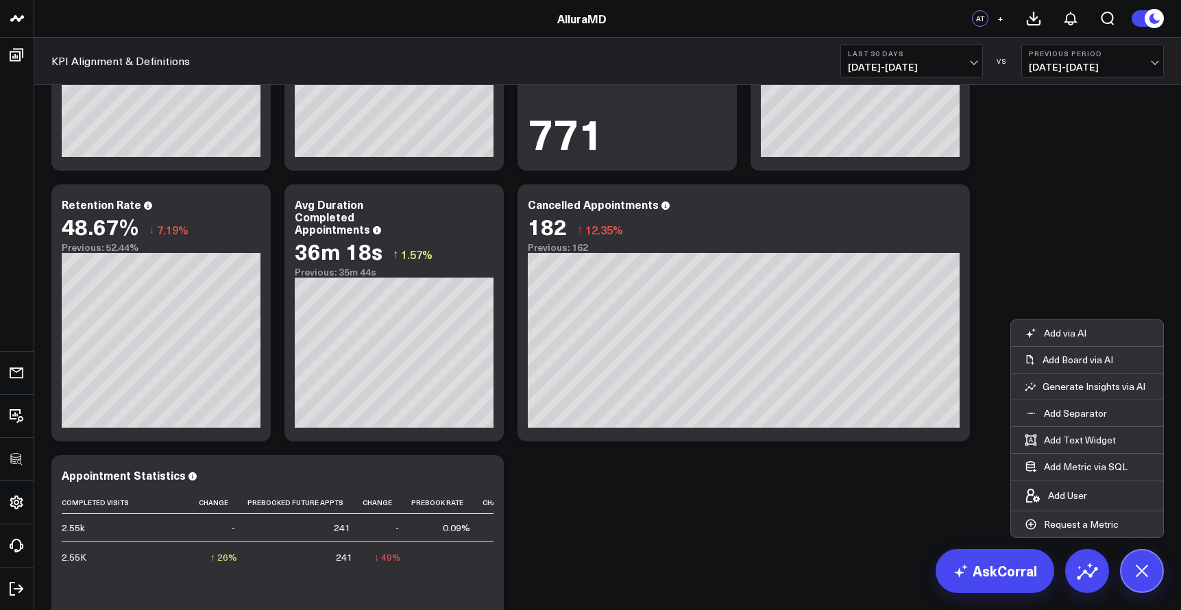
scroll to position [2436, 0]
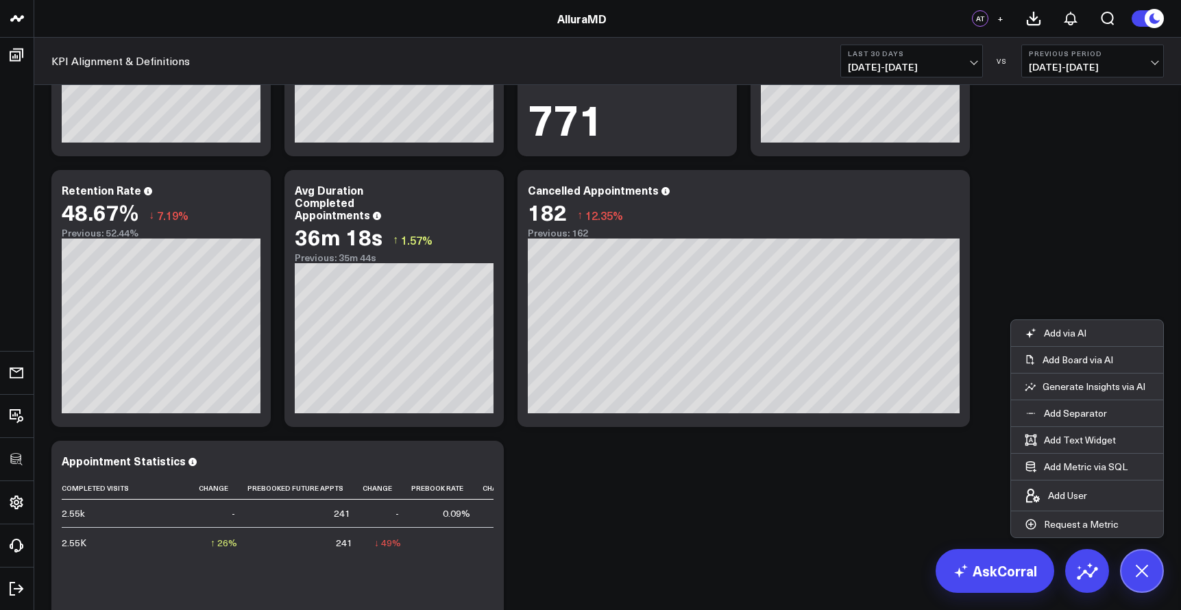
click at [959, 61] on button "Last 30 Days [DATE] - [DATE]" at bounding box center [911, 61] width 143 height 33
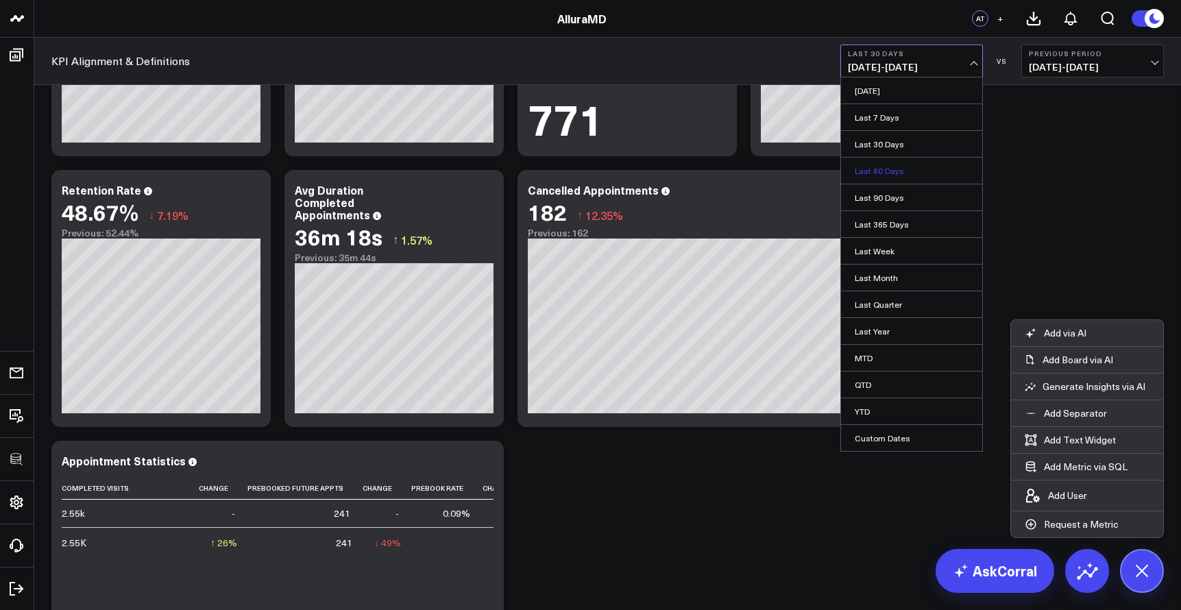
click at [908, 167] on link "Last 60 Days" at bounding box center [911, 171] width 141 height 26
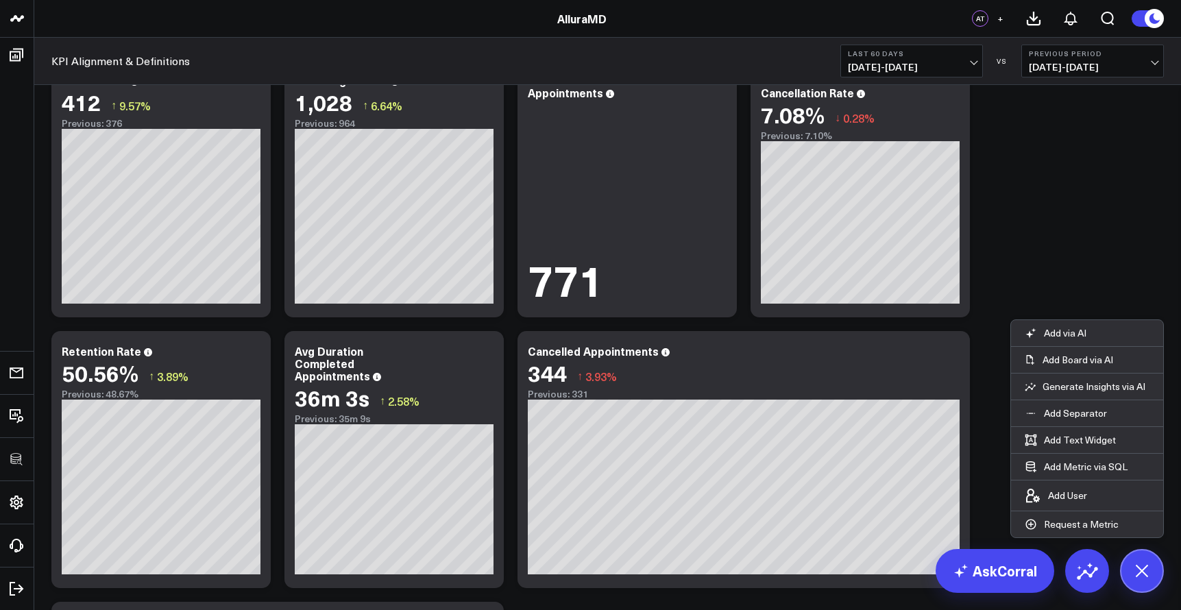
scroll to position [2162, 0]
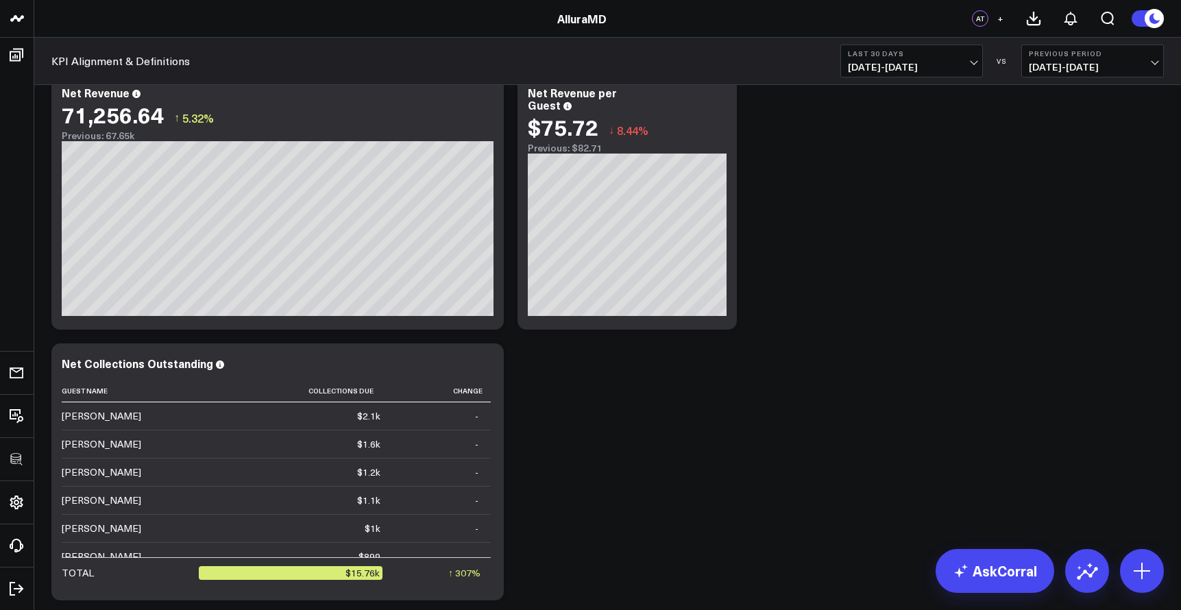
scroll to position [1685, 0]
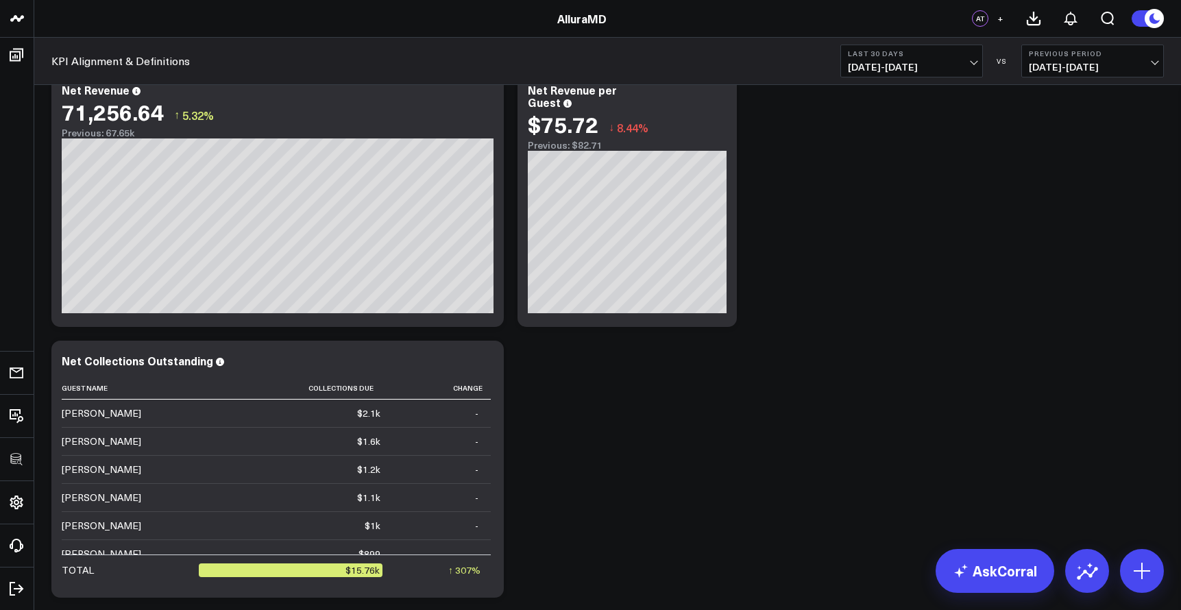
click at [217, 0] on header "3725 Test 829 Studios Accenture Activant Capital Agriculture & Farming Demo All…" at bounding box center [590, 19] width 1181 height 38
click at [217, 0] on html "3725 Test 829 Studios Accenture Activant Capital Agriculture & Farming Demo All…" at bounding box center [590, 351] width 1181 height 4073
